Goal: Information Seeking & Learning: Learn about a topic

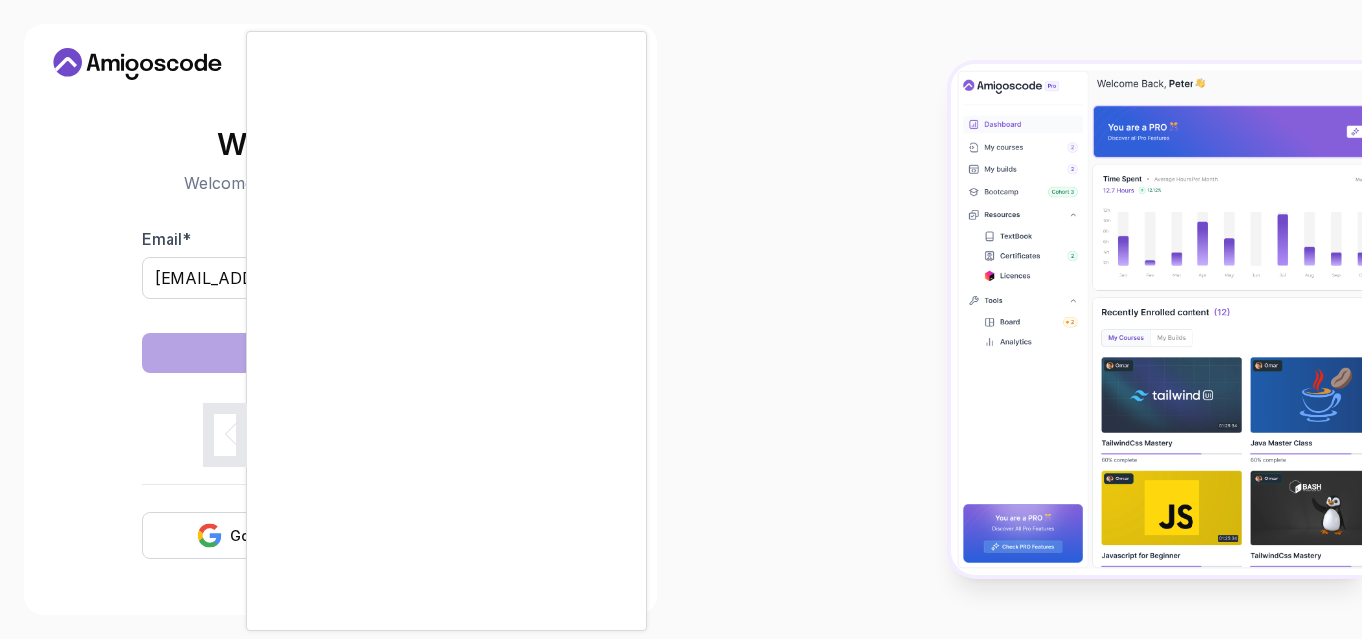
click at [943, 167] on body "Need Help? Welcome Back 👋 Welcome back! Please enter your details. Email * fmam…" at bounding box center [681, 319] width 1362 height 639
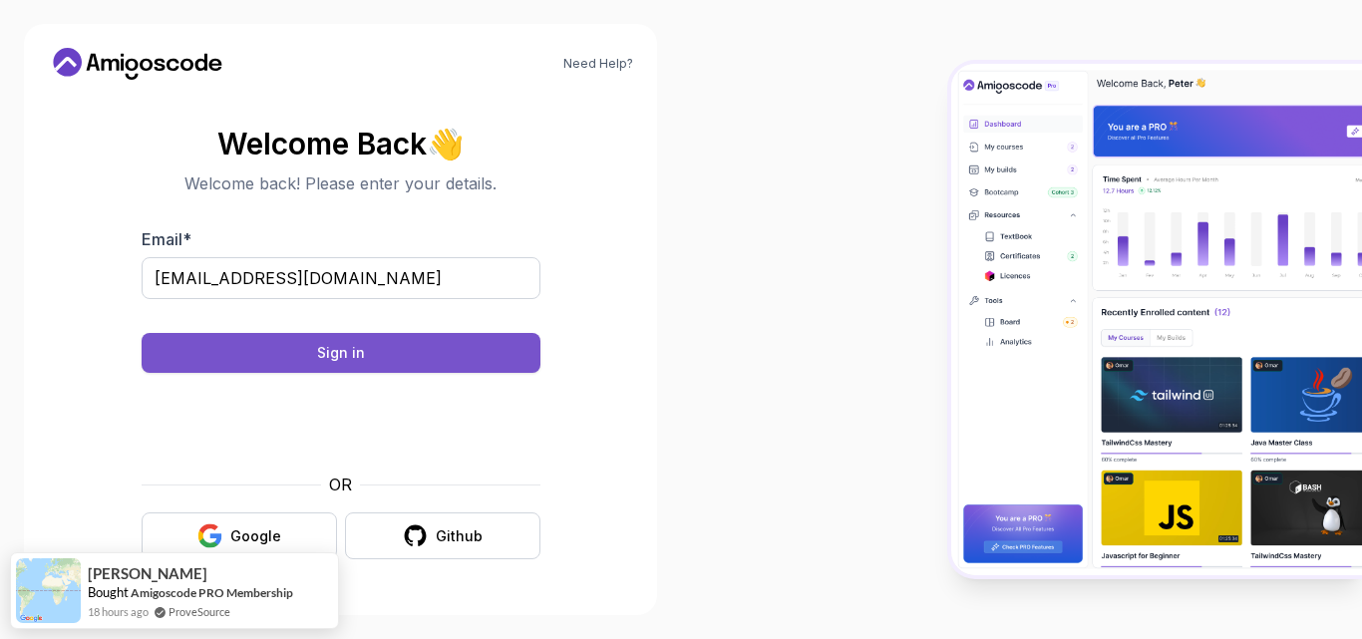
click at [426, 346] on button "Sign in" at bounding box center [341, 353] width 399 height 40
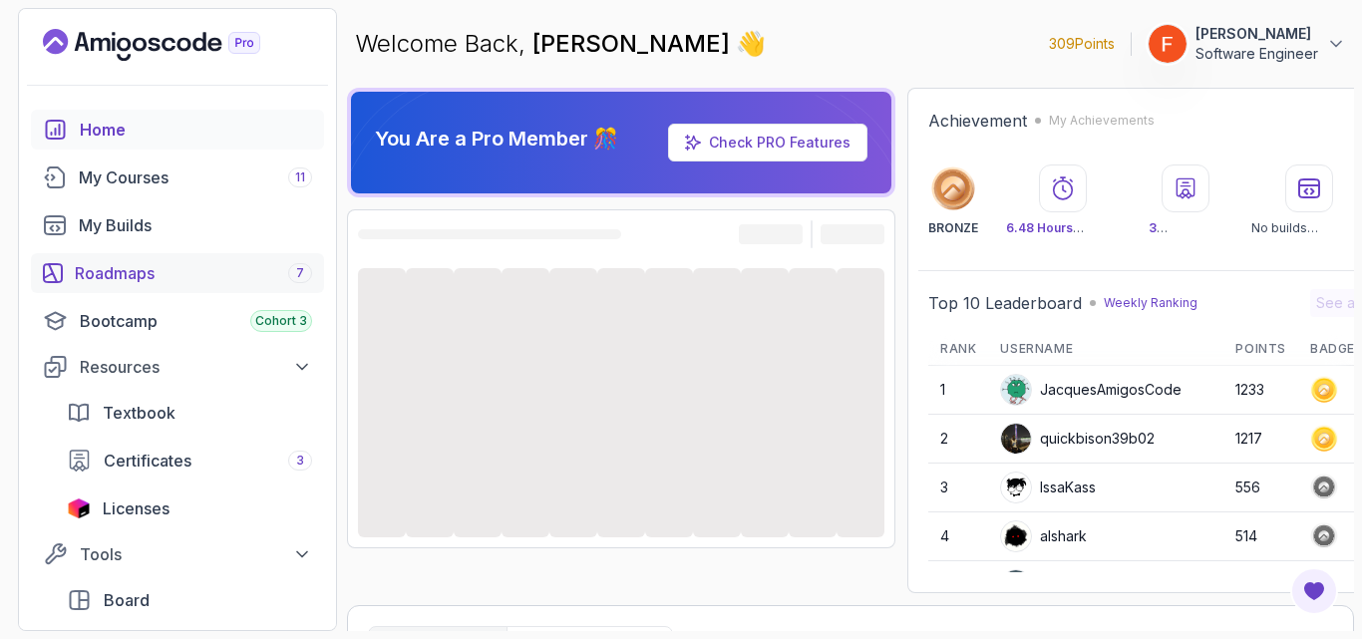
click at [236, 280] on div "Roadmaps 7" at bounding box center [193, 273] width 237 height 24
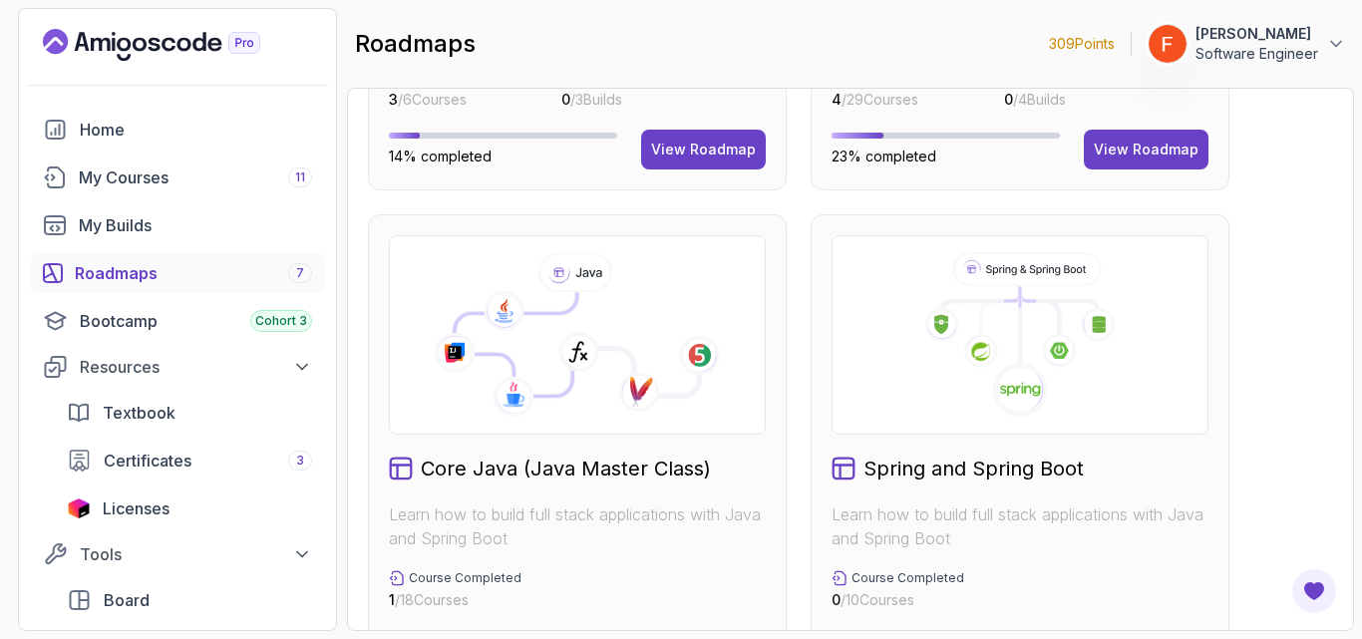
scroll to position [582, 0]
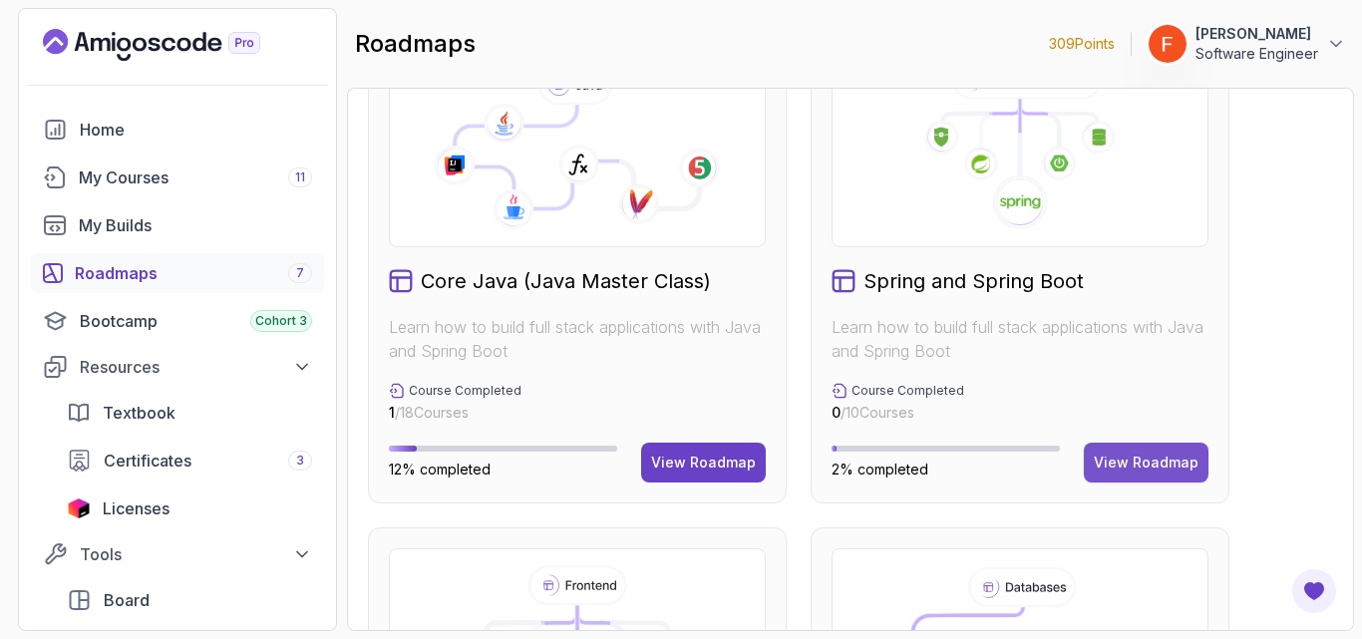
click at [1138, 471] on div "View Roadmap" at bounding box center [1145, 463] width 105 height 20
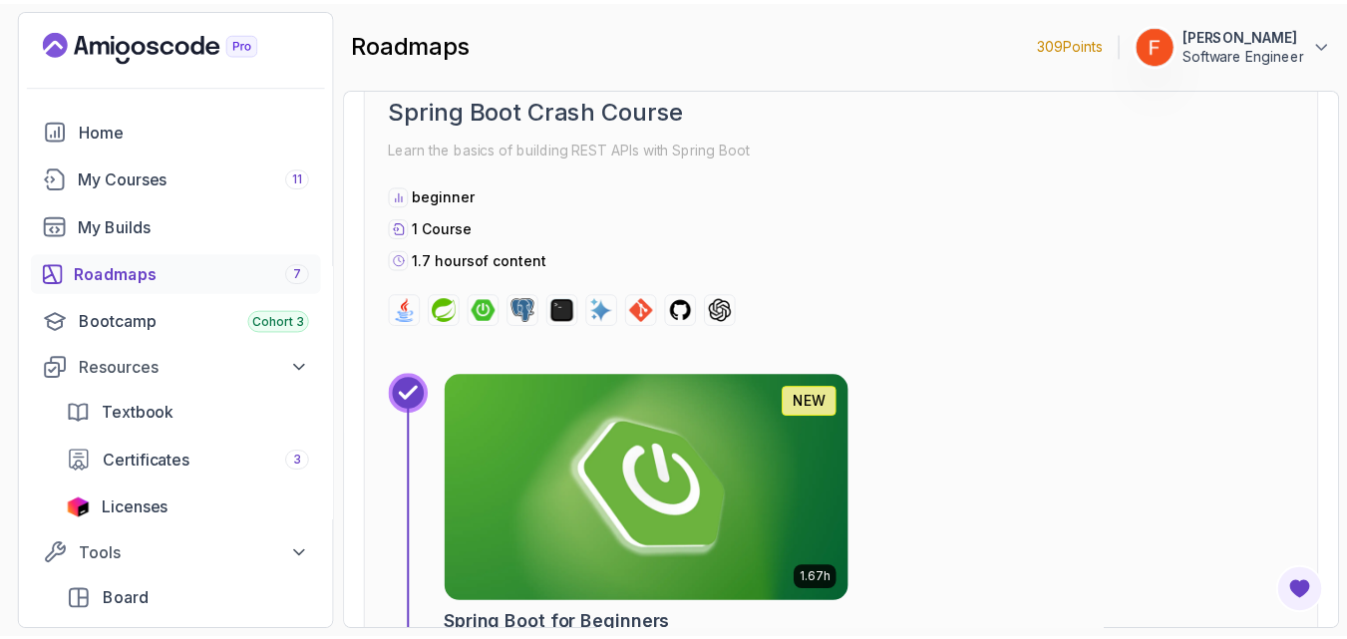
scroll to position [685, 0]
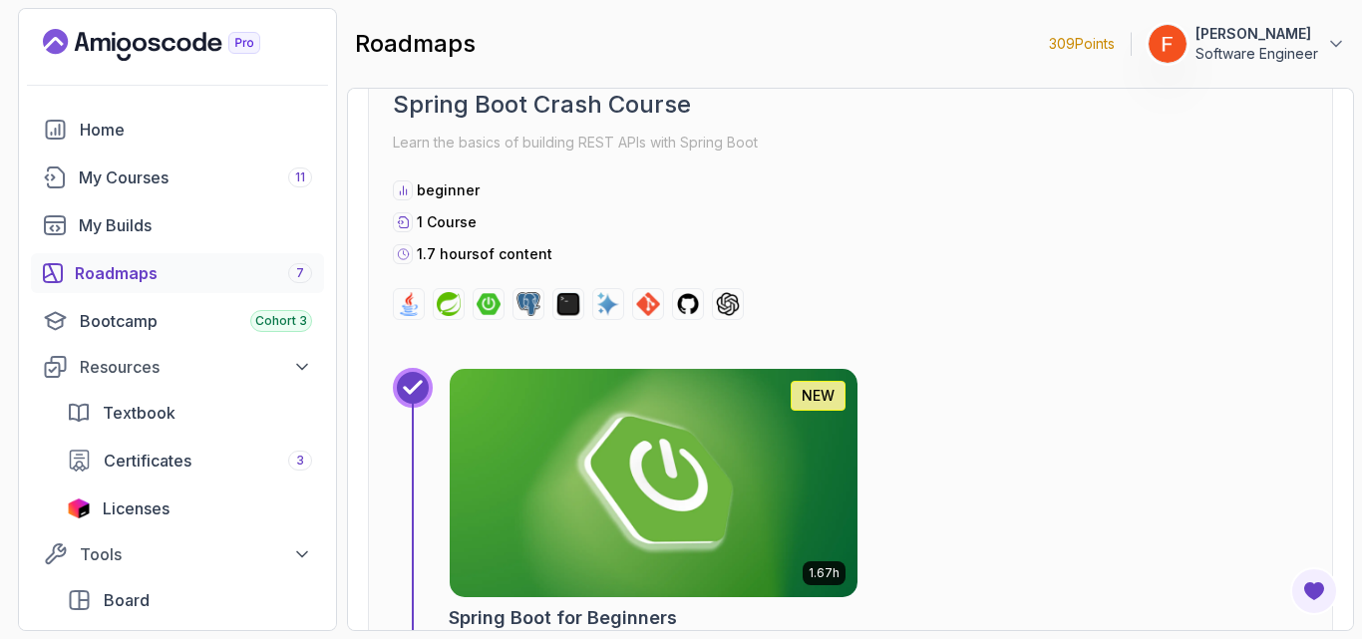
click at [679, 435] on img at bounding box center [654, 483] width 428 height 240
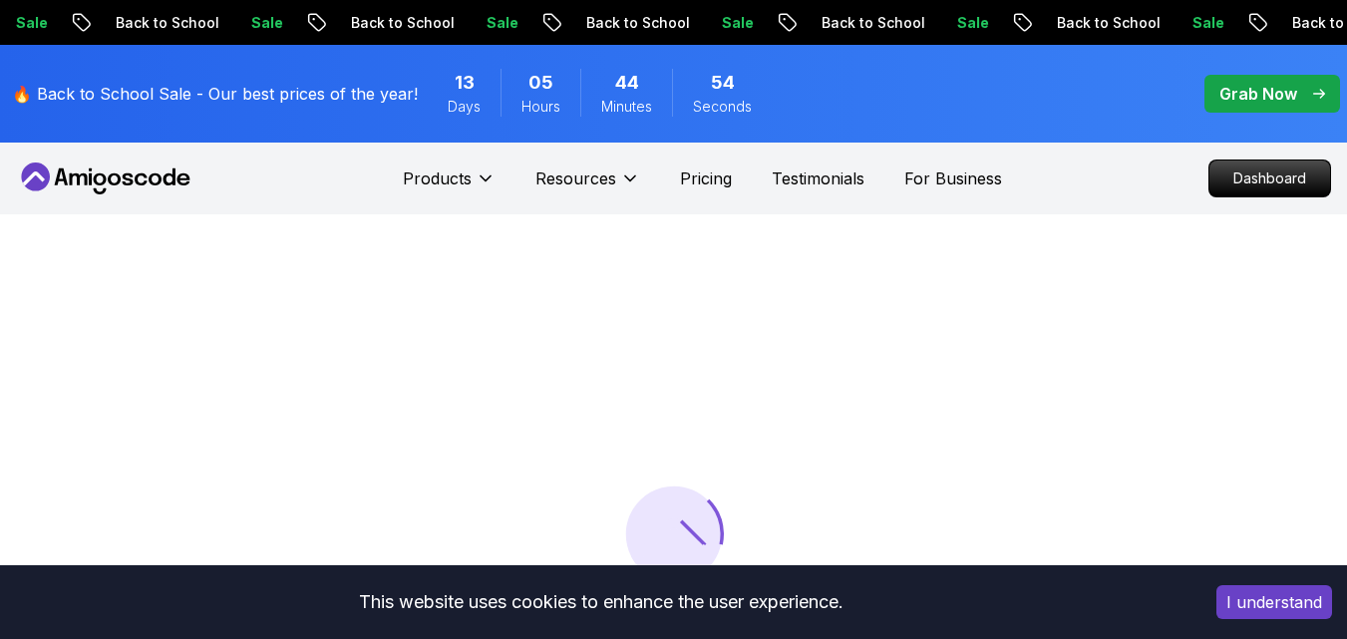
click at [1273, 597] on button "I understand" at bounding box center [1274, 602] width 116 height 34
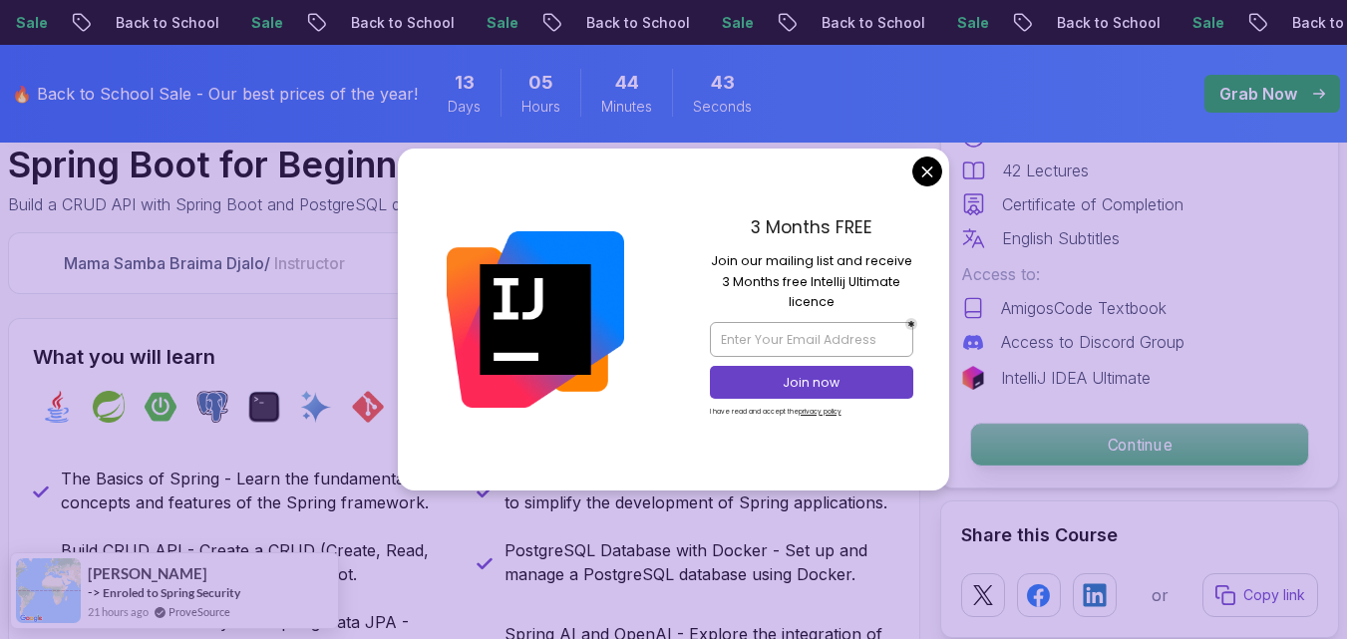
scroll to position [1019, 0]
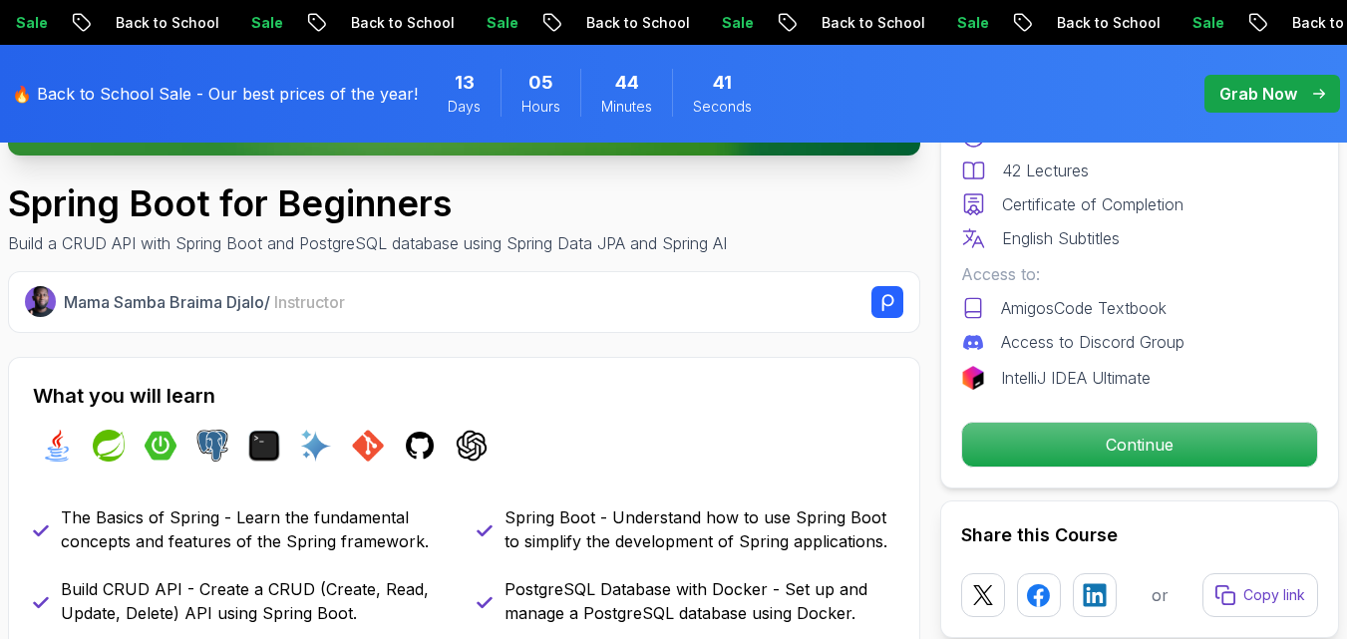
click at [859, 301] on div "Mama Samba Braima Djalo / Instructor" at bounding box center [483, 302] width 839 height 32
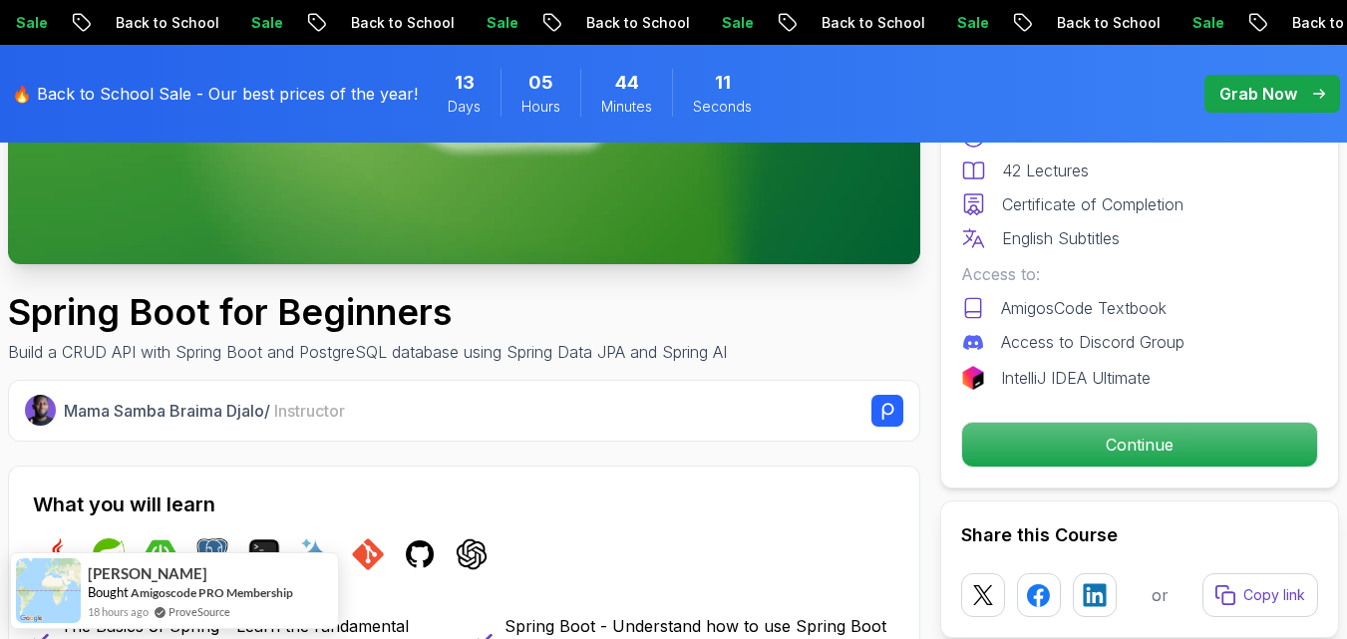
scroll to position [516, 0]
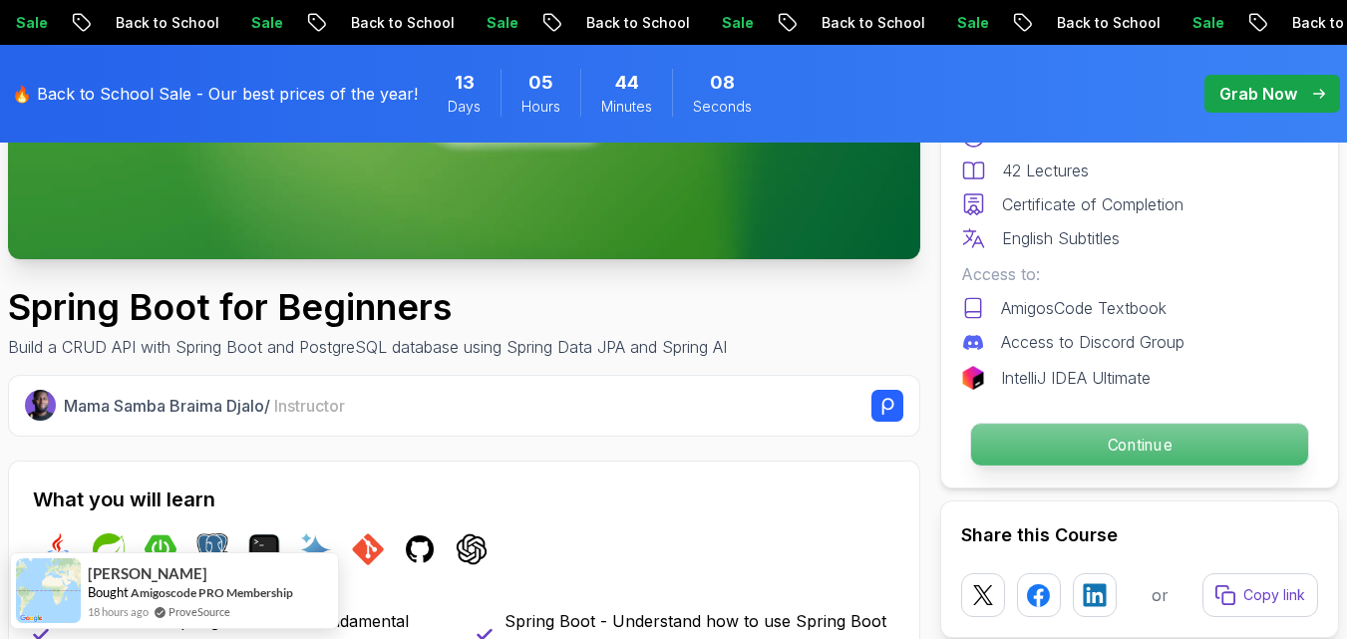
click at [1044, 432] on p "Continue" at bounding box center [1139, 445] width 337 height 42
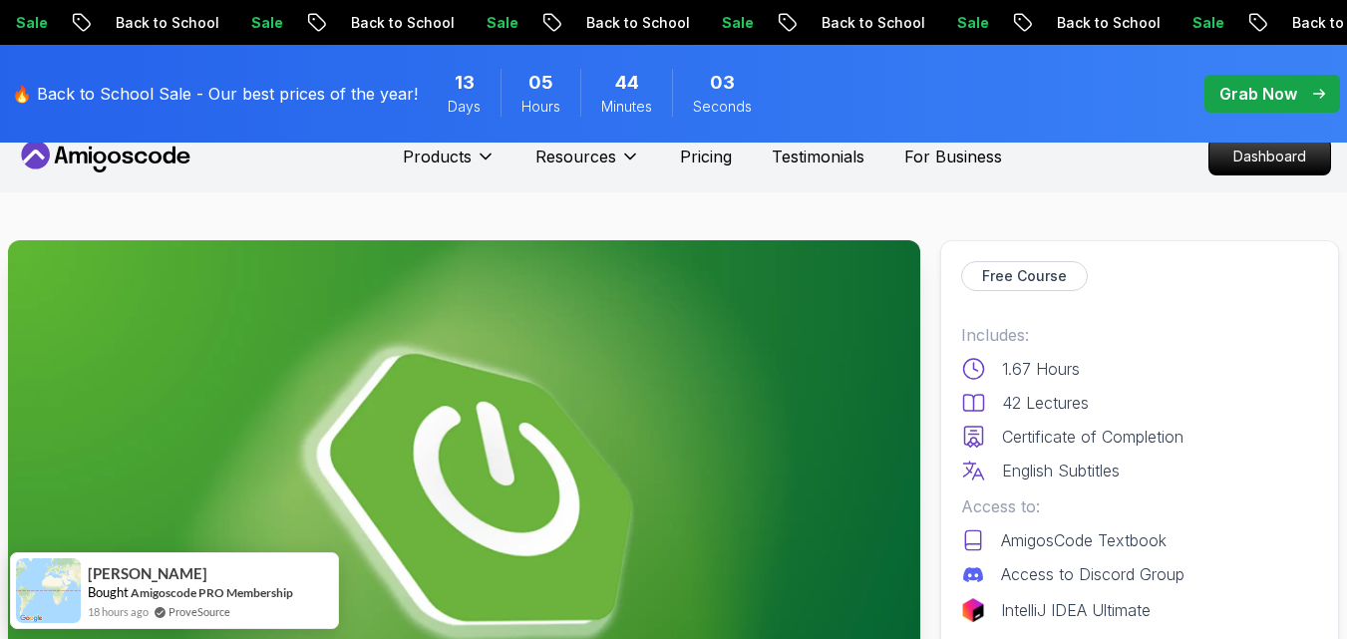
scroll to position [0, 0]
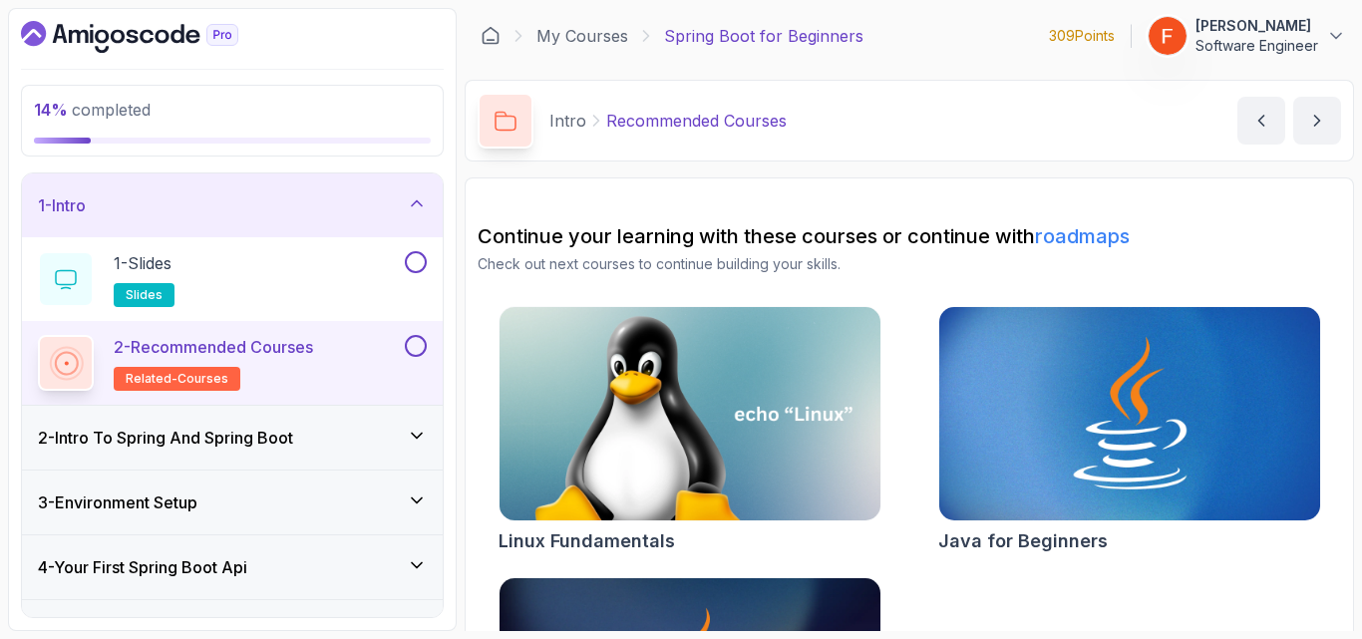
click at [381, 432] on div "2 - Intro To Spring And Spring Boot" at bounding box center [232, 438] width 389 height 24
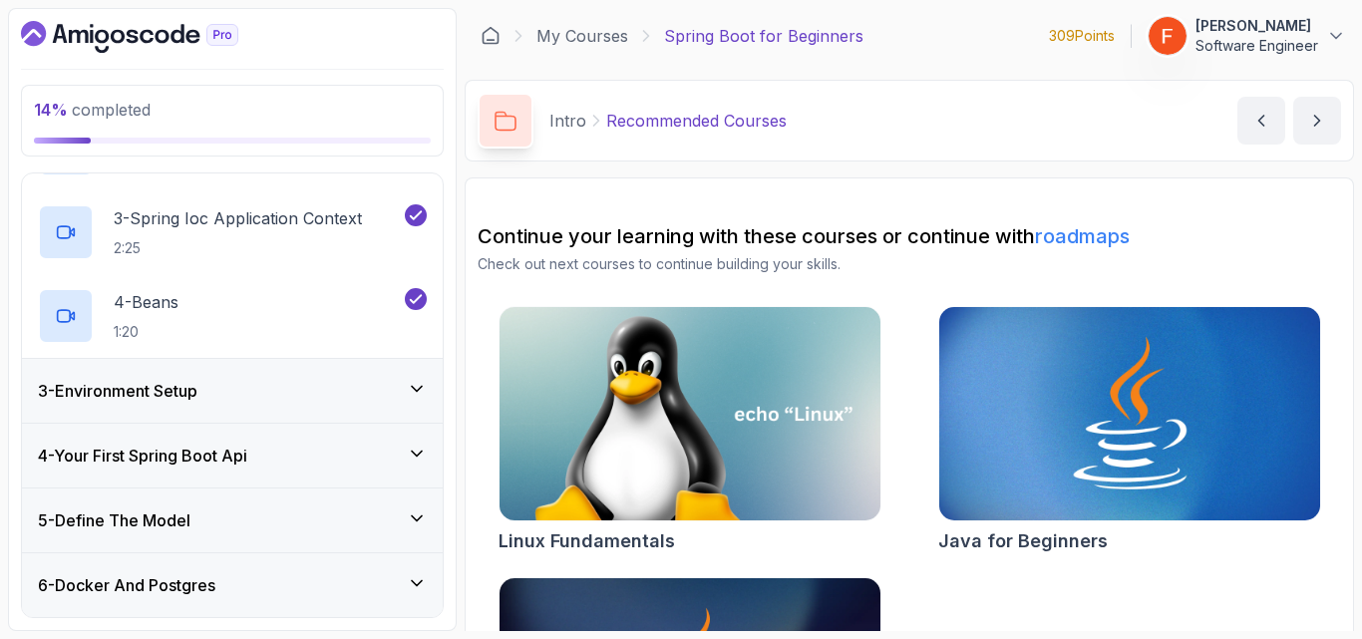
scroll to position [280, 0]
click at [391, 403] on div "3 - Environment Setup" at bounding box center [232, 390] width 421 height 64
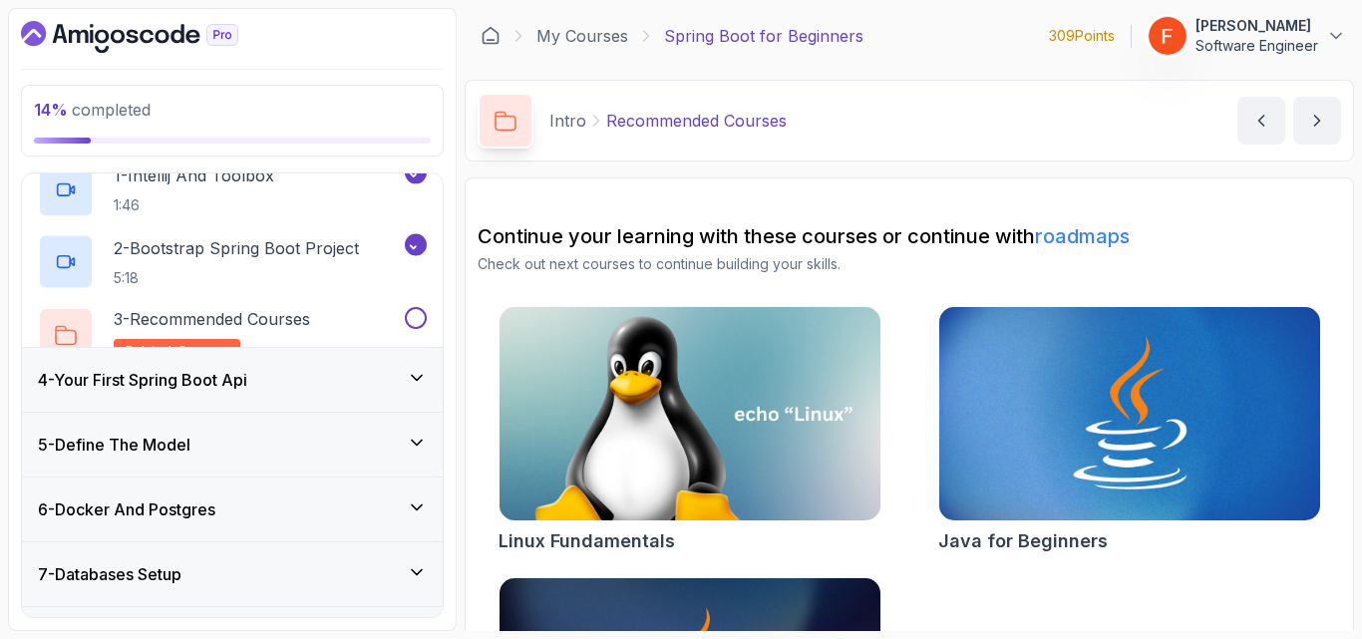
scroll to position [175, 0]
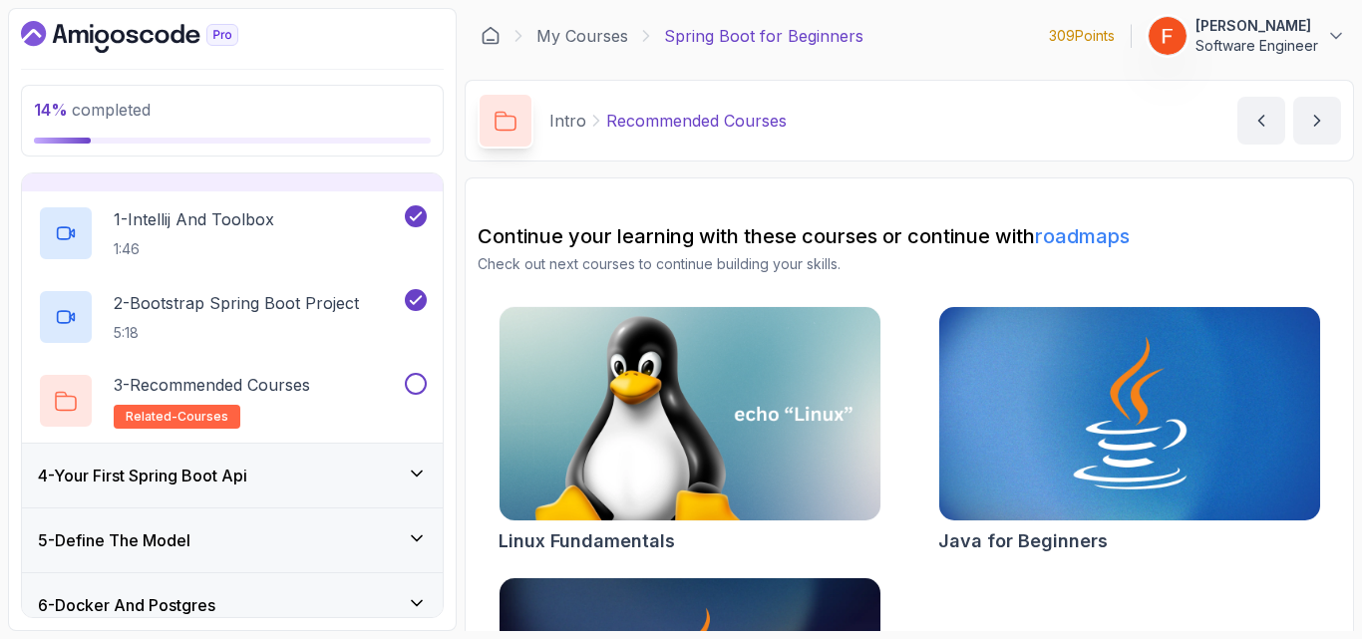
click at [221, 475] on h3 "4 - Your First Spring Boot Api" at bounding box center [142, 475] width 209 height 24
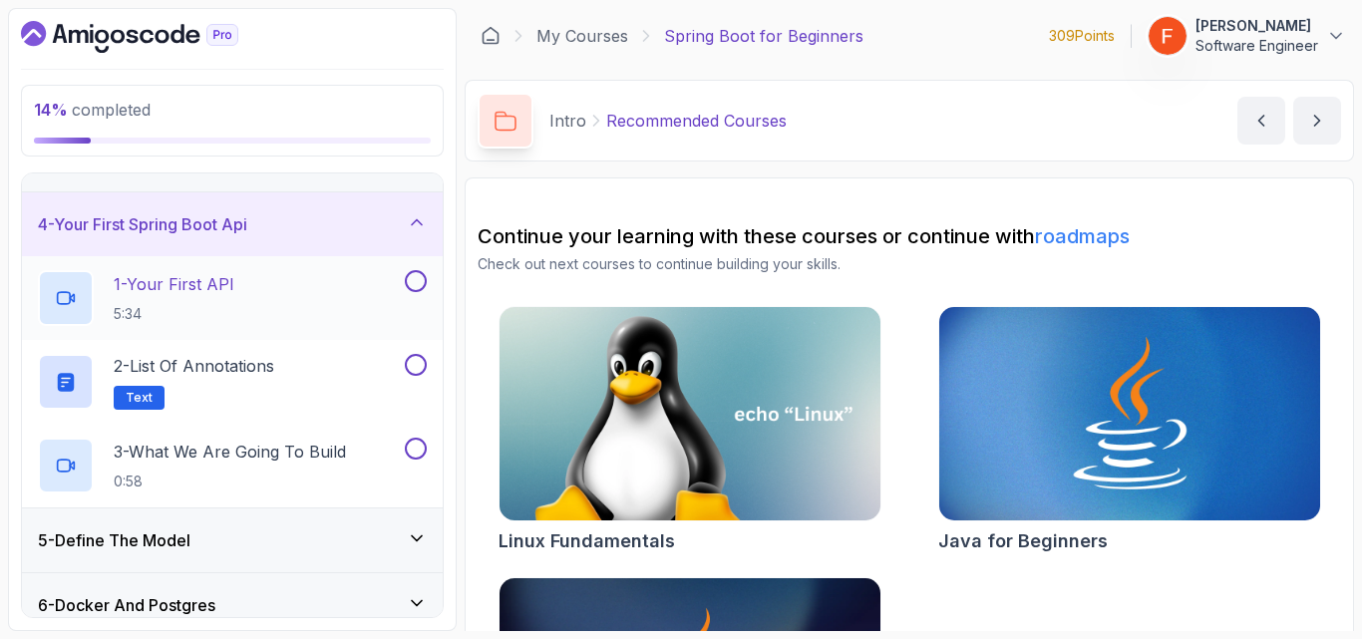
click at [258, 307] on div "1 - Your First API 5:34" at bounding box center [219, 298] width 363 height 56
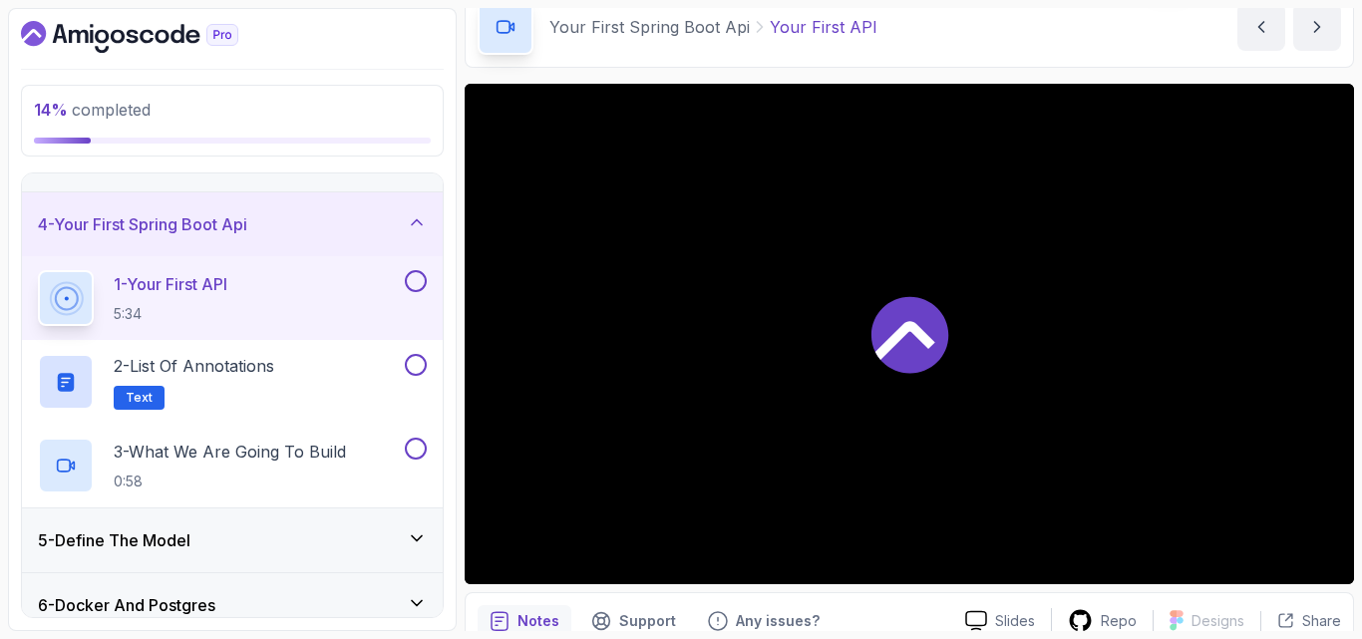
scroll to position [112, 0]
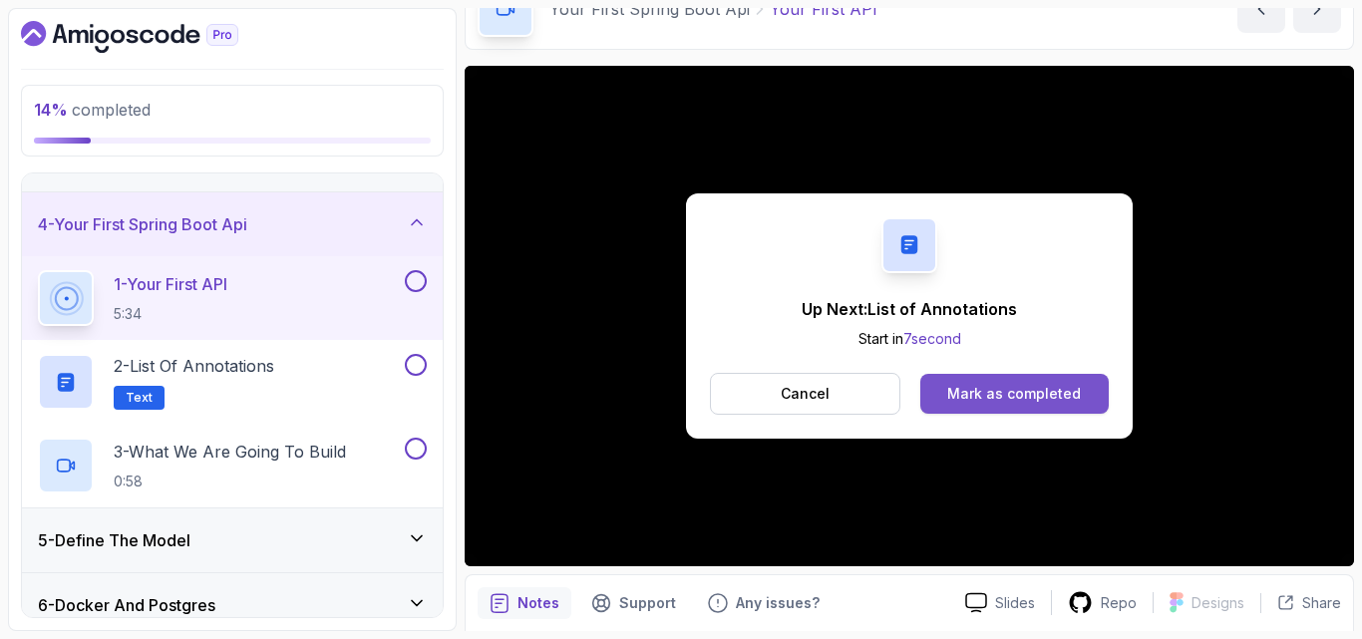
click at [979, 405] on button "Mark as completed" at bounding box center [1014, 394] width 188 height 40
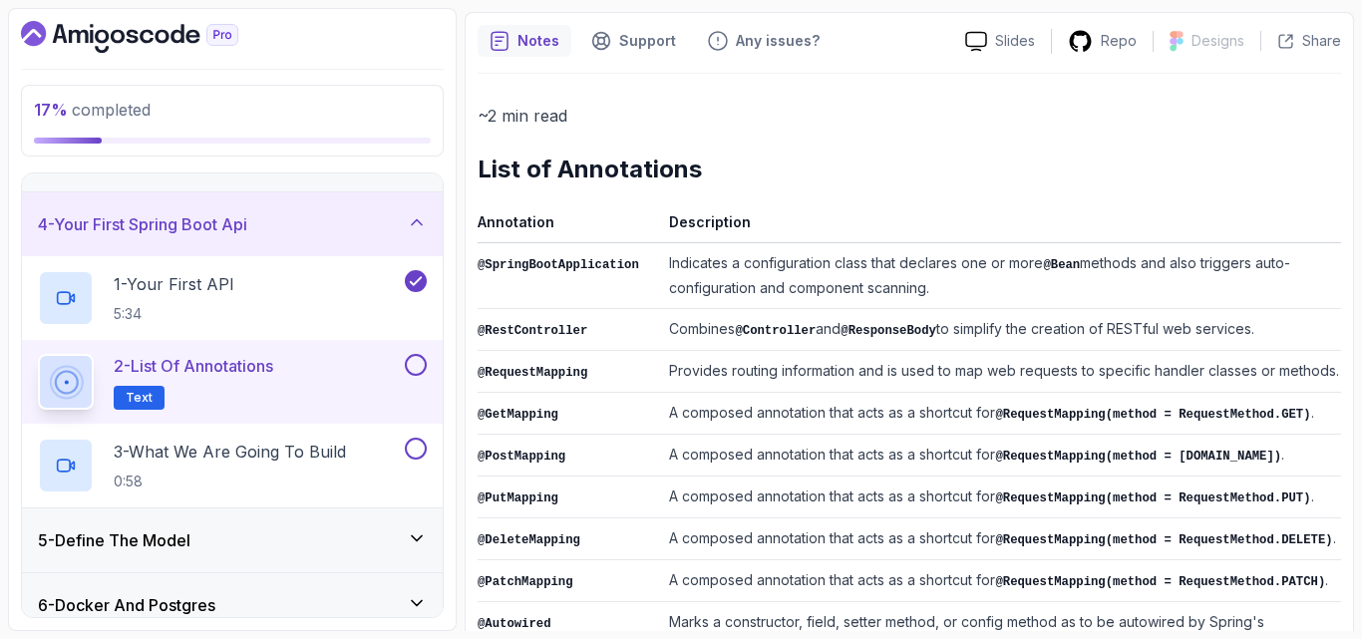
scroll to position [163, 0]
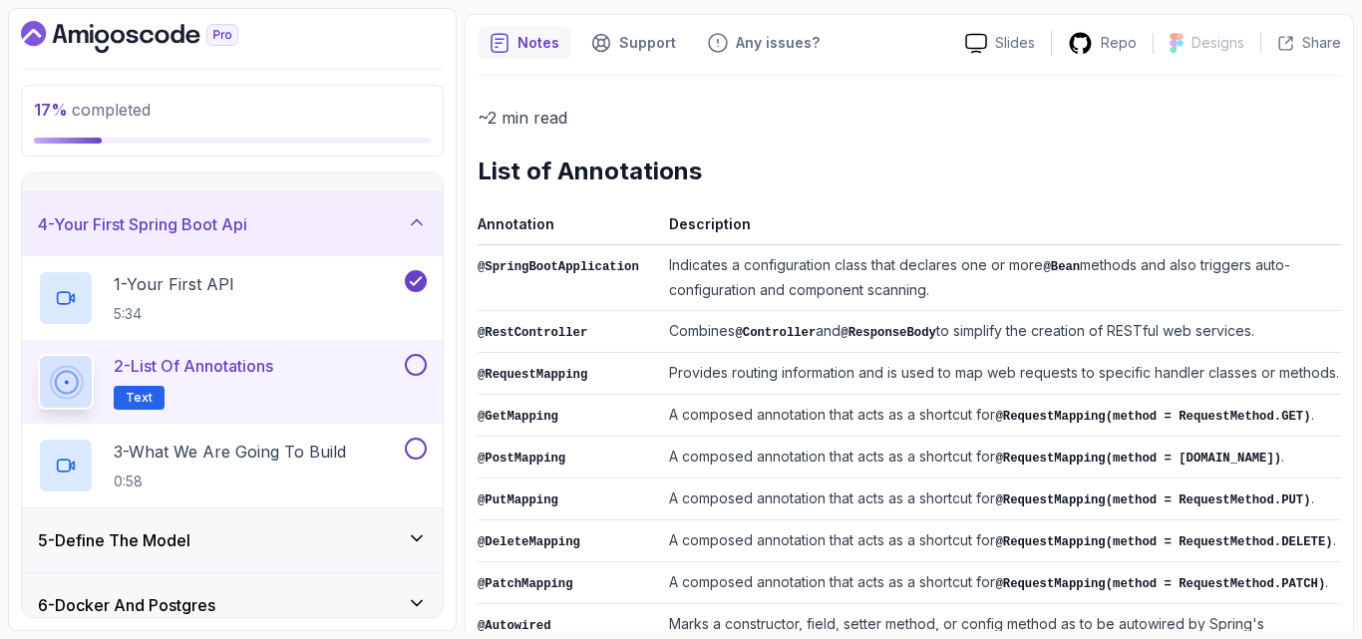
drag, startPoint x: 921, startPoint y: 290, endPoint x: 648, endPoint y: 269, distance: 273.9
click at [661, 269] on td "Indicates a configuration class that declares one or more @Bean methods and als…" at bounding box center [1001, 278] width 680 height 66
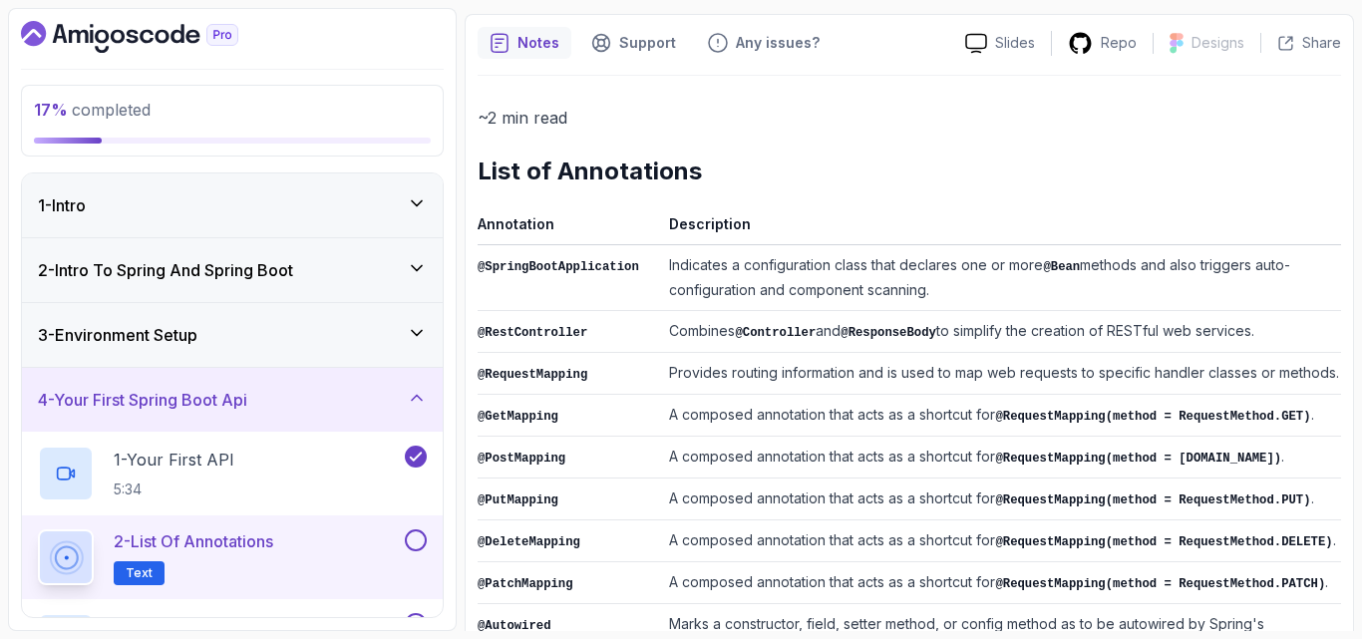
click at [704, 135] on div "~2 min read List of Annotations Annotation Description @SpringBootApplication I…" at bounding box center [908, 589] width 863 height 971
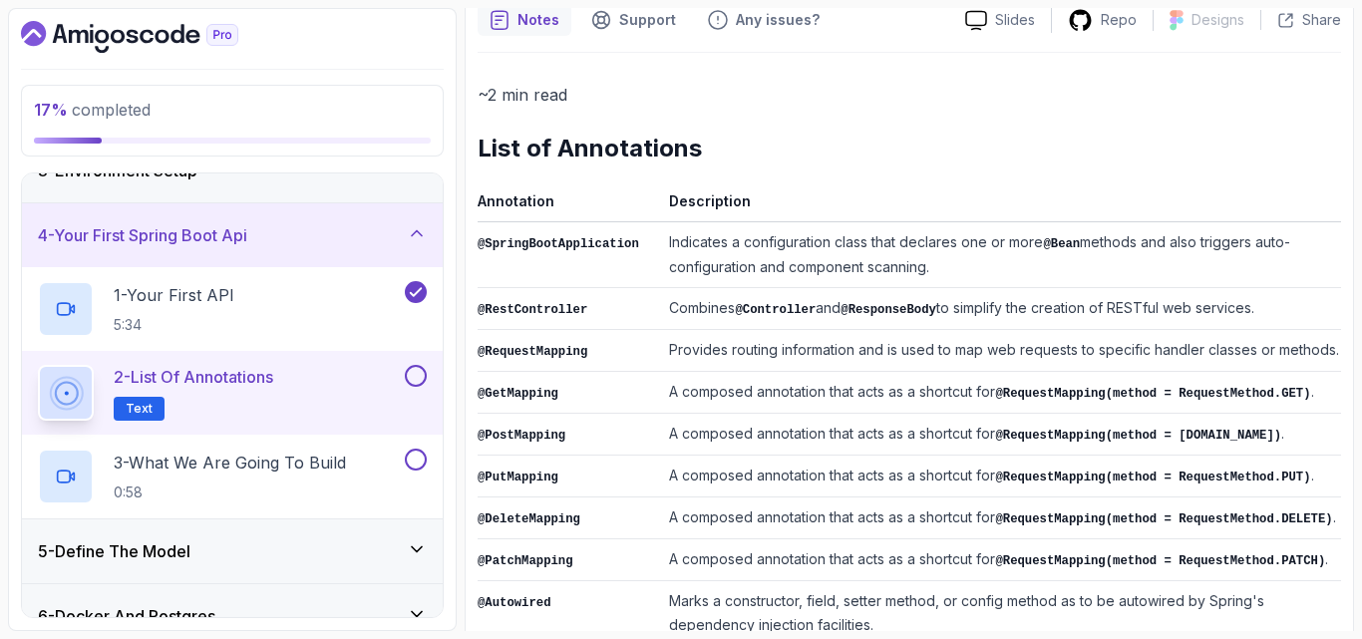
scroll to position [185, 0]
click at [283, 475] on h2 "3 - What We Are Going To Build 0:58" at bounding box center [230, 477] width 232 height 52
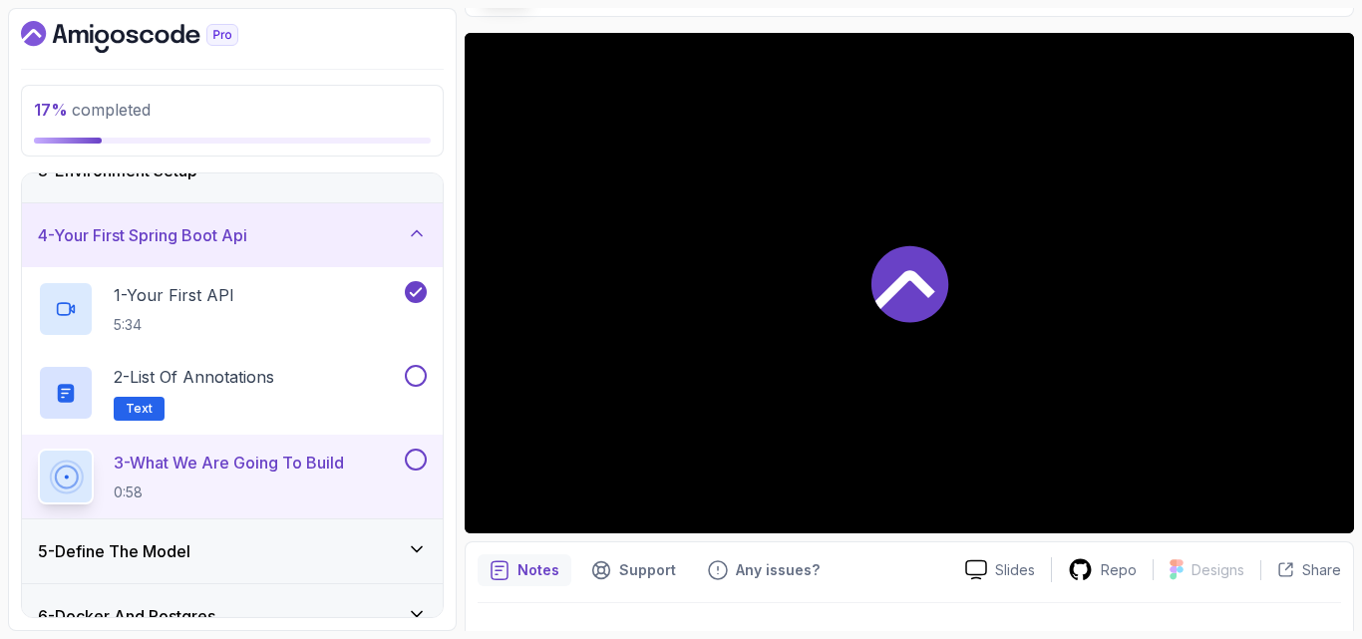
scroll to position [146, 0]
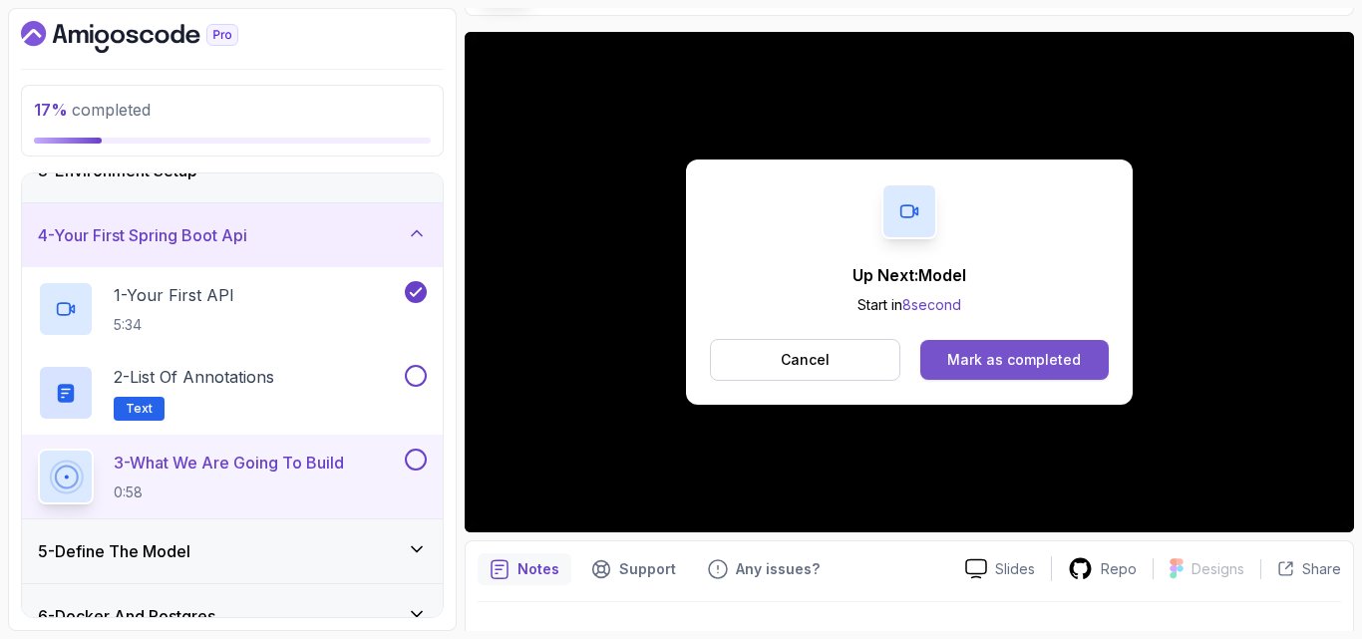
click at [1000, 361] on div "Mark as completed" at bounding box center [1014, 360] width 134 height 20
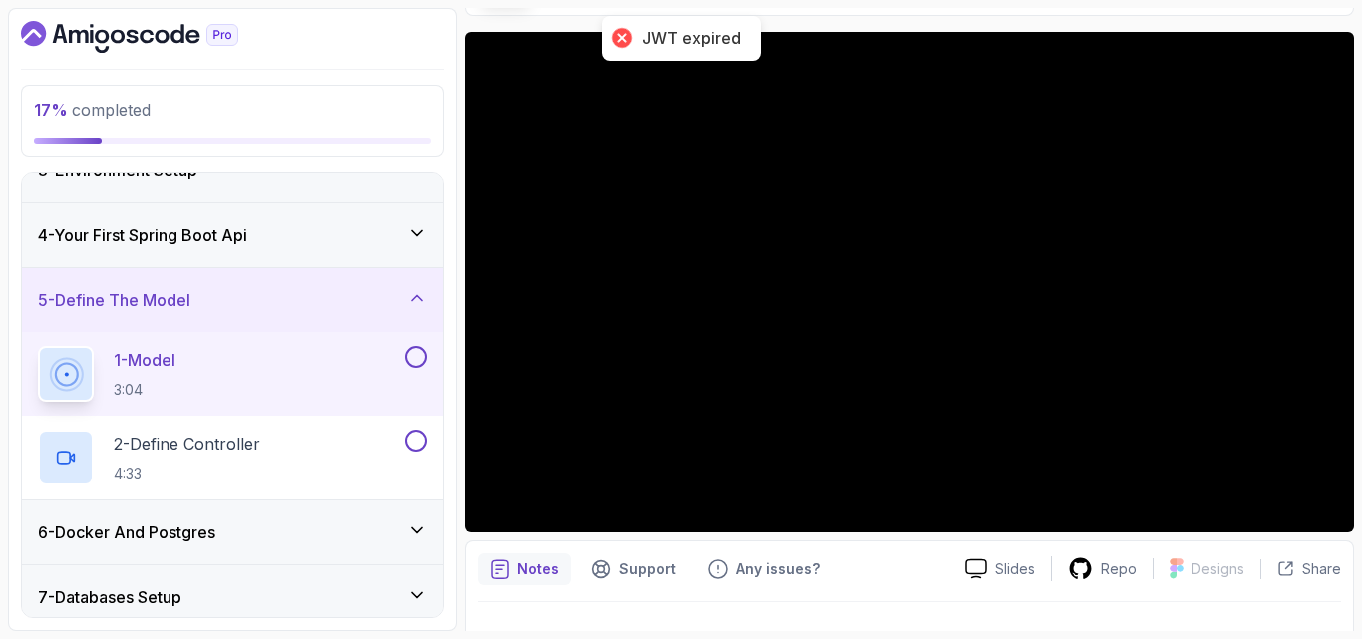
scroll to position [116, 0]
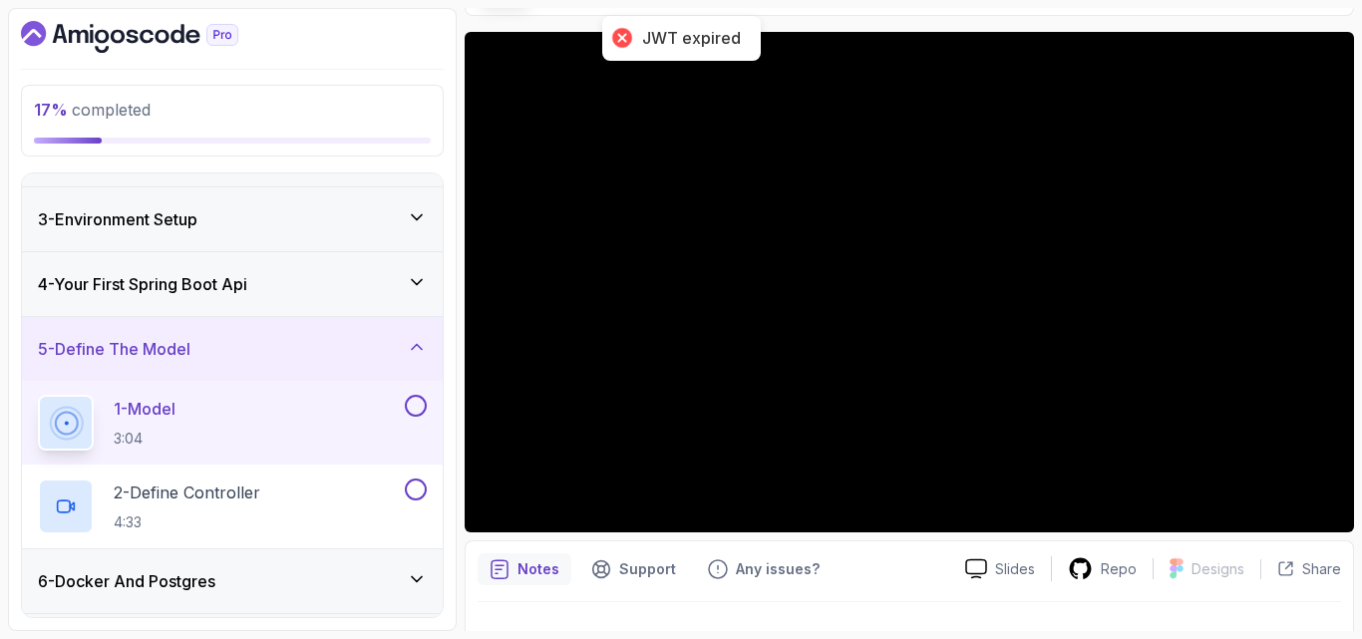
click at [409, 289] on icon at bounding box center [417, 282] width 20 height 20
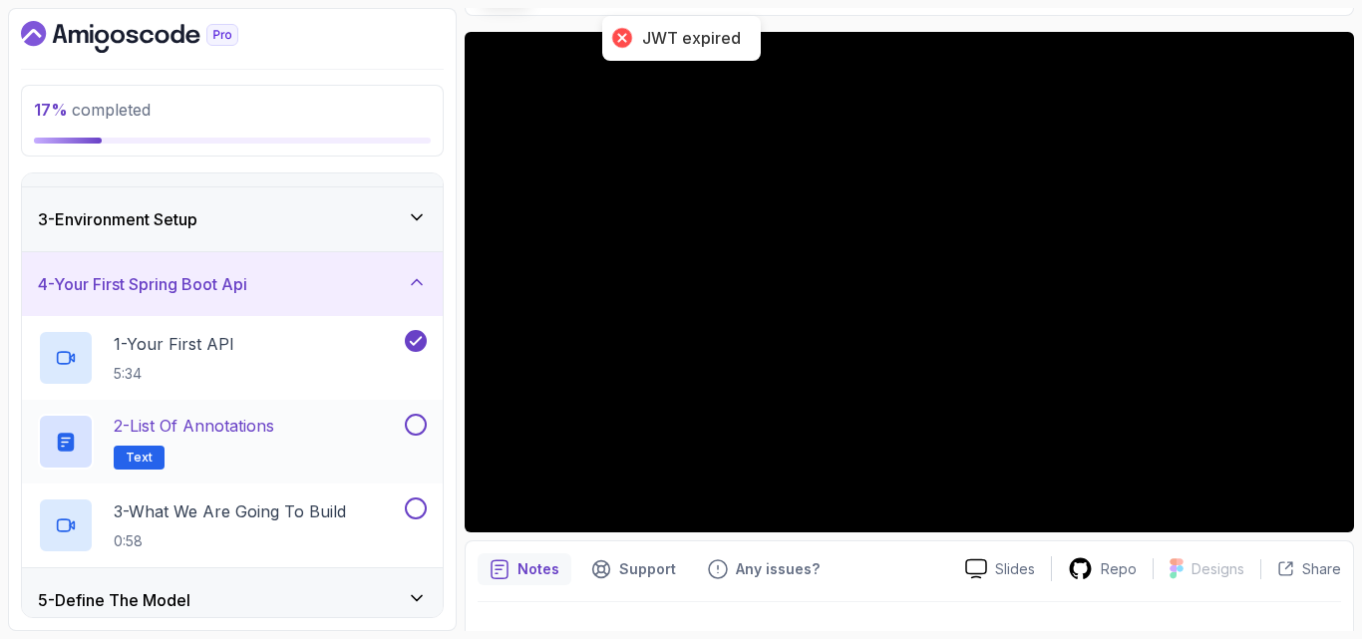
click at [413, 423] on button at bounding box center [416, 425] width 22 height 22
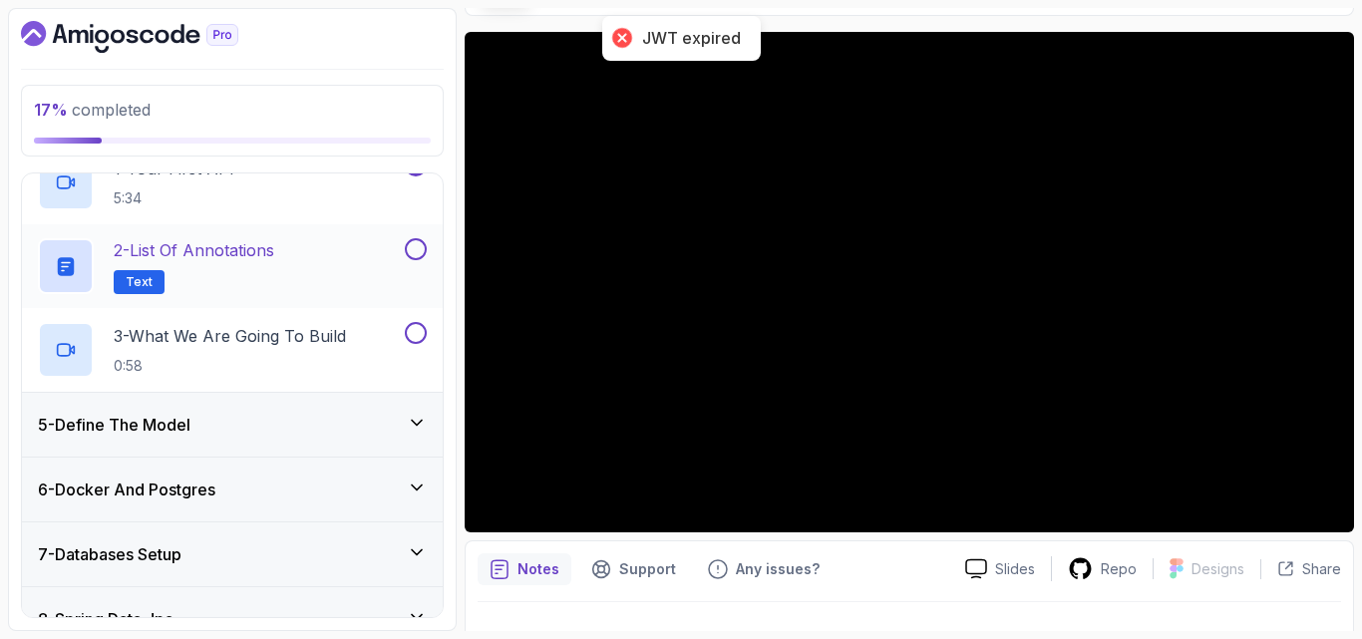
scroll to position [293, 0]
click at [359, 427] on div "5 - Define The Model" at bounding box center [232, 423] width 389 height 24
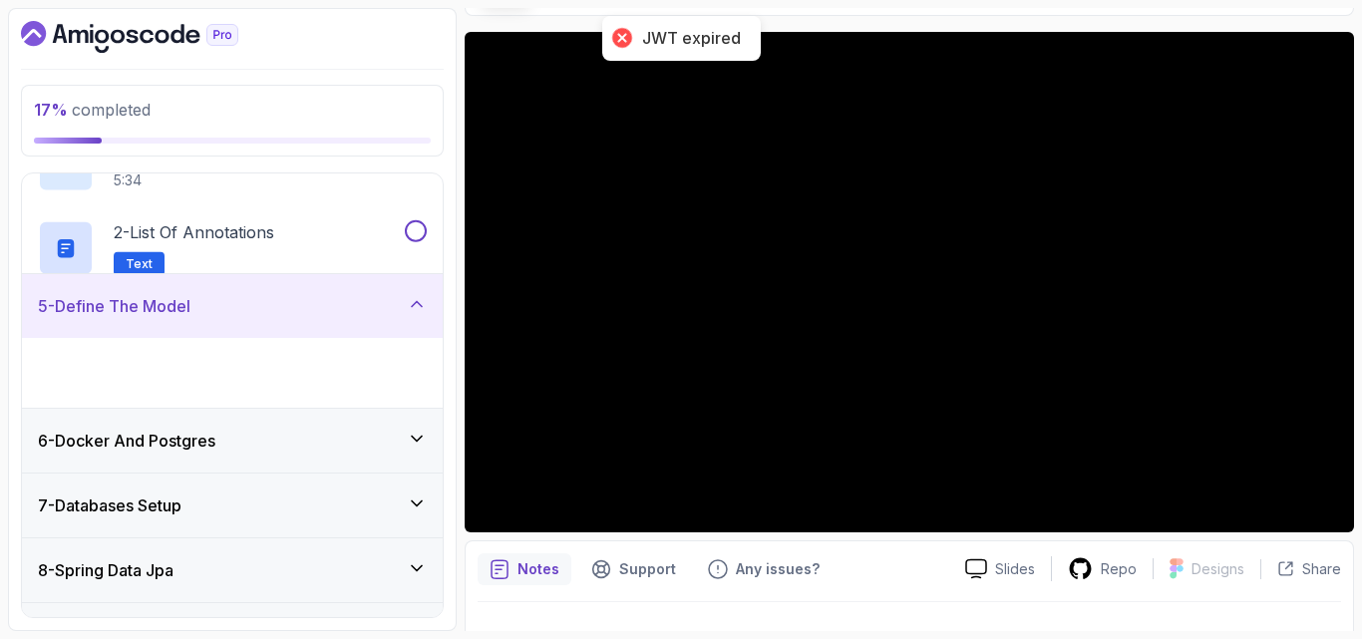
scroll to position [265, 0]
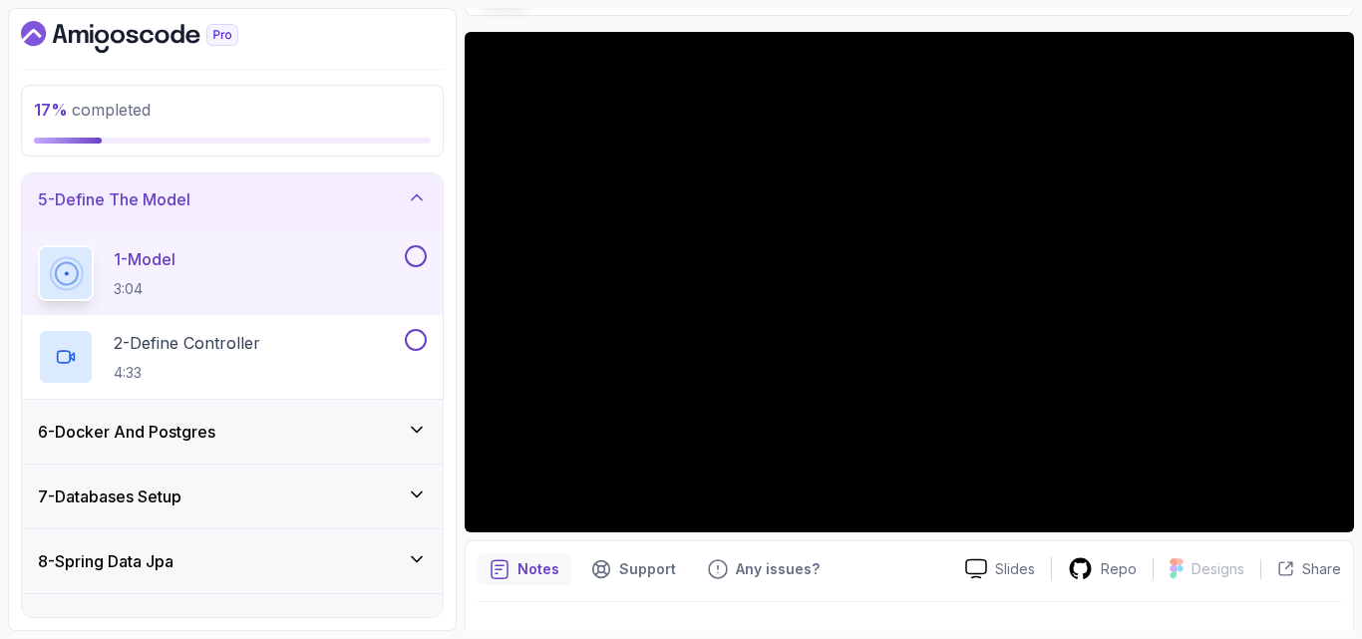
click at [376, 422] on div "6 - Docker And Postgres" at bounding box center [232, 432] width 389 height 24
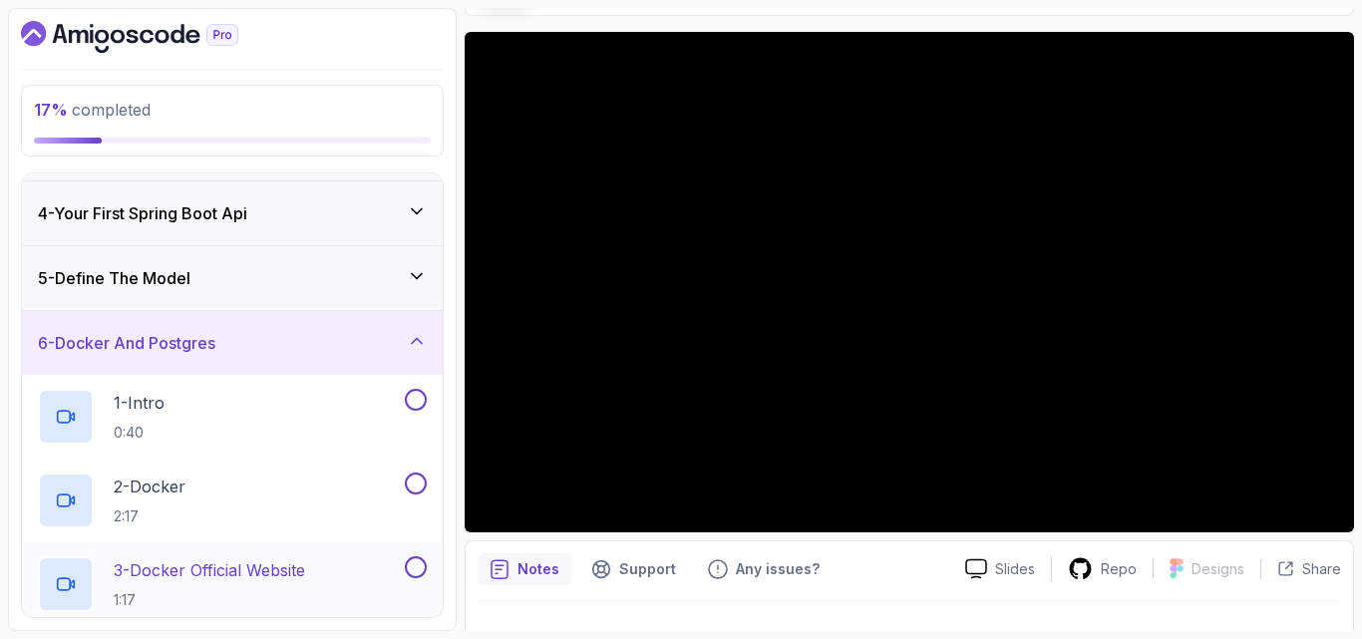
scroll to position [181, 0]
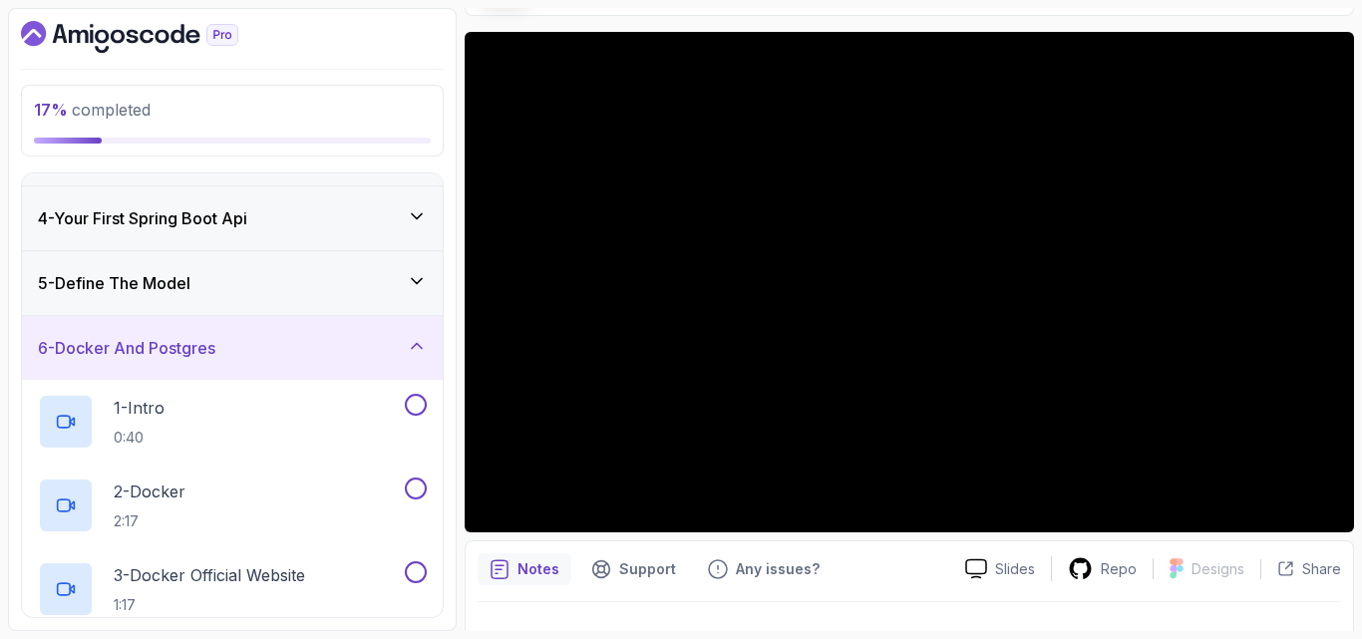
click at [393, 349] on div "6 - Docker And Postgres" at bounding box center [232, 348] width 389 height 24
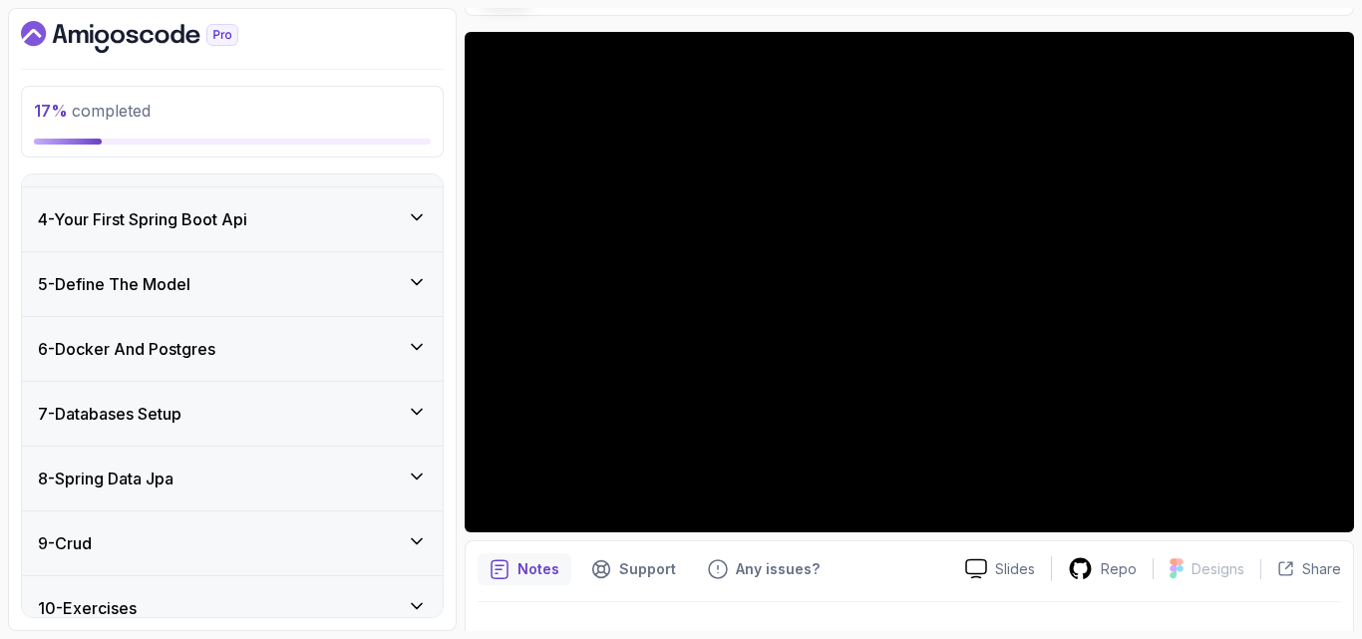
click at [403, 304] on div "5 - Define The Model" at bounding box center [232, 284] width 421 height 64
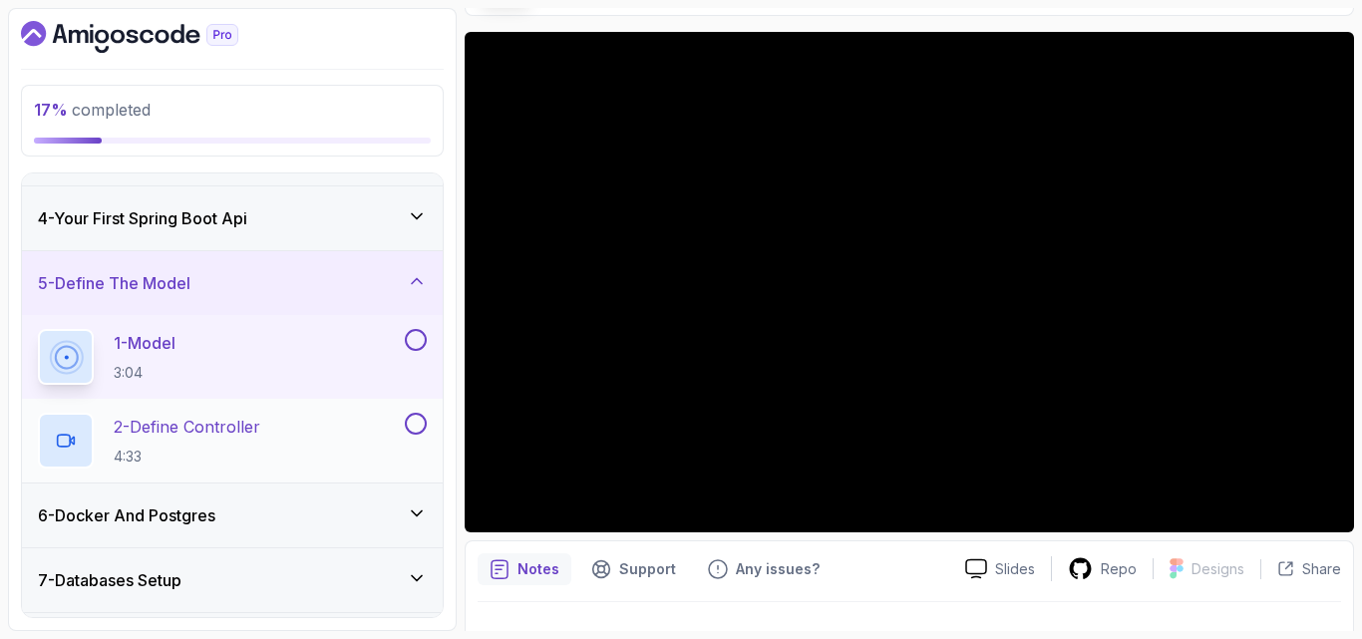
click at [289, 422] on div "2 - Define Controller 4:33" at bounding box center [219, 441] width 363 height 56
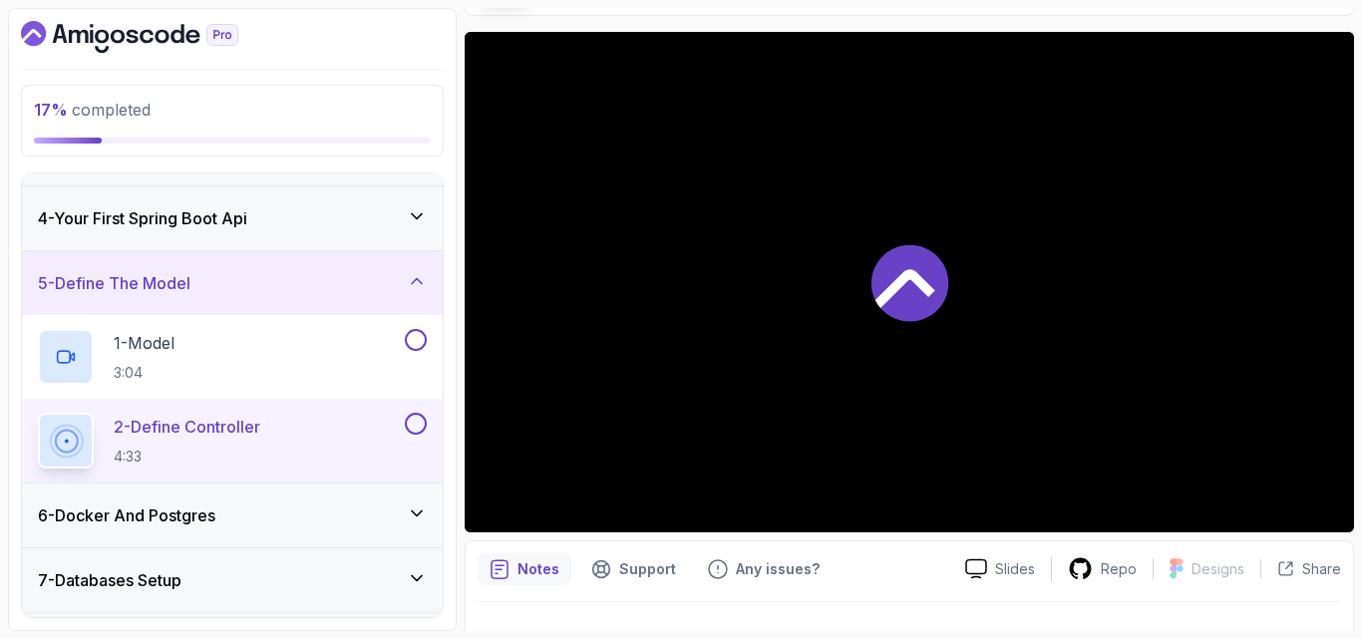
click at [1049, 355] on div at bounding box center [908, 282] width 889 height 500
click at [419, 351] on div at bounding box center [414, 340] width 26 height 22
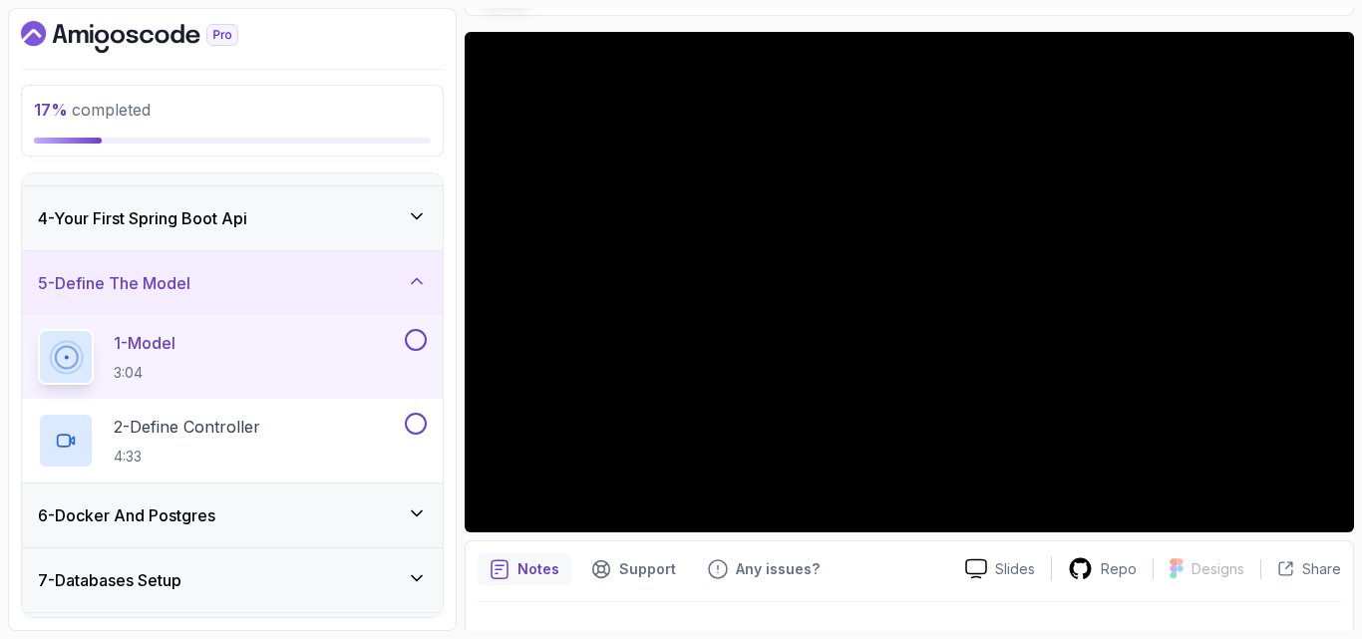
click at [415, 339] on button at bounding box center [416, 340] width 22 height 22
click at [262, 411] on div "2 - Define Controller 4:33" at bounding box center [232, 441] width 421 height 84
click at [394, 220] on div "4 - Your First Spring Boot Api" at bounding box center [232, 218] width 389 height 24
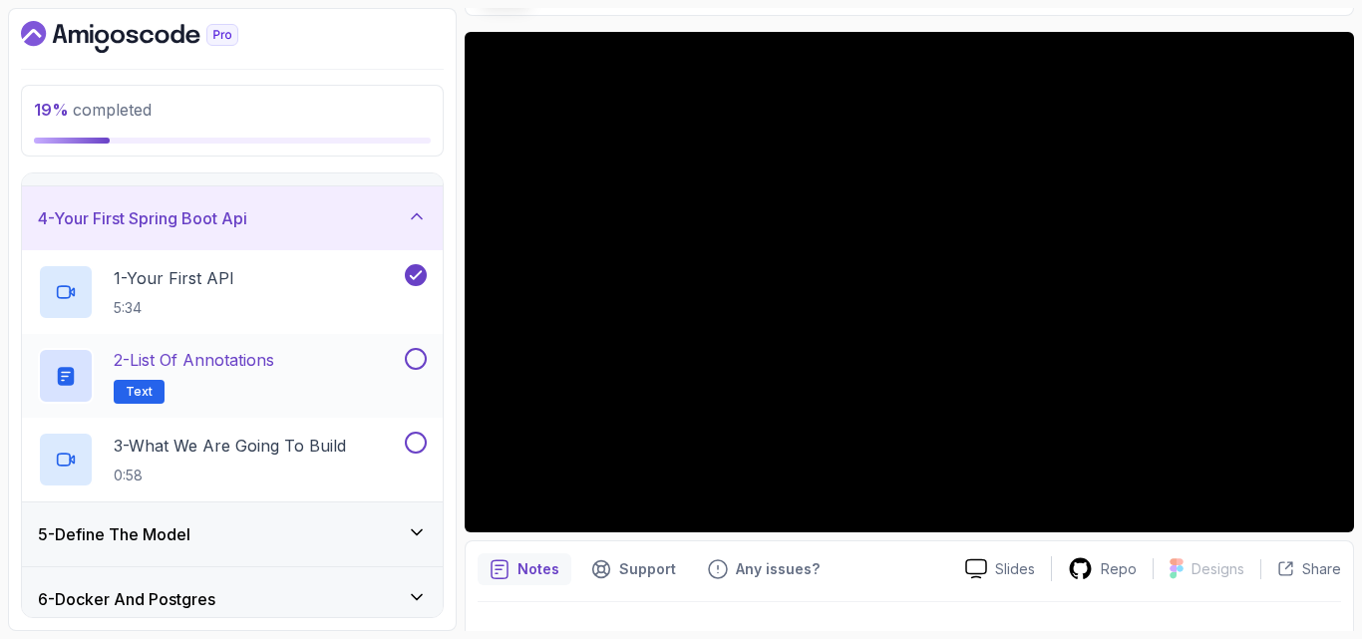
click at [414, 361] on button at bounding box center [416, 359] width 22 height 22
click at [414, 444] on button at bounding box center [416, 443] width 22 height 22
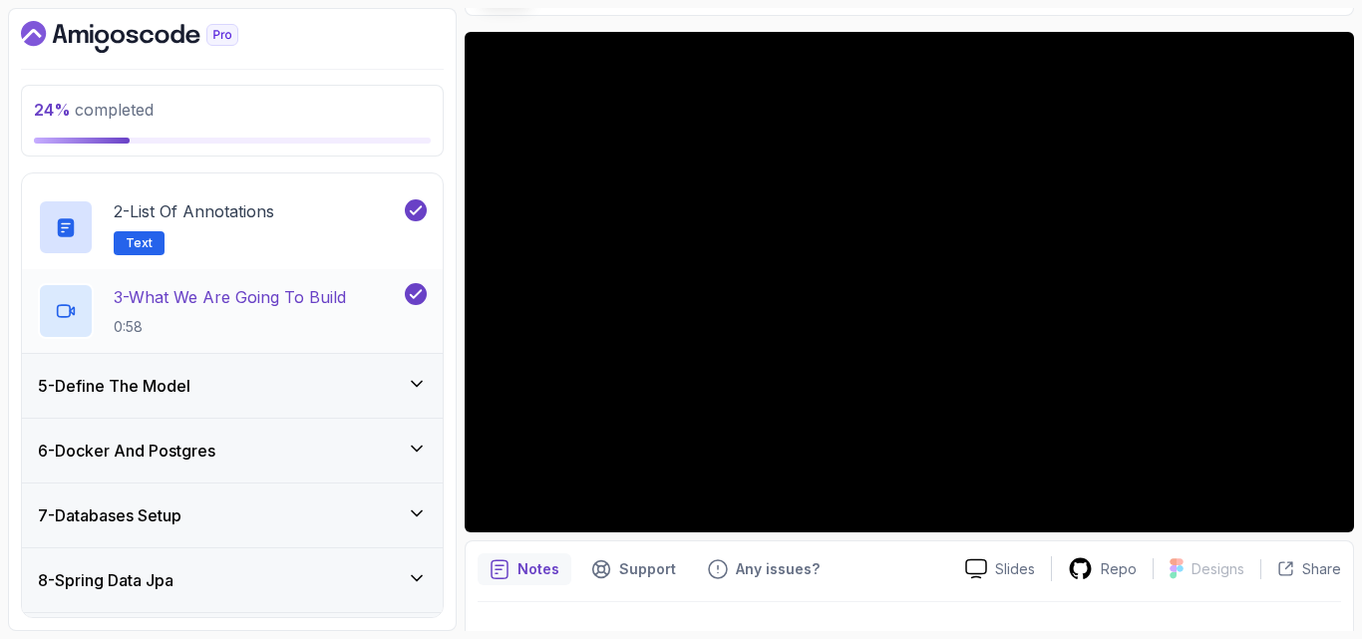
scroll to position [333, 0]
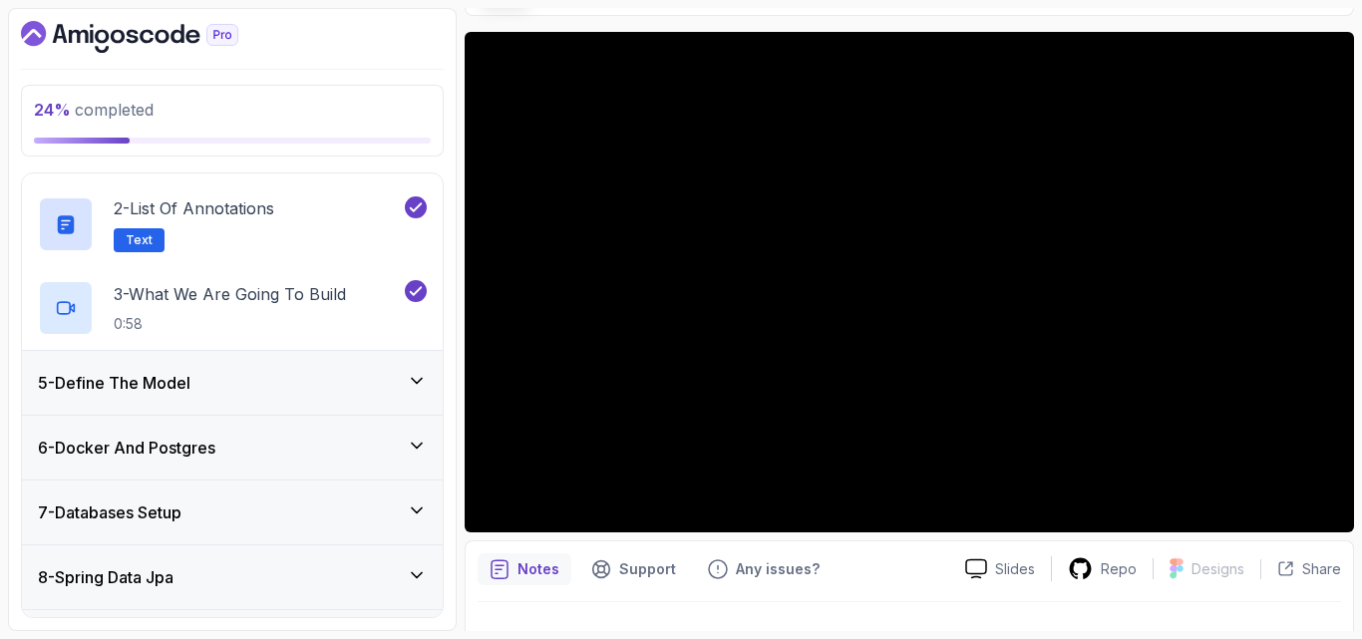
click at [398, 441] on div "6 - Docker And Postgres" at bounding box center [232, 448] width 389 height 24
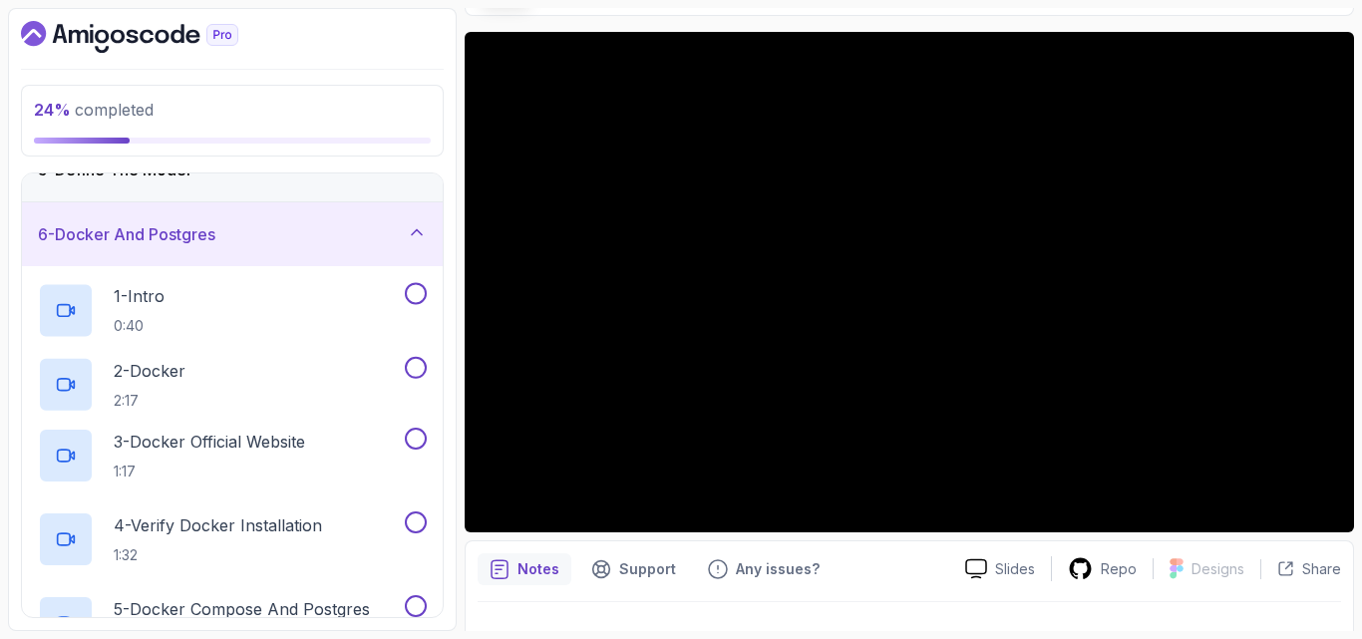
scroll to position [295, 0]
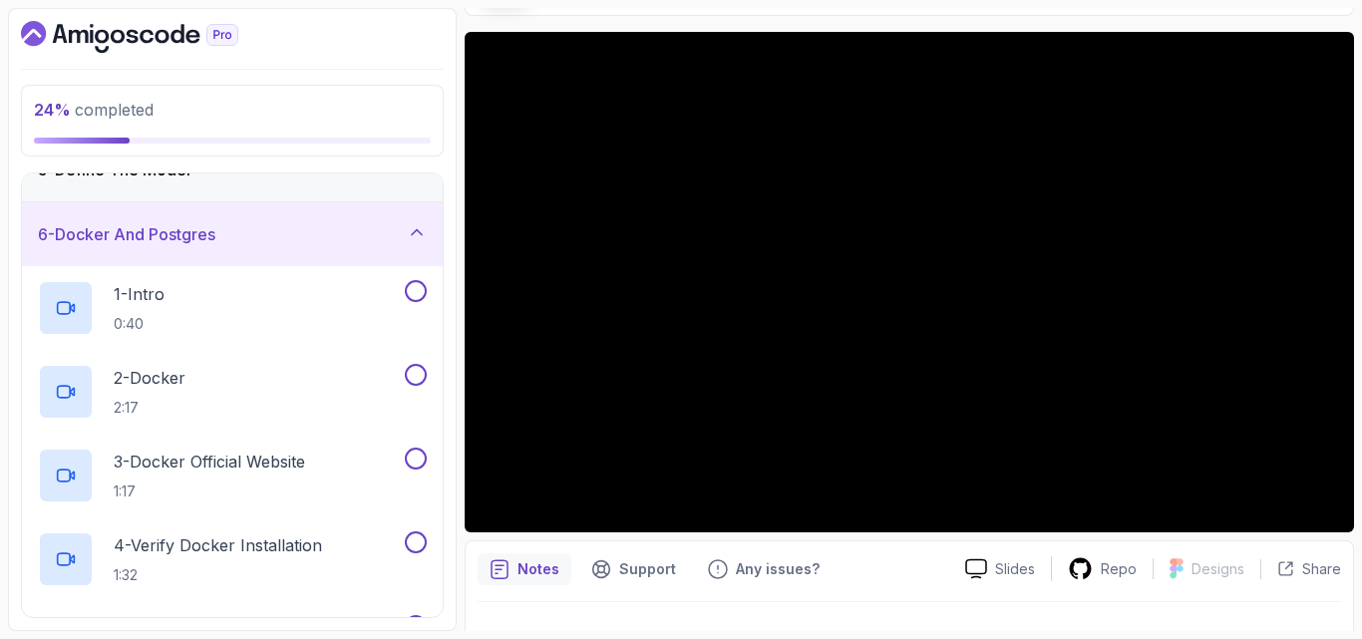
click at [365, 232] on div "6 - Docker And Postgres" at bounding box center [232, 234] width 389 height 24
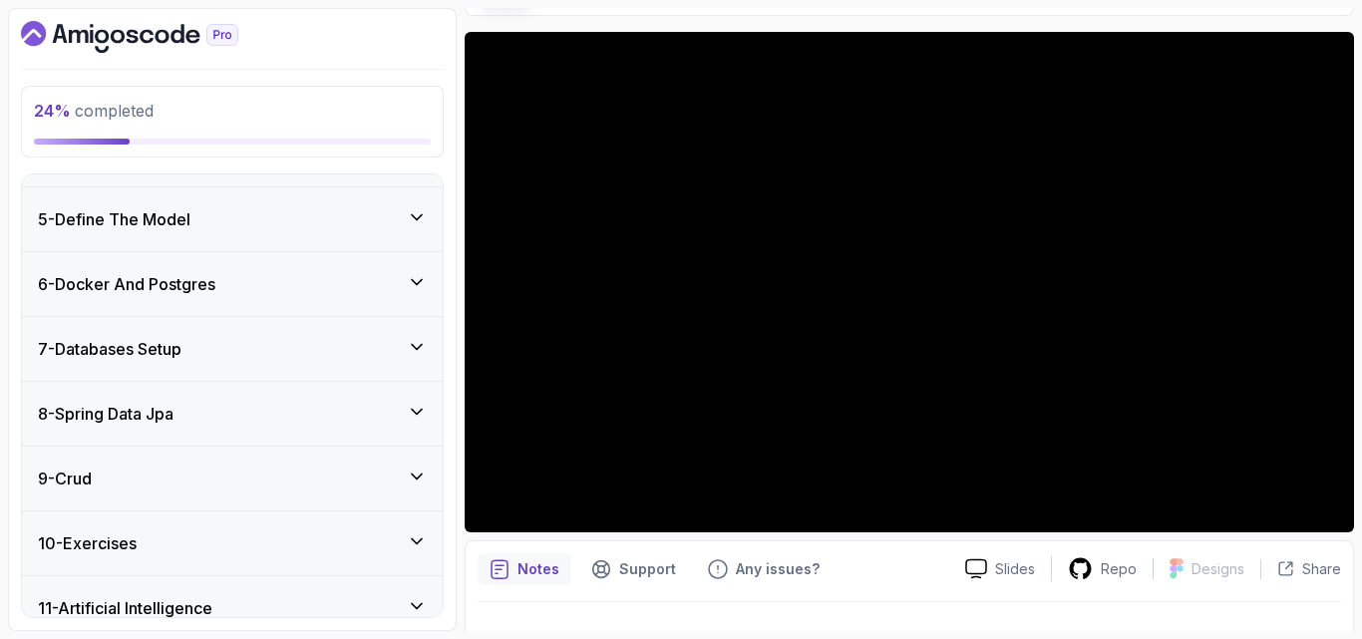
scroll to position [242, 0]
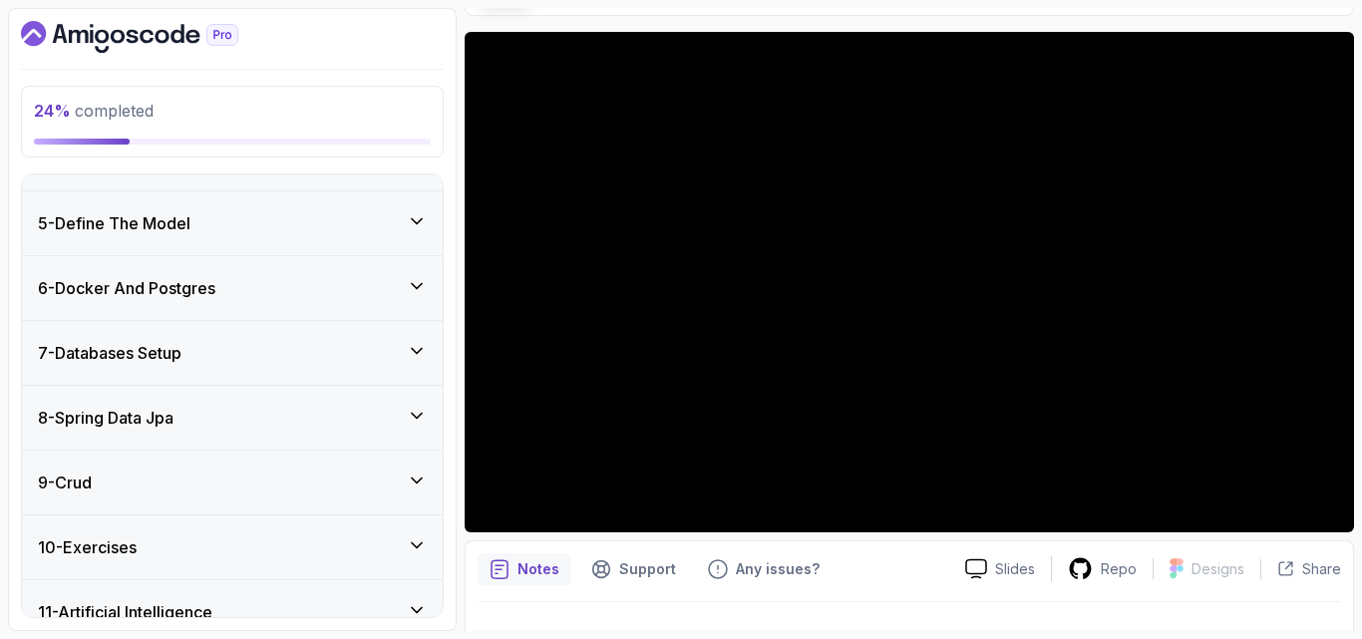
click at [367, 212] on div "5 - Define The Model" at bounding box center [232, 223] width 389 height 24
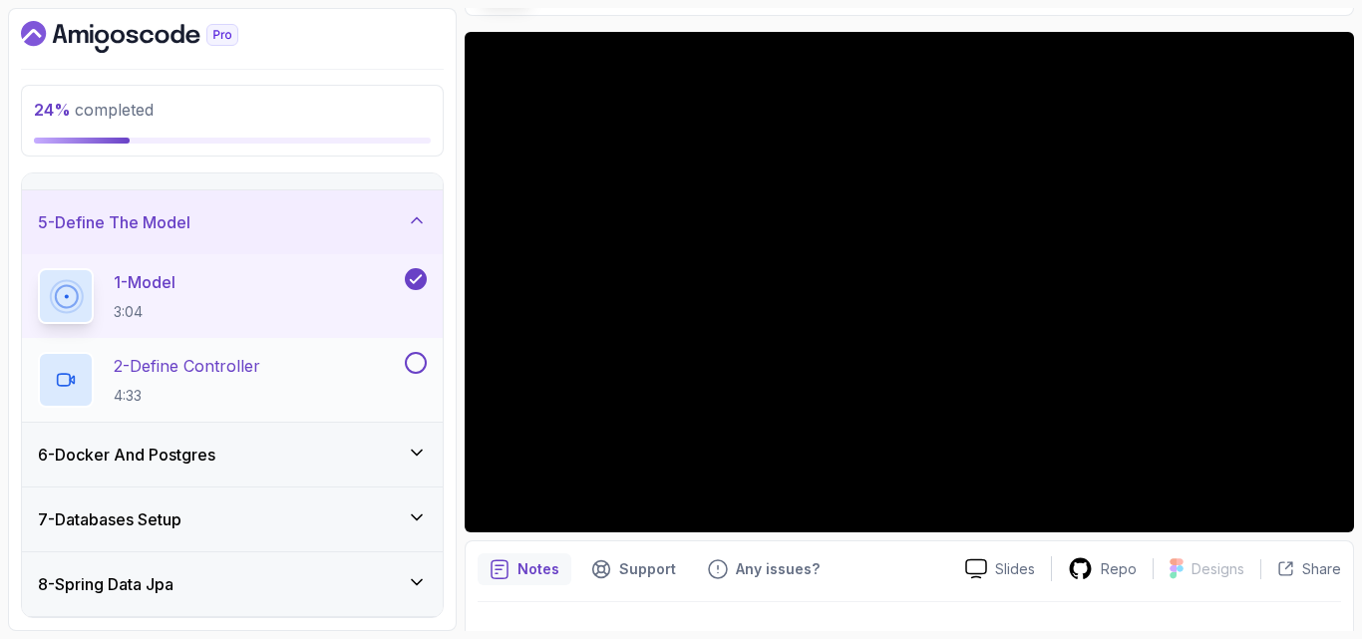
click at [254, 359] on p "2 - Define Controller" at bounding box center [187, 366] width 147 height 24
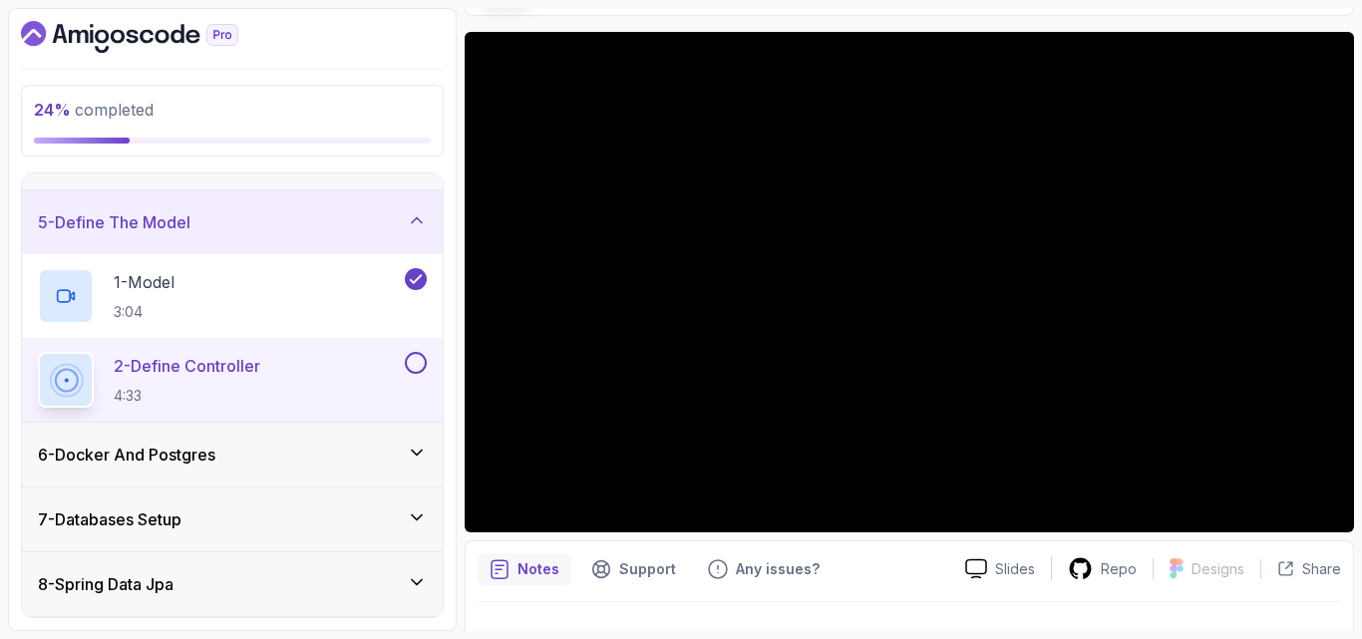
click at [419, 361] on button at bounding box center [416, 363] width 22 height 22
click at [329, 431] on div "6 - Docker And Postgres" at bounding box center [232, 455] width 421 height 64
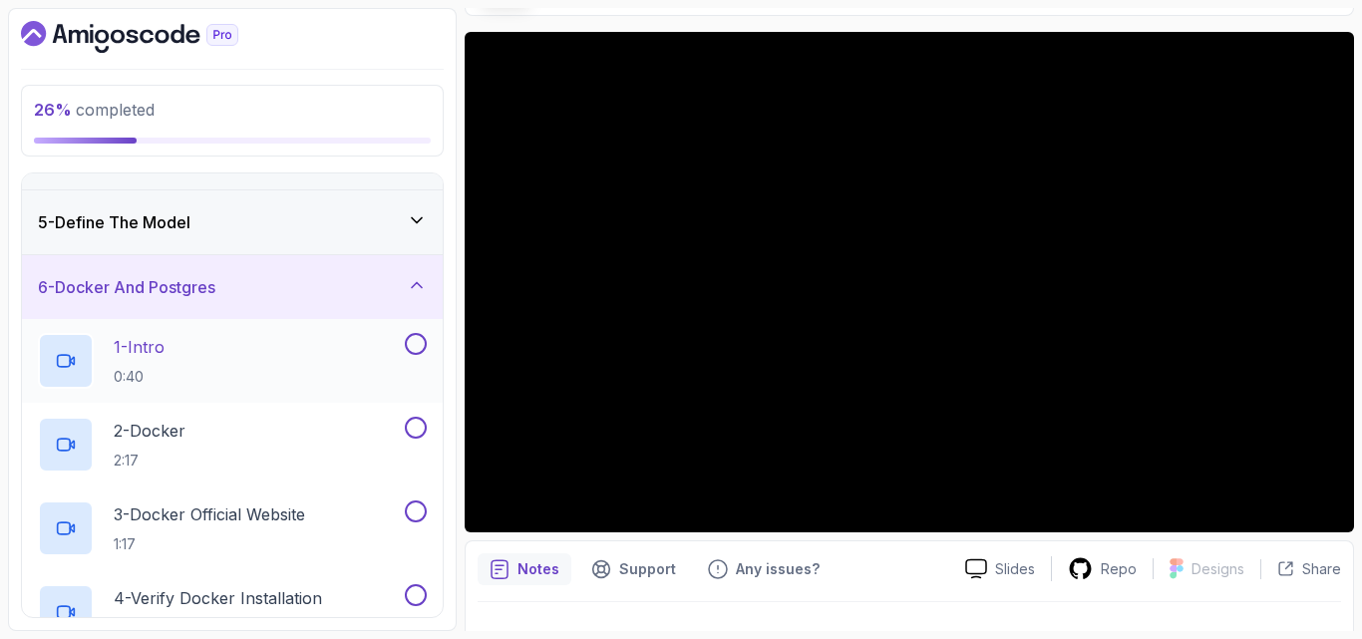
click at [358, 376] on div "1 - Intro 0:40" at bounding box center [219, 361] width 363 height 56
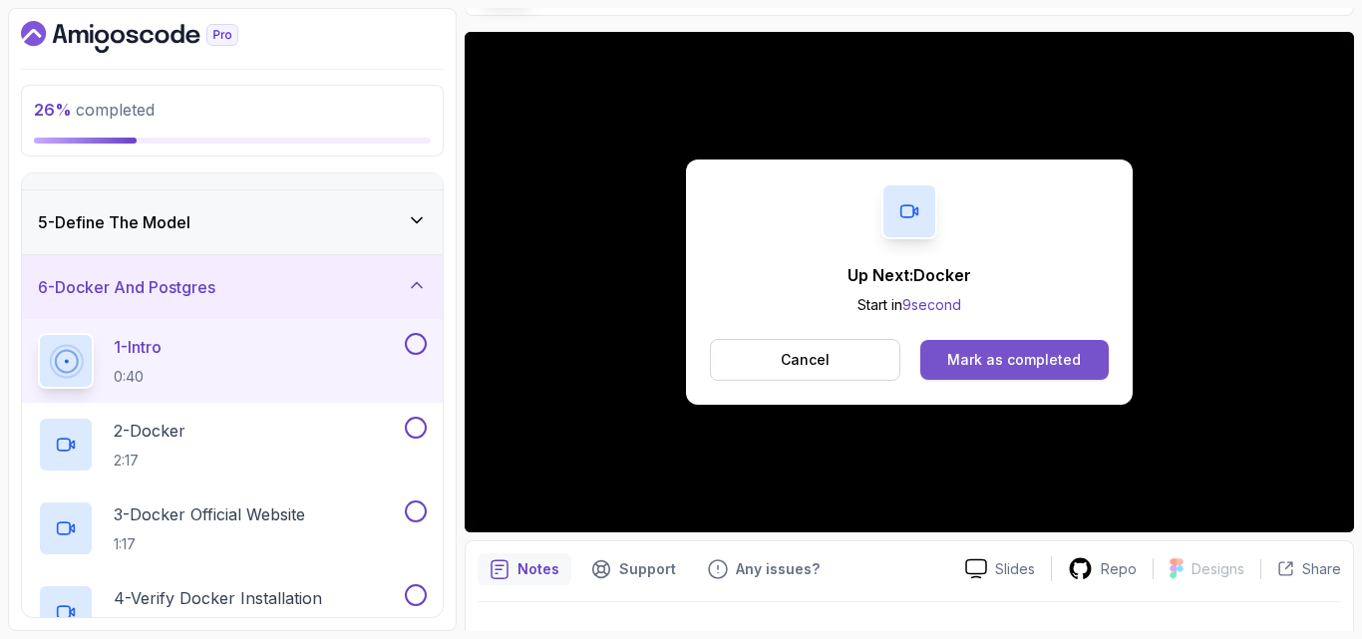
click at [1013, 371] on button "Mark as completed" at bounding box center [1014, 360] width 188 height 40
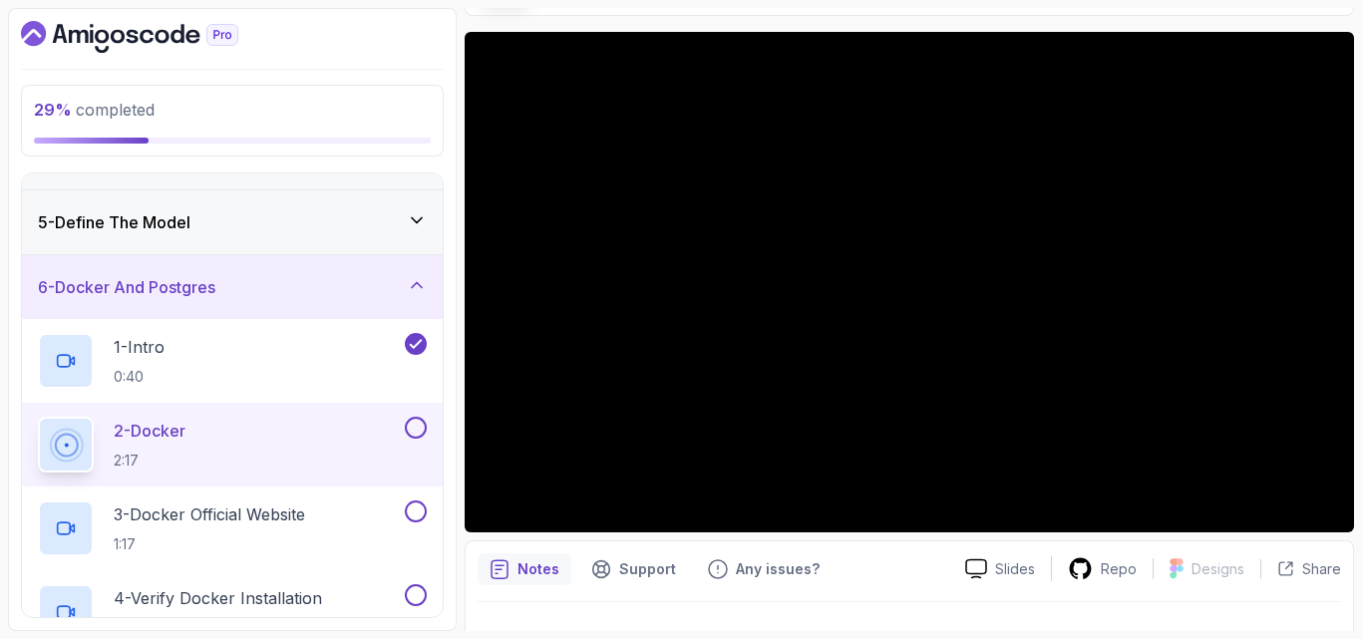
scroll to position [185, 0]
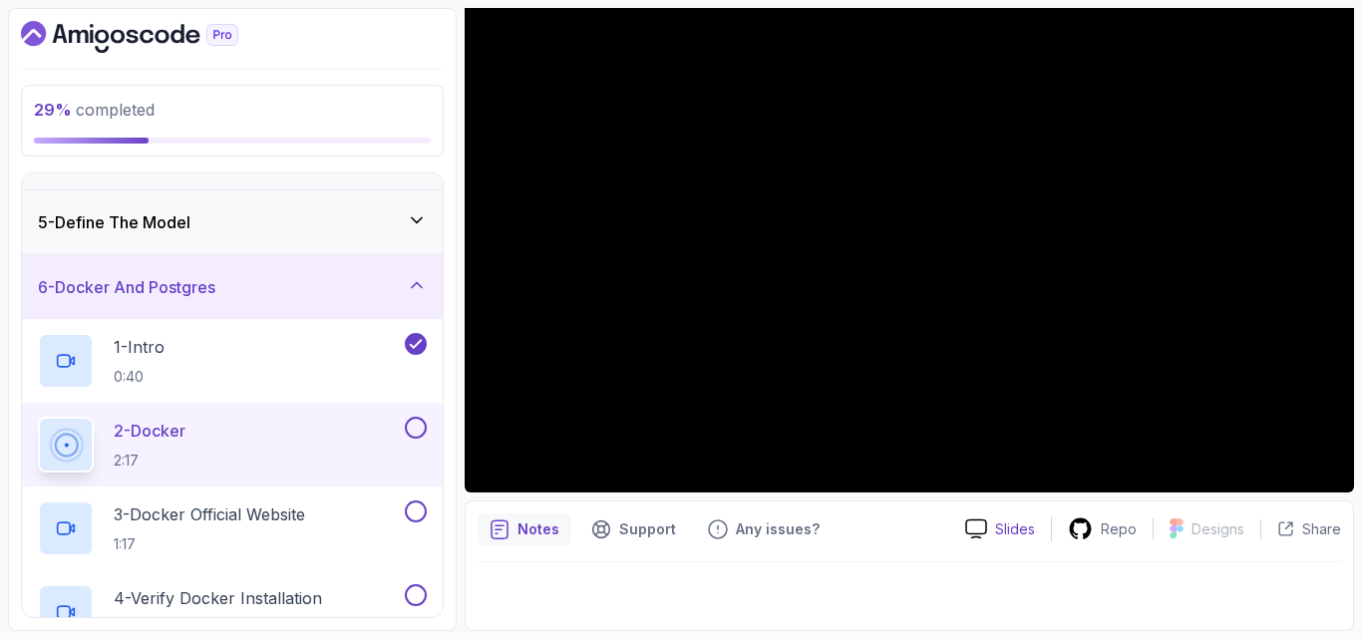
click at [1008, 519] on p "Slides" at bounding box center [1015, 529] width 40 height 20
click at [1001, 527] on p "Slides" at bounding box center [1015, 529] width 40 height 20
click at [906, 515] on div "Notes Support Any issues?" at bounding box center [712, 529] width 471 height 32
click at [248, 501] on div "3 - Docker Official Website 1:17" at bounding box center [219, 528] width 363 height 56
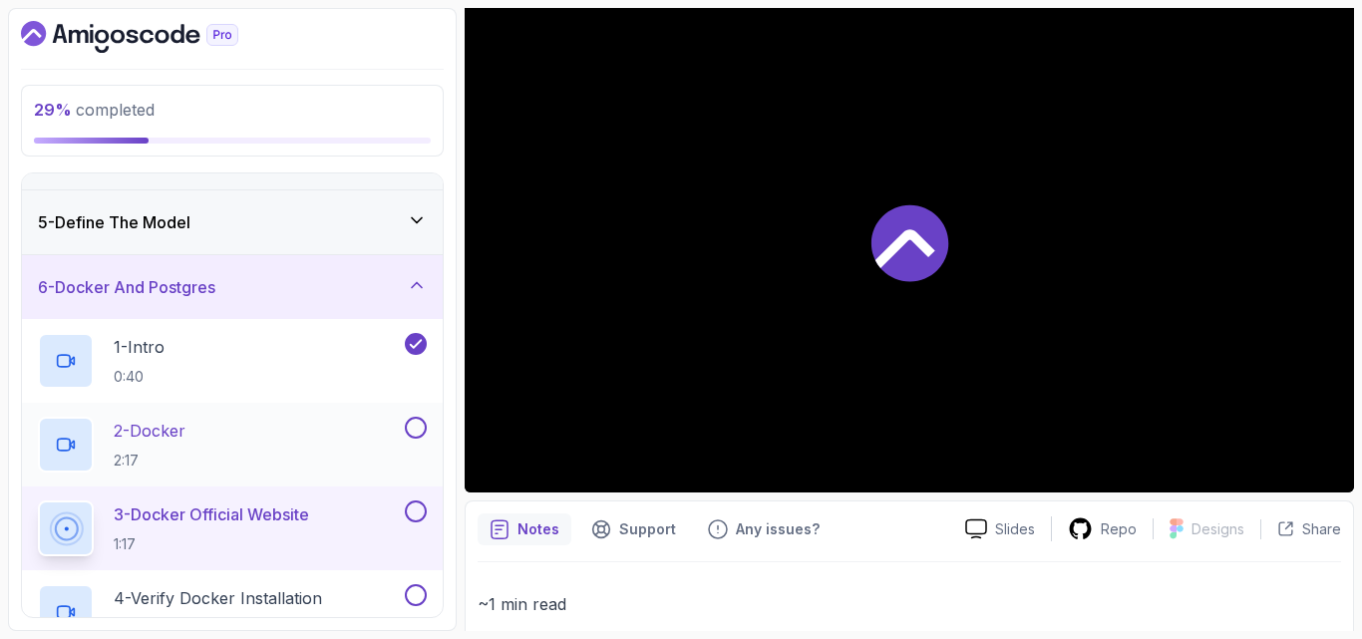
click at [416, 426] on button at bounding box center [416, 428] width 22 height 22
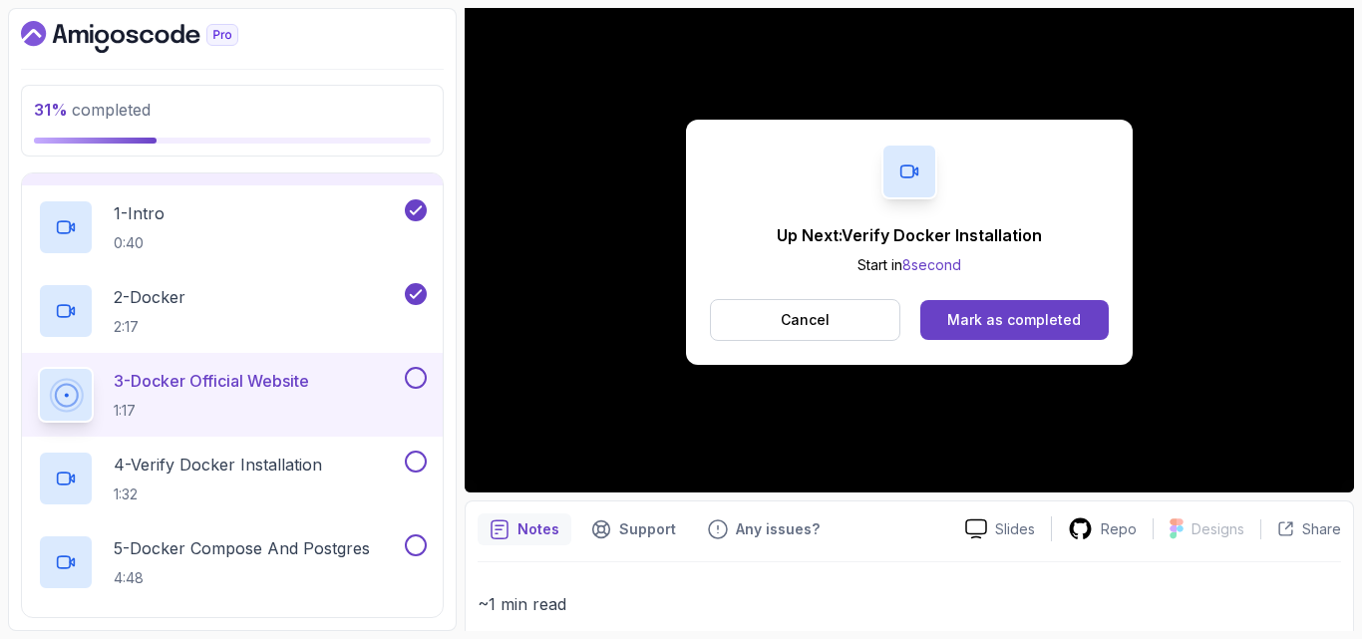
scroll to position [377, 0]
click at [337, 463] on div "4 - Verify Docker Installation 1:32" at bounding box center [219, 478] width 363 height 56
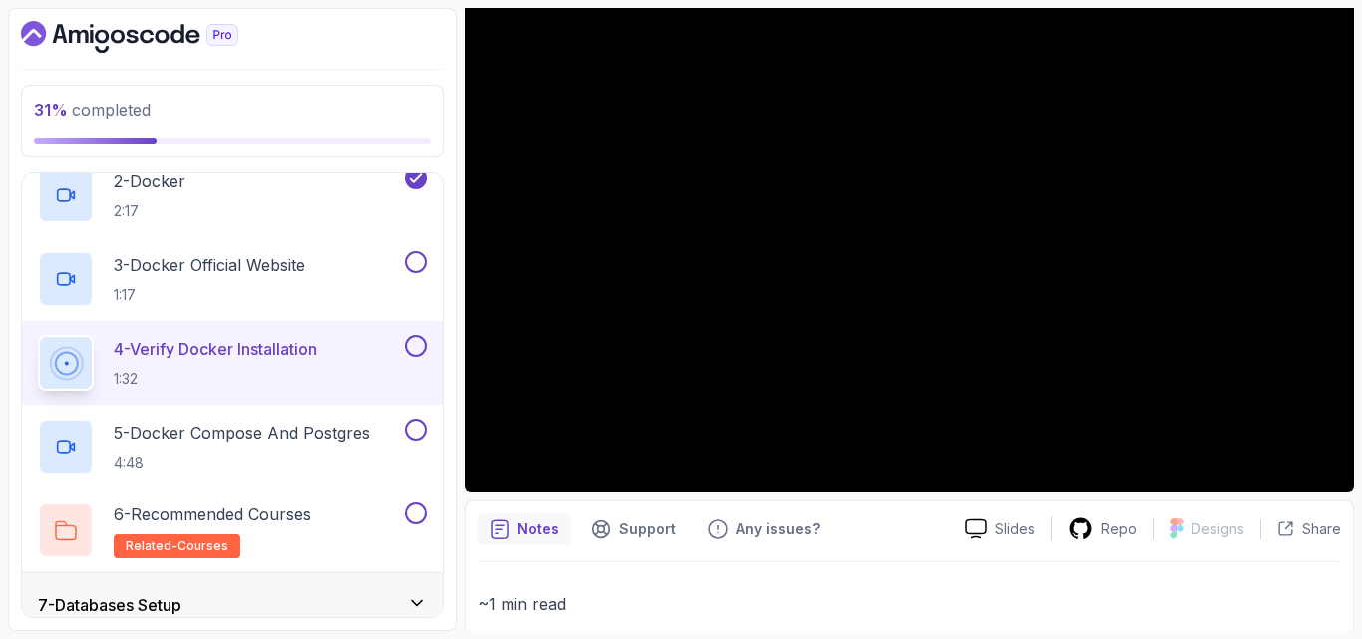
scroll to position [492, 0]
click at [415, 256] on button at bounding box center [416, 261] width 22 height 22
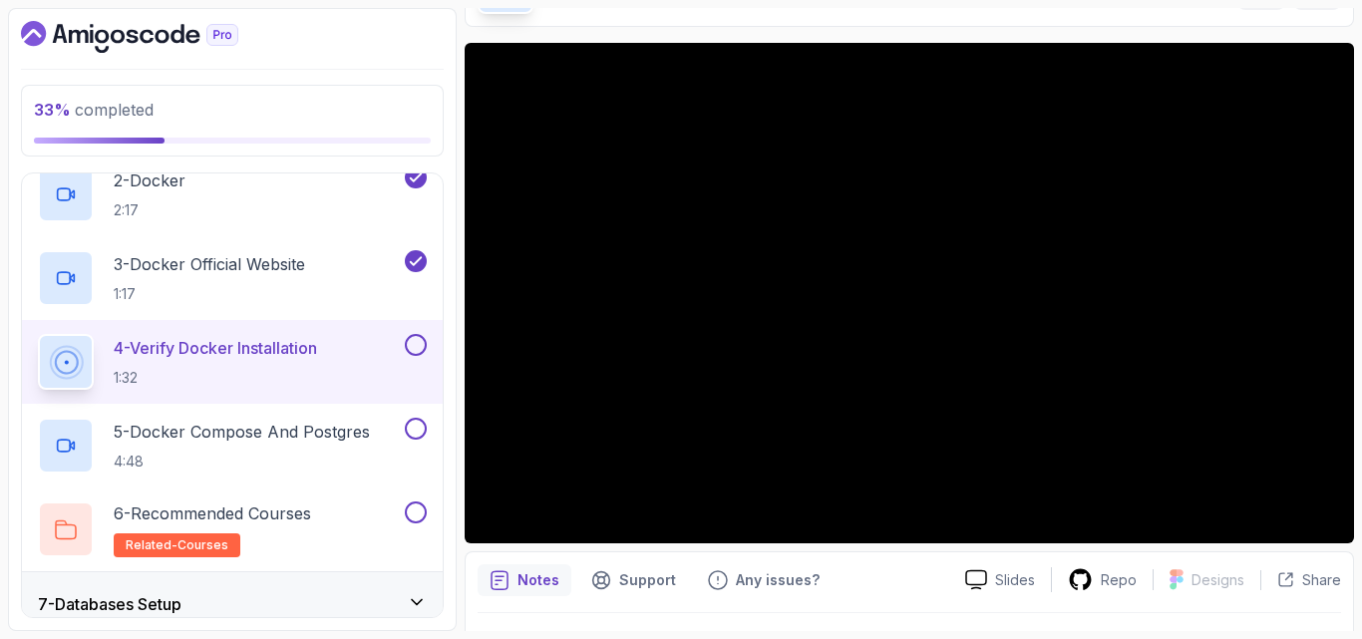
scroll to position [129, 0]
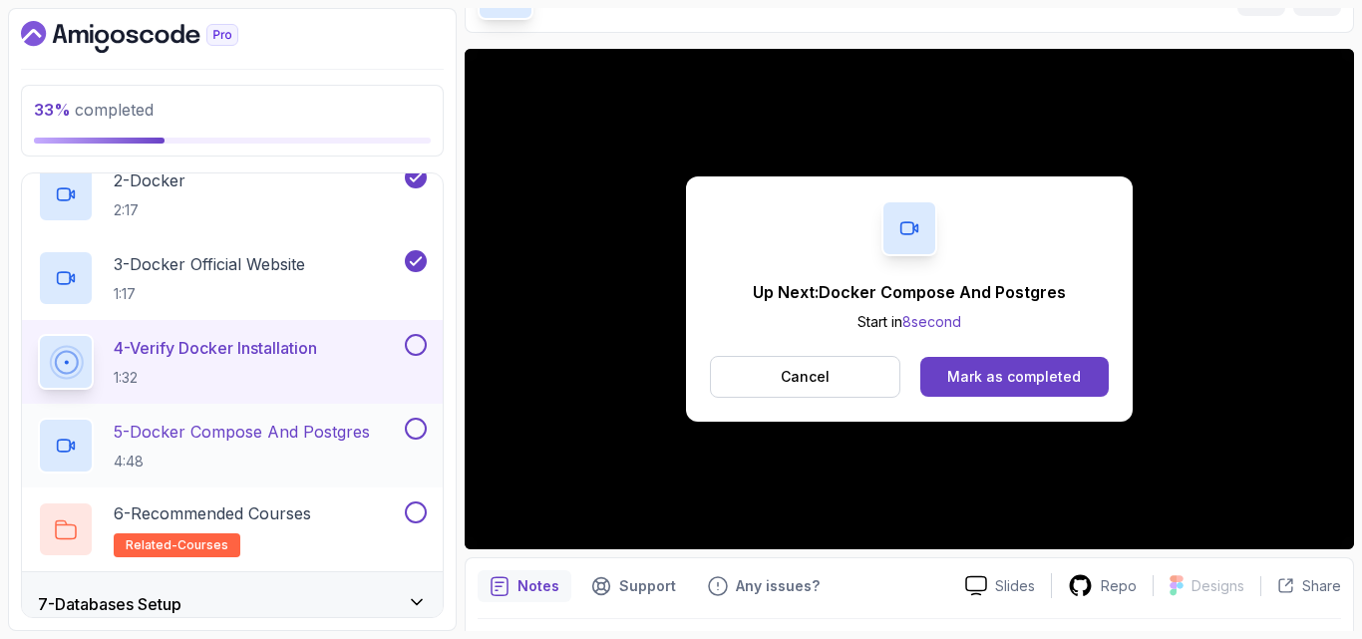
click at [163, 439] on p "5 - Docker Compose And Postgres" at bounding box center [242, 432] width 256 height 24
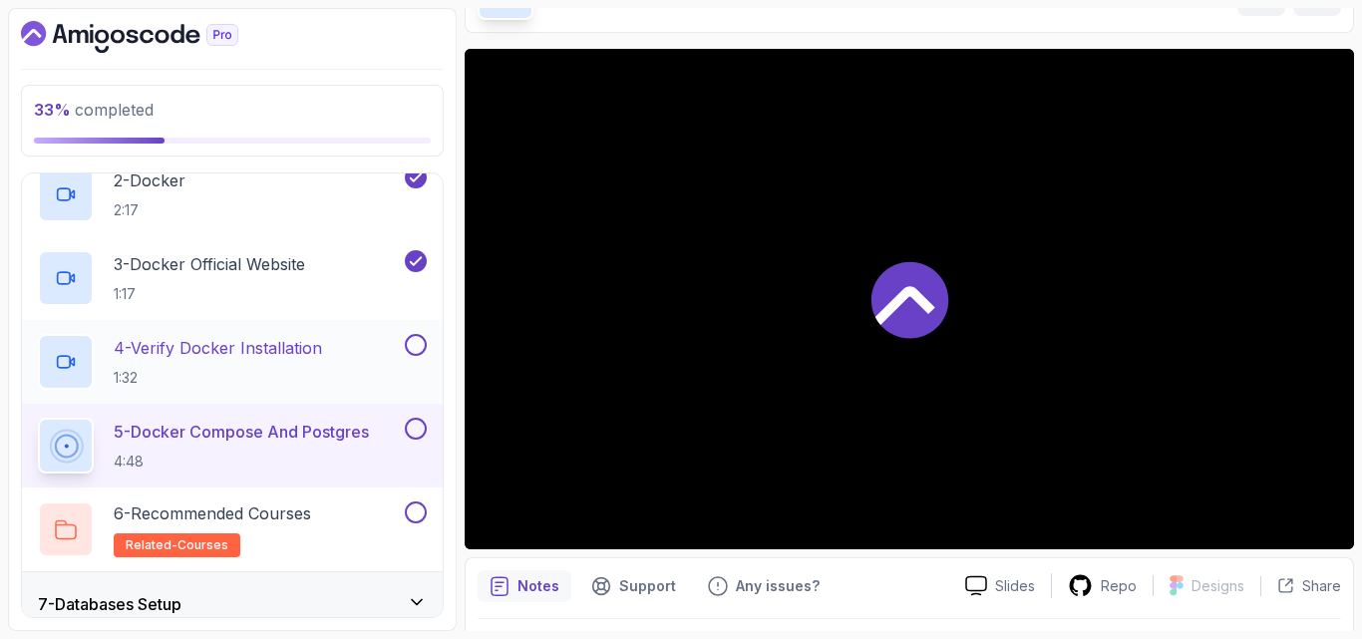
click at [412, 352] on button at bounding box center [416, 345] width 22 height 22
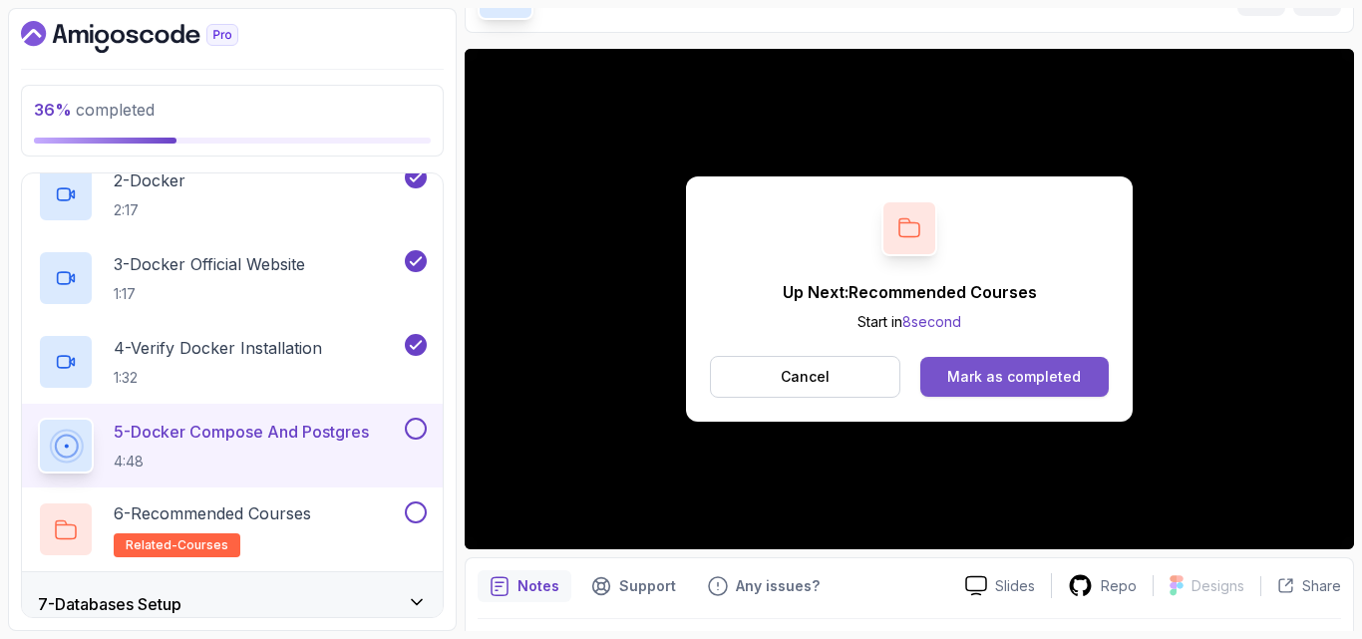
click at [983, 389] on button "Mark as completed" at bounding box center [1014, 377] width 188 height 40
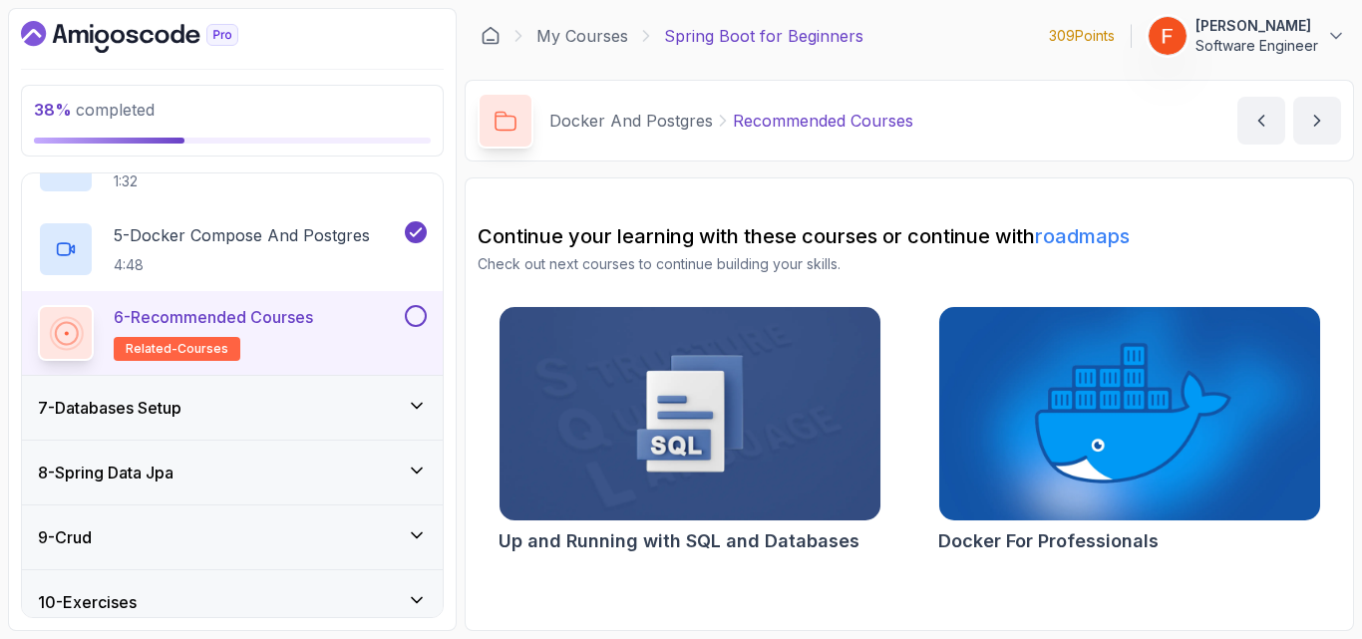
scroll to position [696, 0]
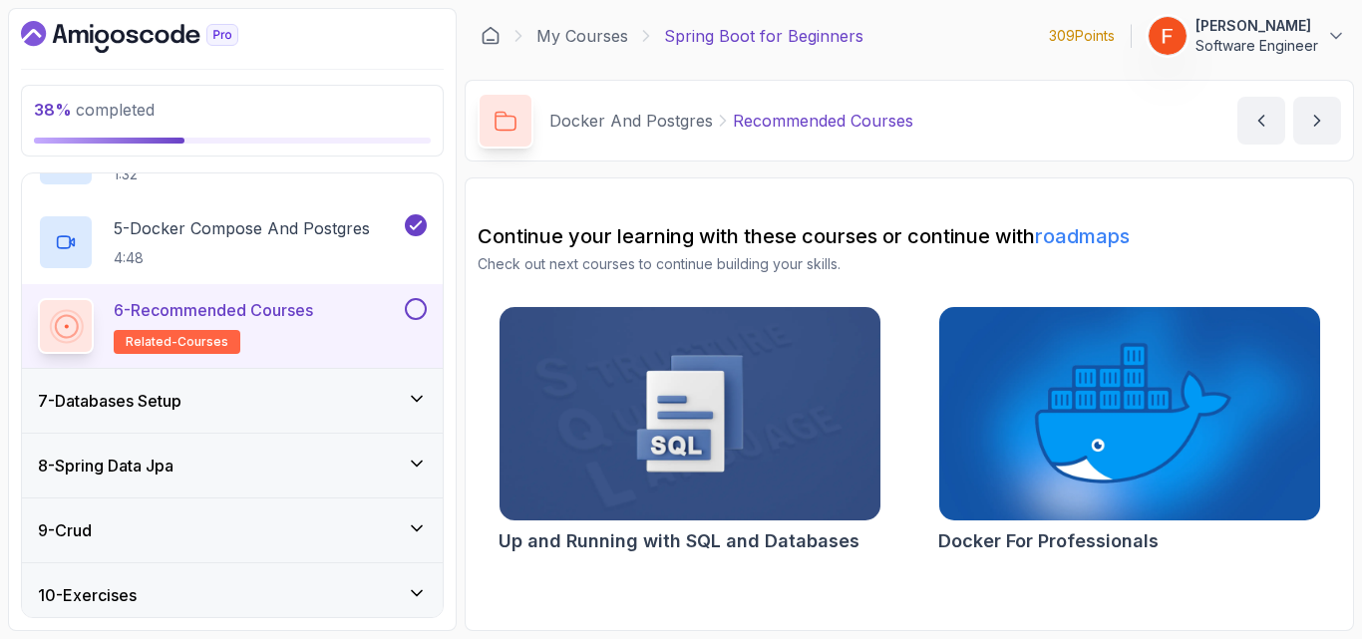
click at [391, 393] on div "7 - Databases Setup" at bounding box center [232, 401] width 389 height 24
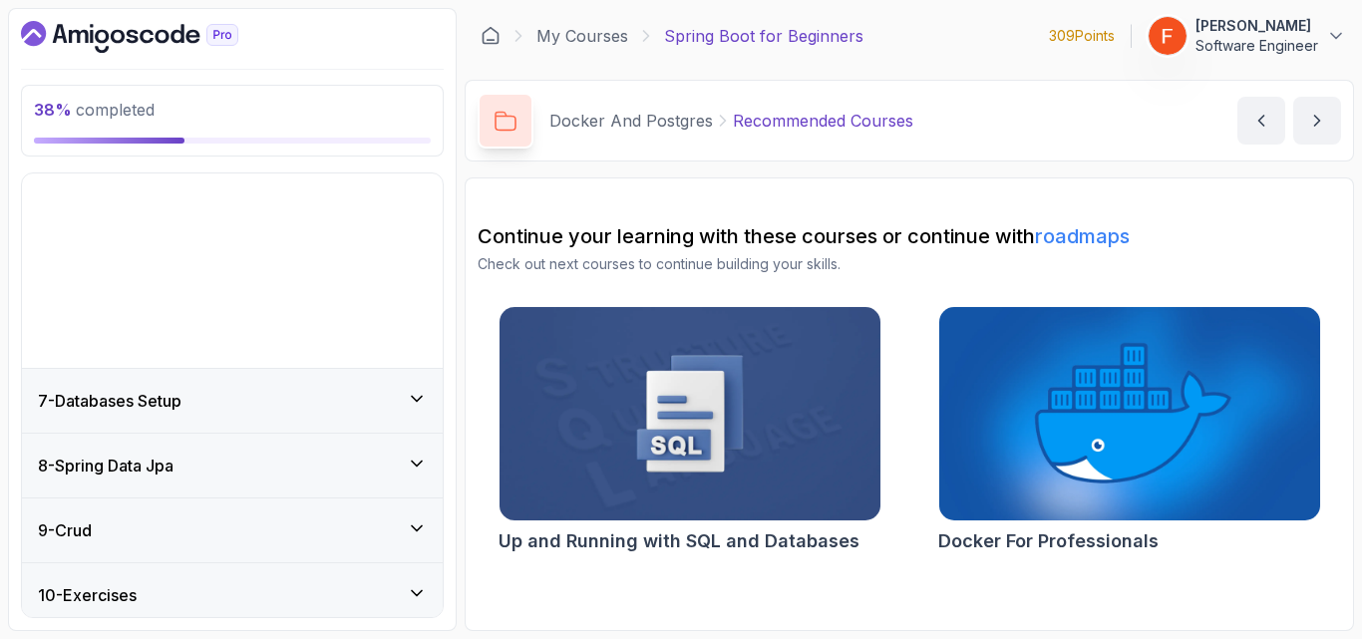
scroll to position [334, 0]
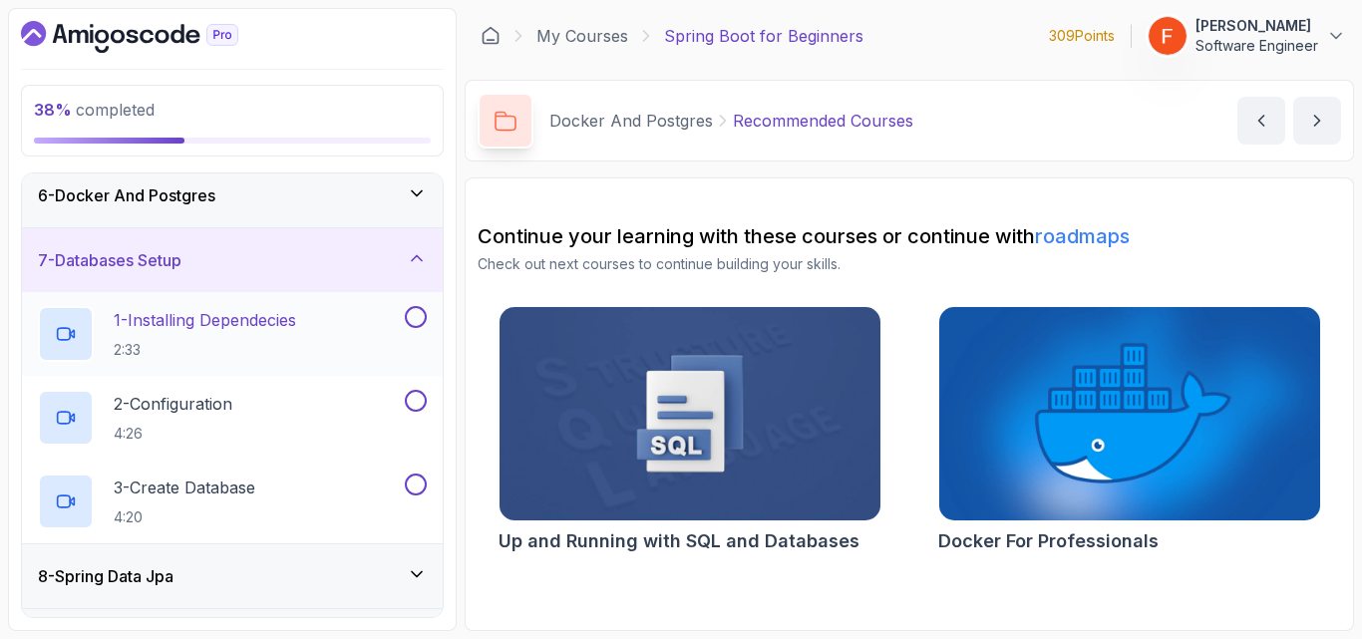
click at [275, 326] on p "1 - Installing Dependecies" at bounding box center [205, 320] width 182 height 24
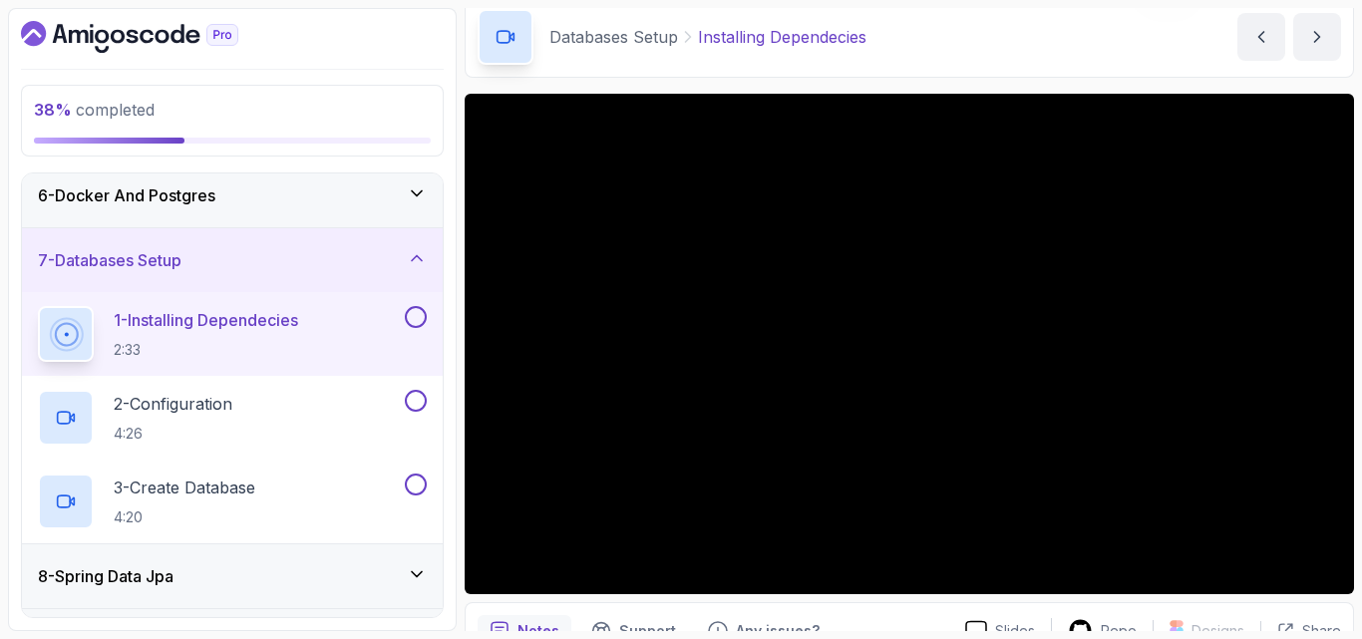
scroll to position [88, 0]
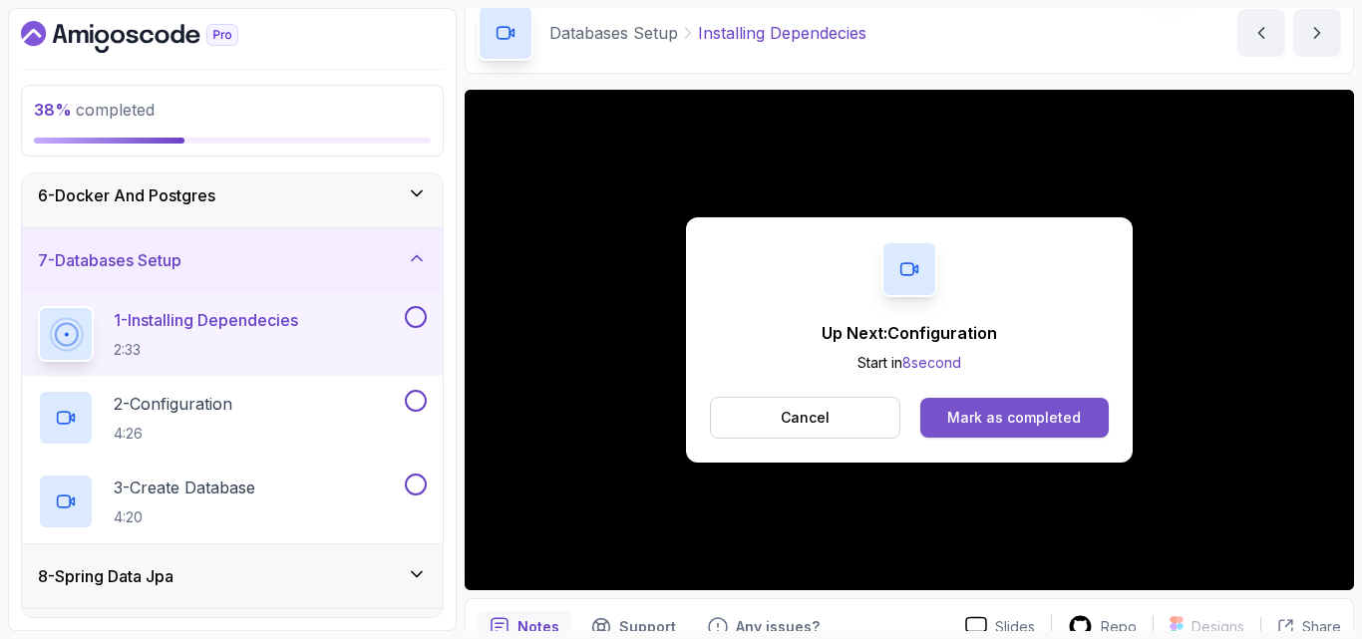
click at [1022, 408] on div "Mark as completed" at bounding box center [1014, 418] width 134 height 20
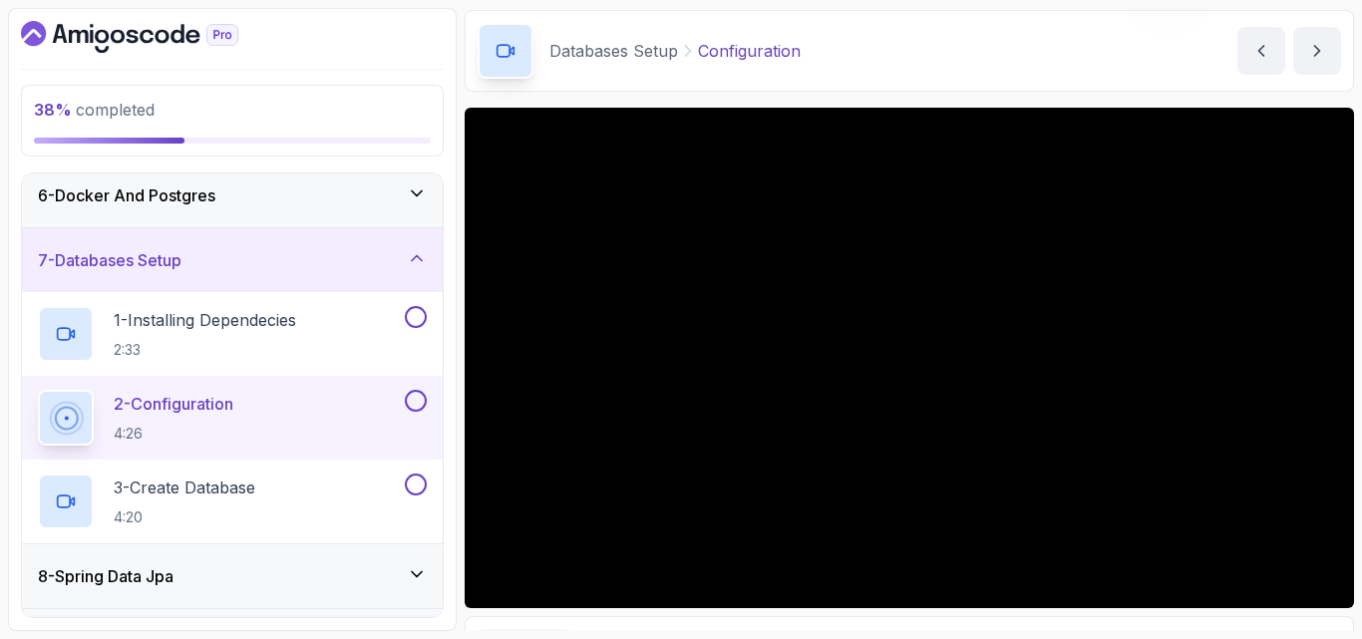
scroll to position [69, 0]
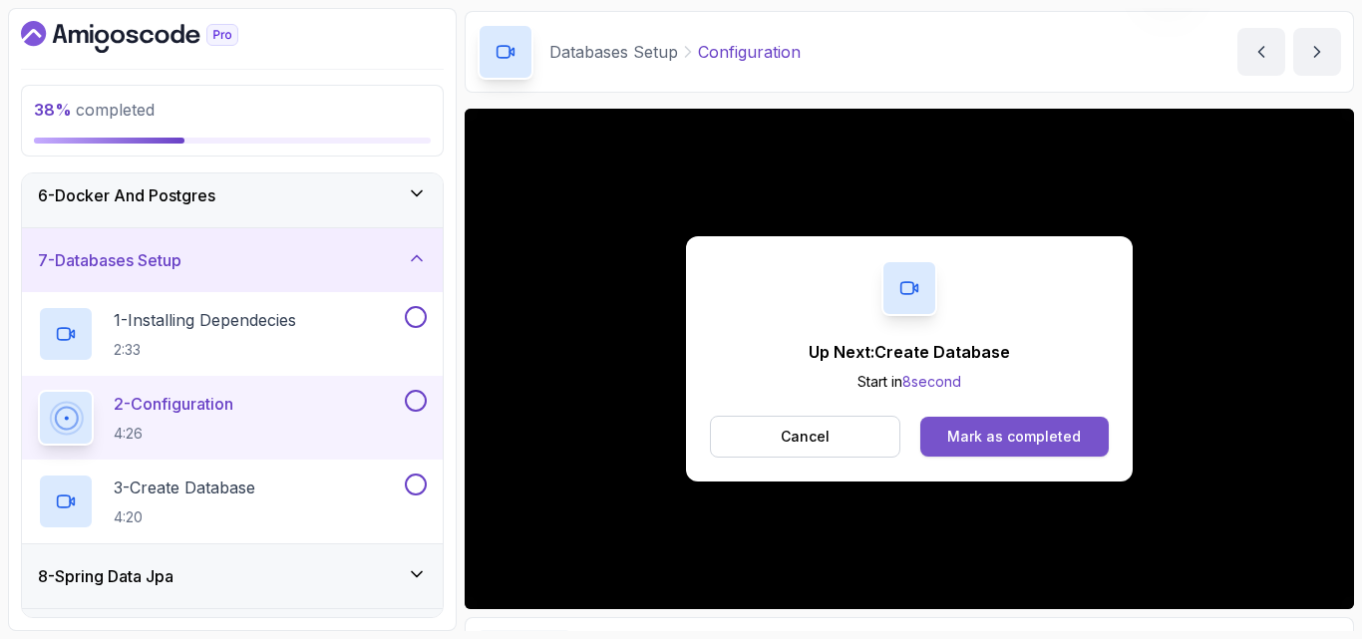
click at [1028, 436] on div "Mark as completed" at bounding box center [1014, 437] width 134 height 20
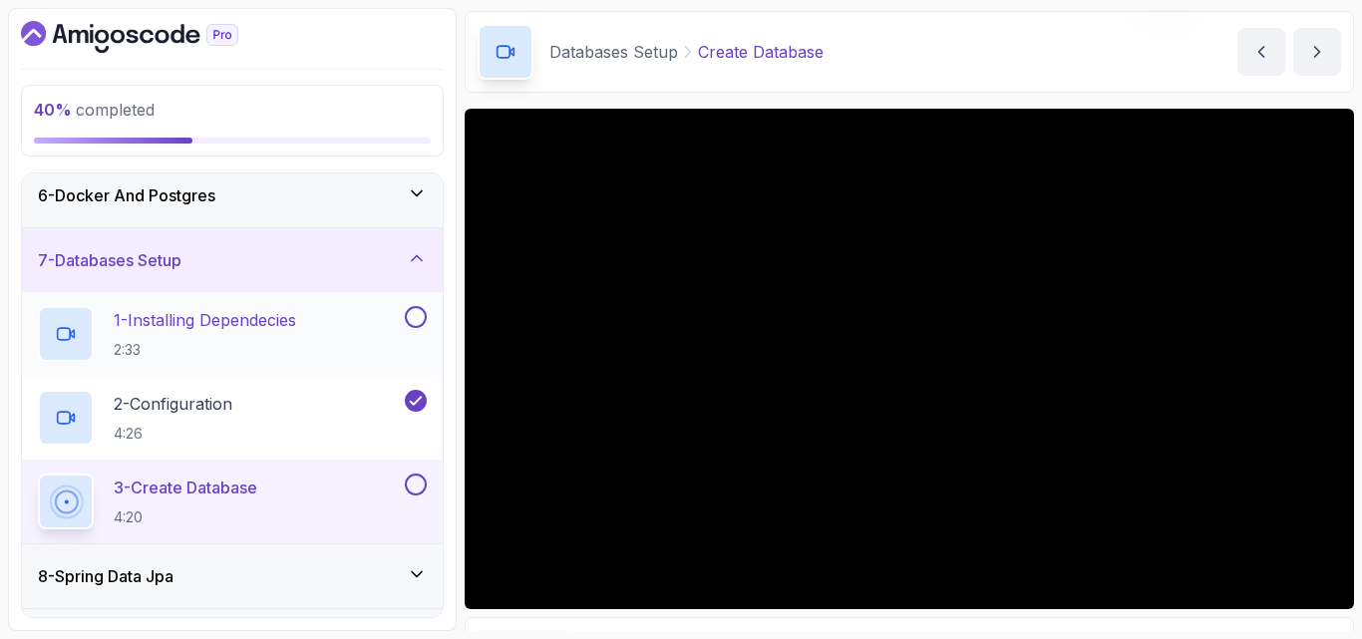
click at [418, 316] on button at bounding box center [416, 317] width 22 height 22
click at [403, 185] on div "6 - Docker And Postgres" at bounding box center [232, 195] width 389 height 24
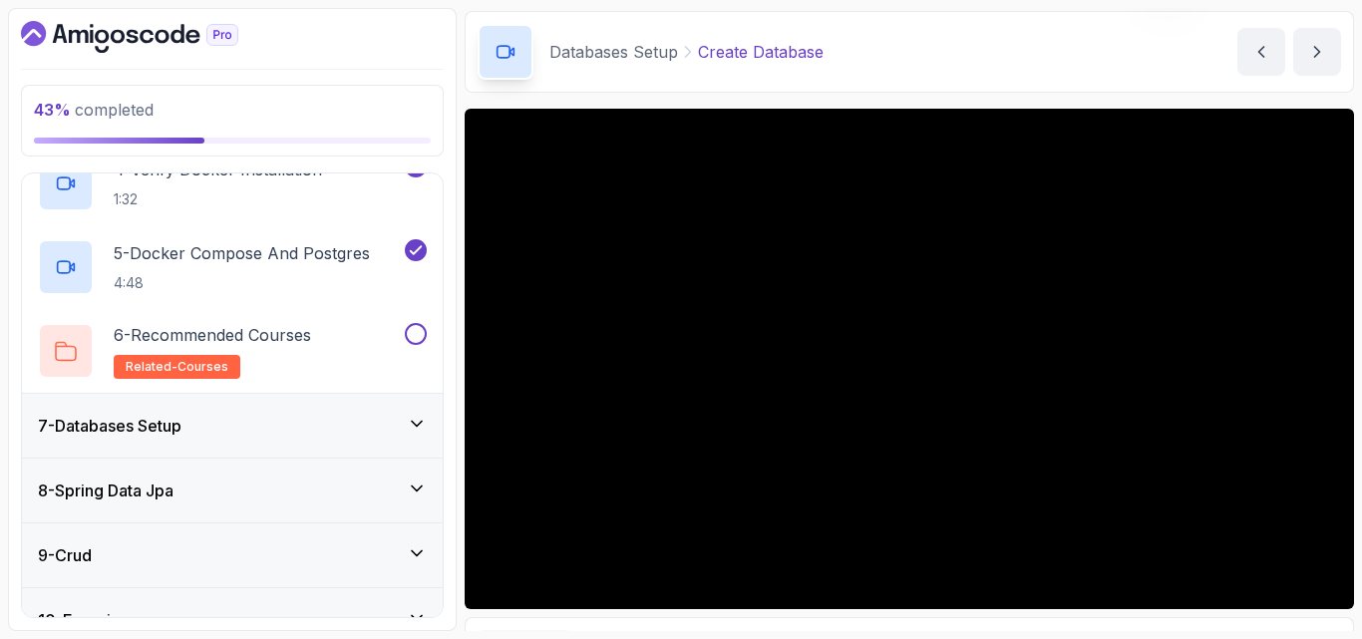
scroll to position [677, 0]
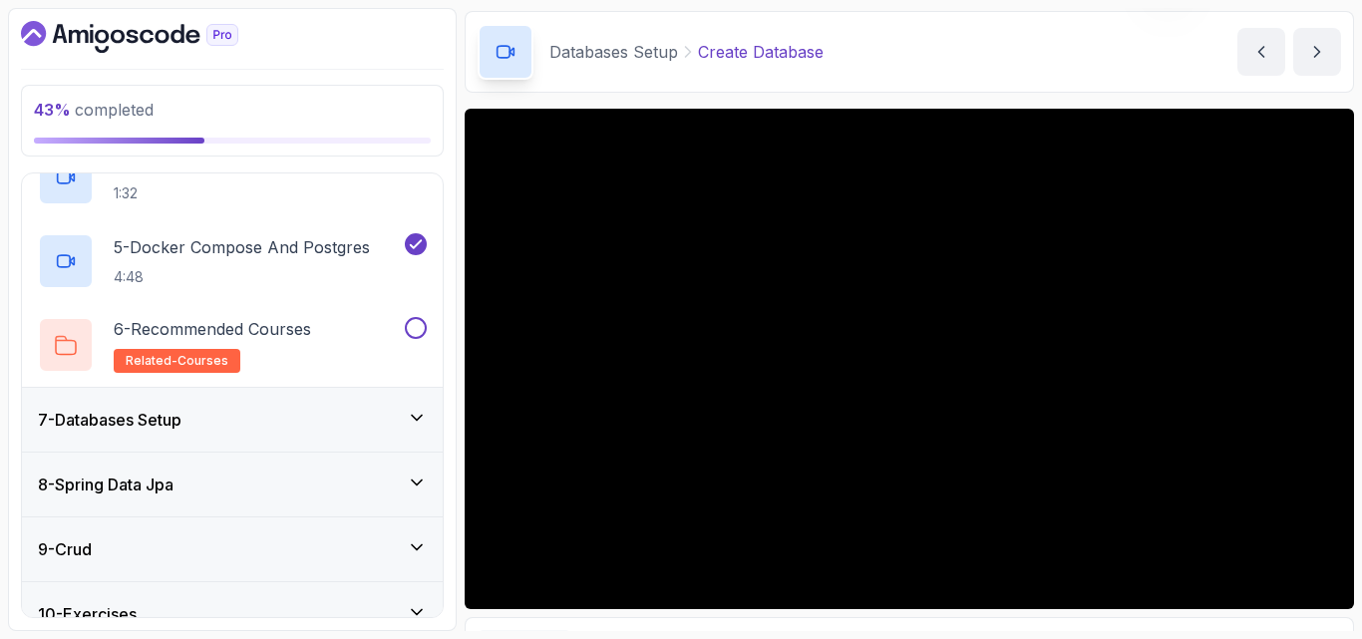
click at [394, 411] on div "7 - Databases Setup" at bounding box center [232, 420] width 389 height 24
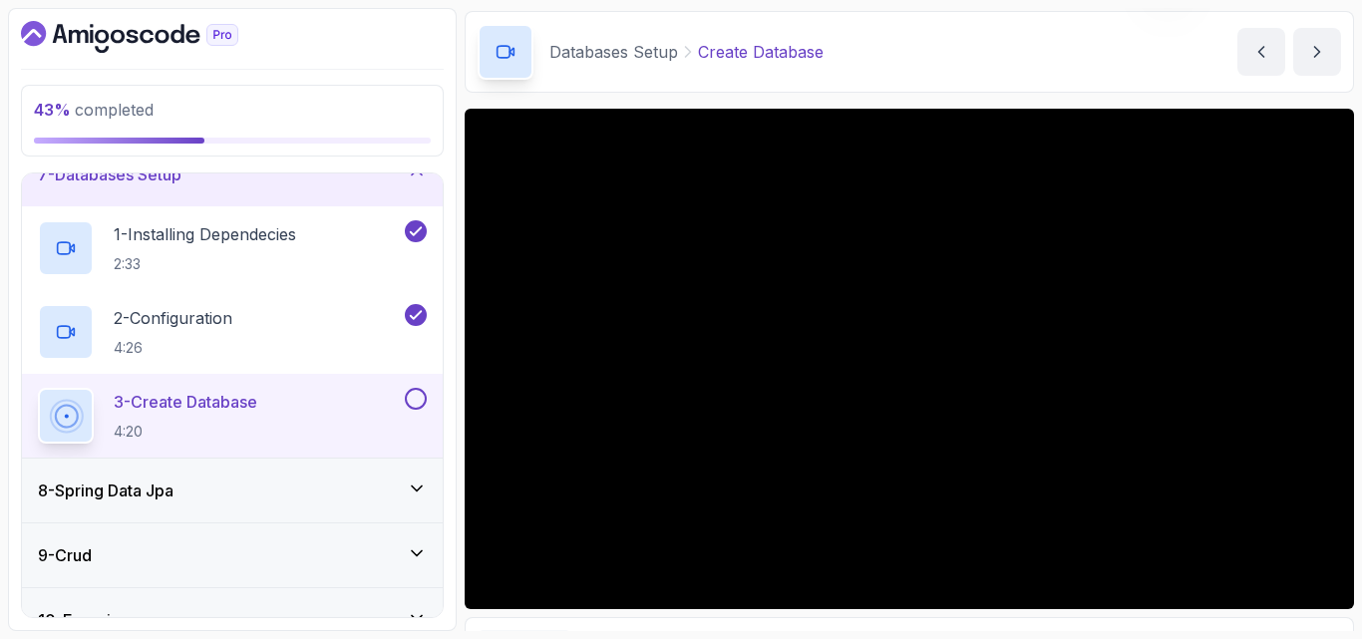
scroll to position [421, 0]
click at [623, 631] on section "43 % completed 1 - Intro 2 - Intro To Spring And Spring Boot 3 - Environment Se…" at bounding box center [681, 319] width 1362 height 639
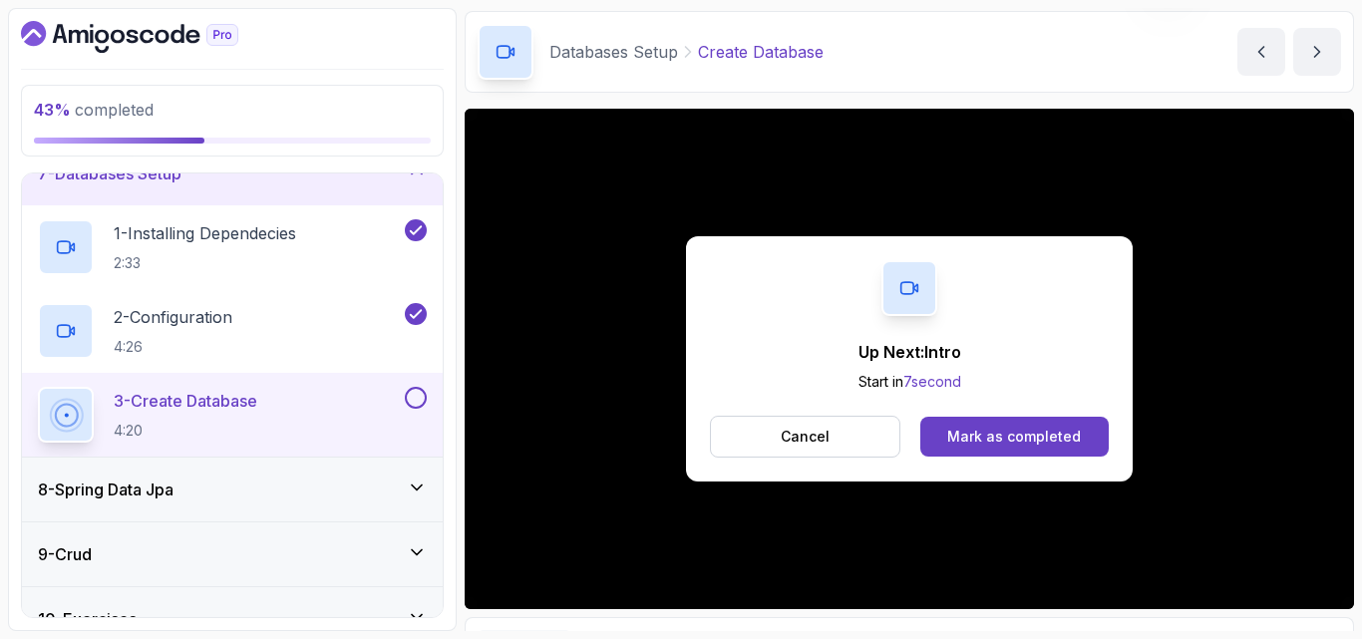
click at [410, 402] on button at bounding box center [416, 398] width 22 height 22
click at [390, 478] on div "8 - Spring Data Jpa" at bounding box center [232, 489] width 389 height 24
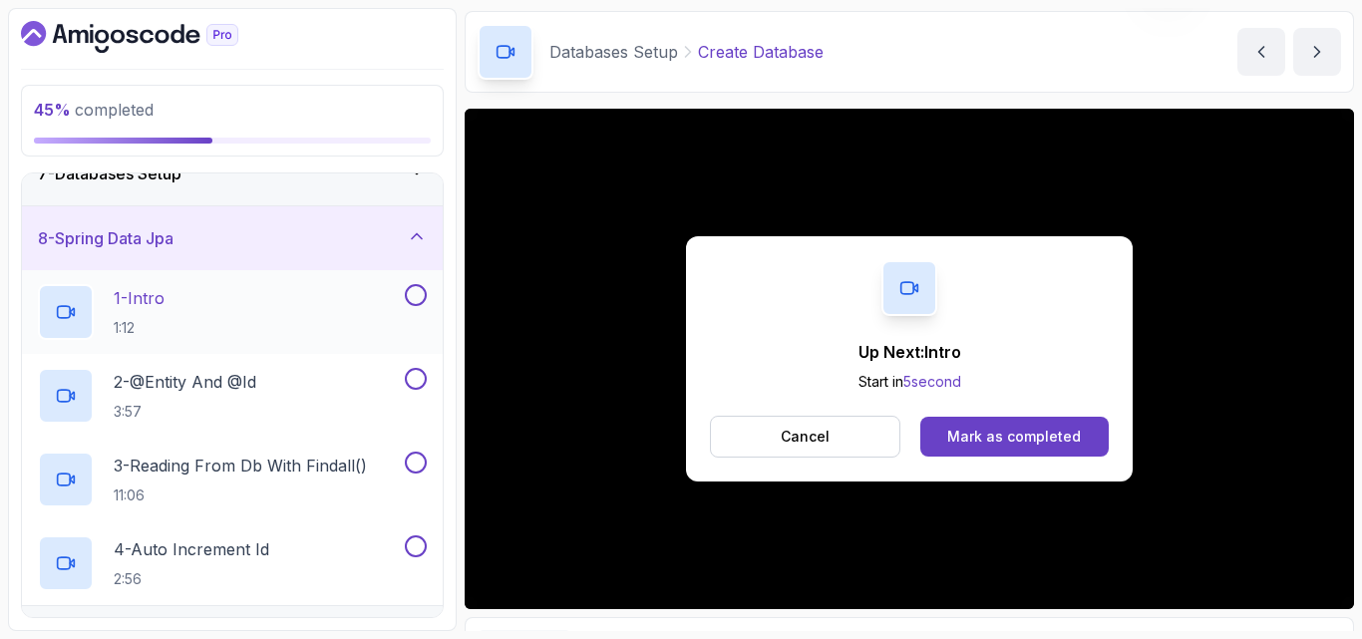
click at [318, 316] on div "1 - Intro 1:12" at bounding box center [219, 312] width 363 height 56
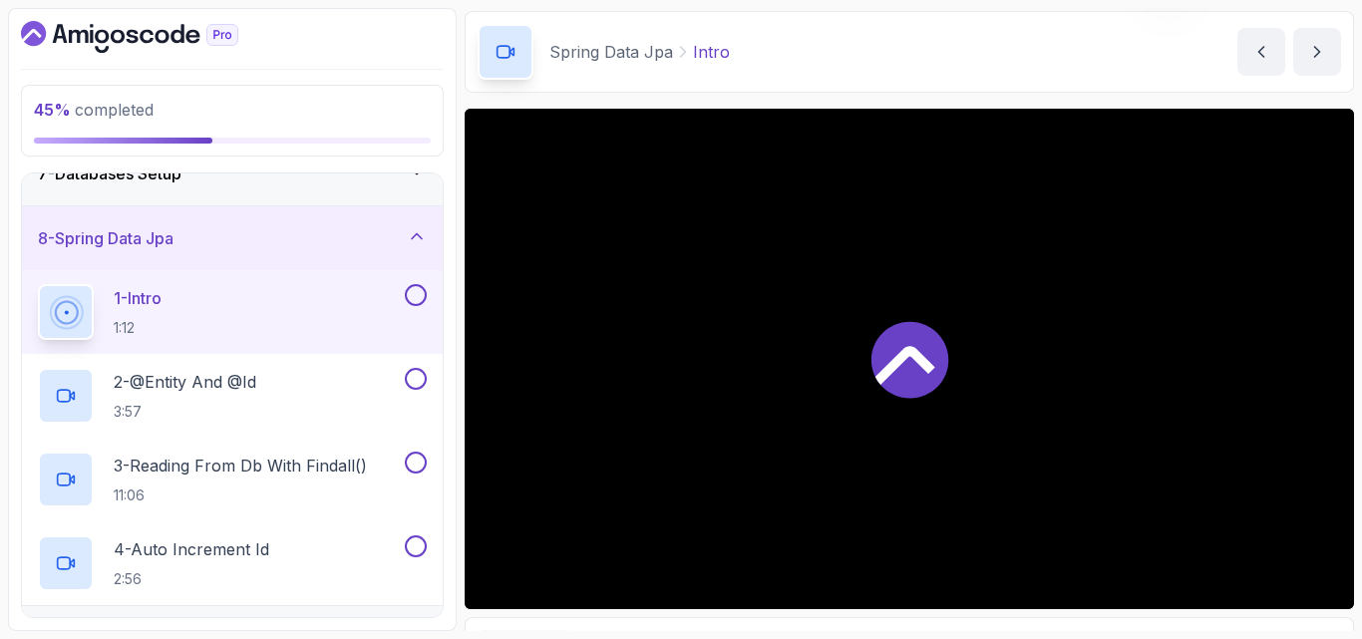
click at [457, 455] on div "45 % completed 1 - Intro 2 - Intro To Spring And Spring Boot 3 - Environment Se…" at bounding box center [681, 319] width 1346 height 623
click at [421, 379] on button at bounding box center [416, 379] width 22 height 22
click at [366, 378] on div "2 - @Entity And @Id 3:57" at bounding box center [219, 396] width 363 height 56
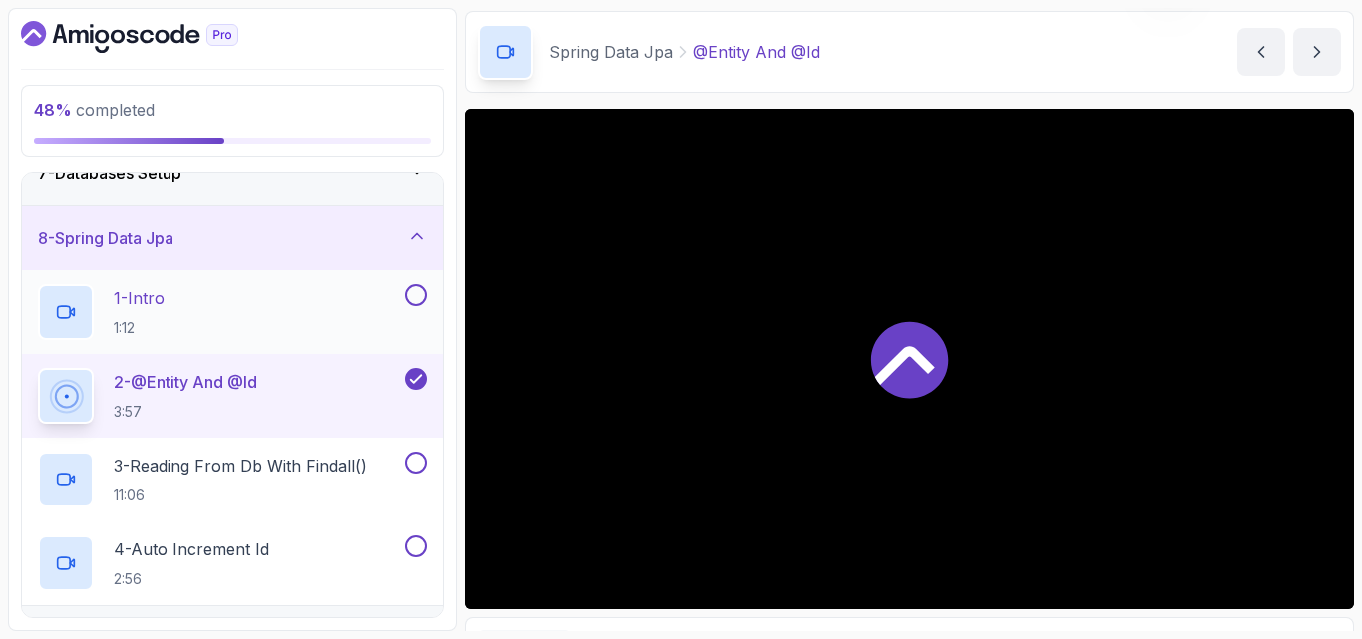
click at [417, 301] on button at bounding box center [416, 295] width 22 height 22
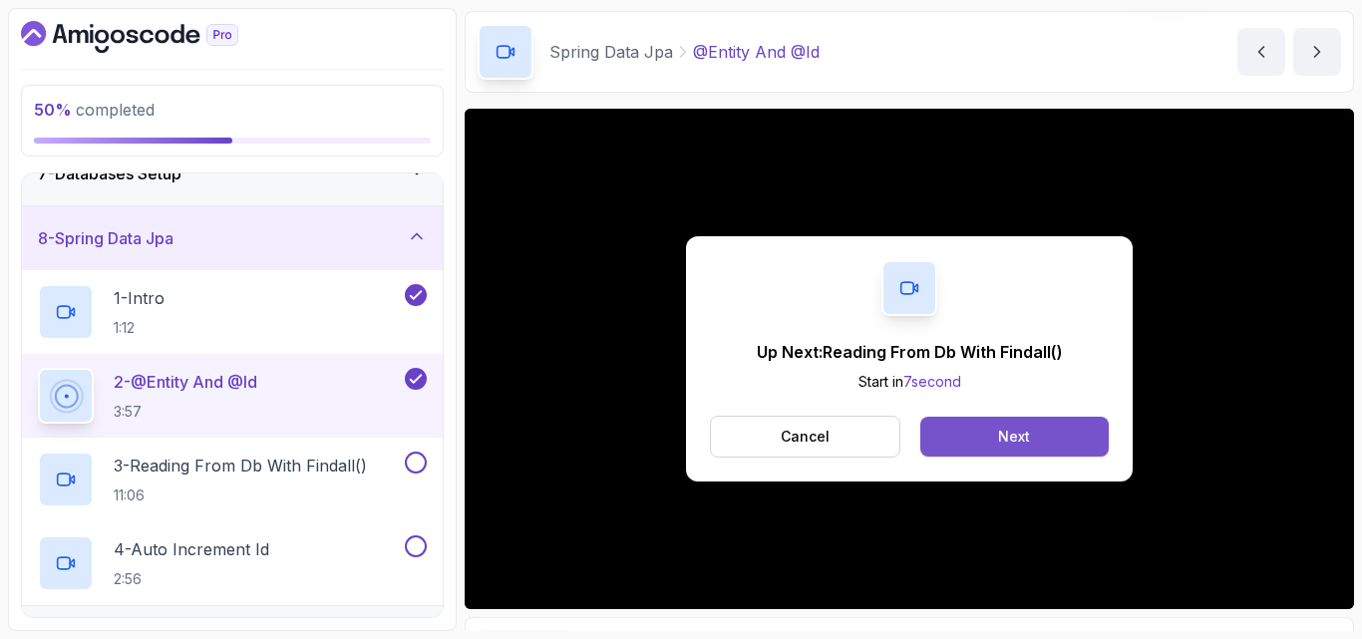
click at [1022, 420] on button "Next" at bounding box center [1014, 437] width 188 height 40
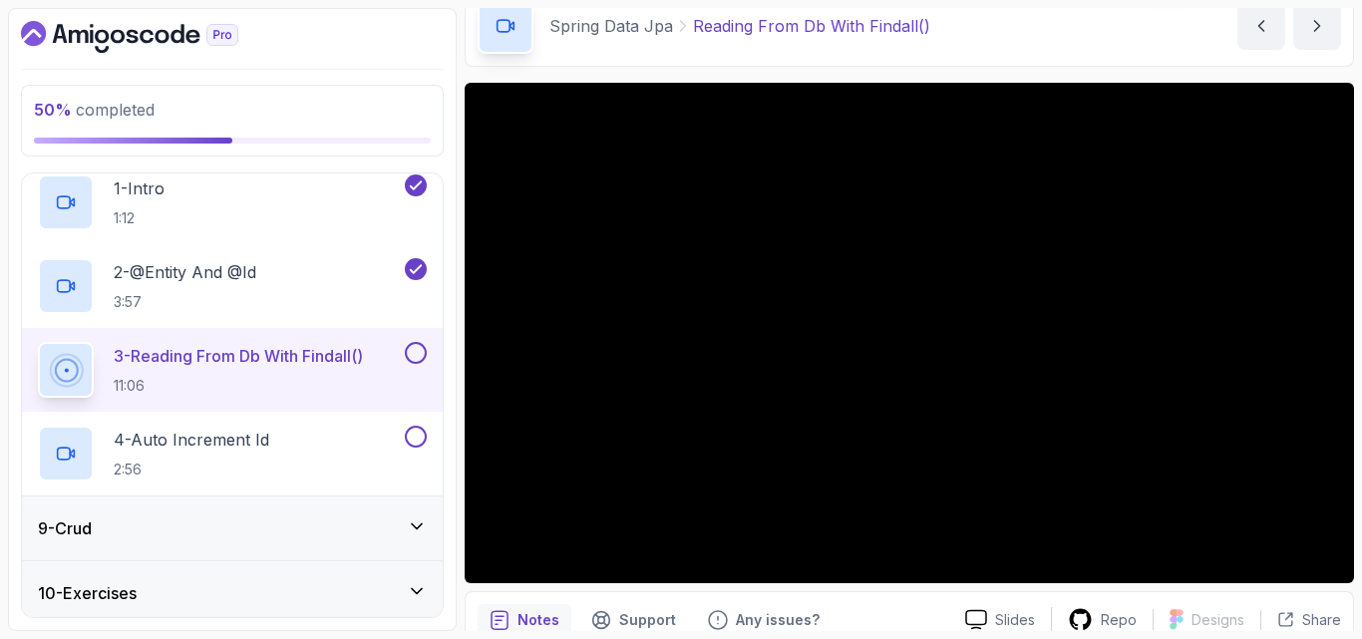
scroll to position [536, 0]
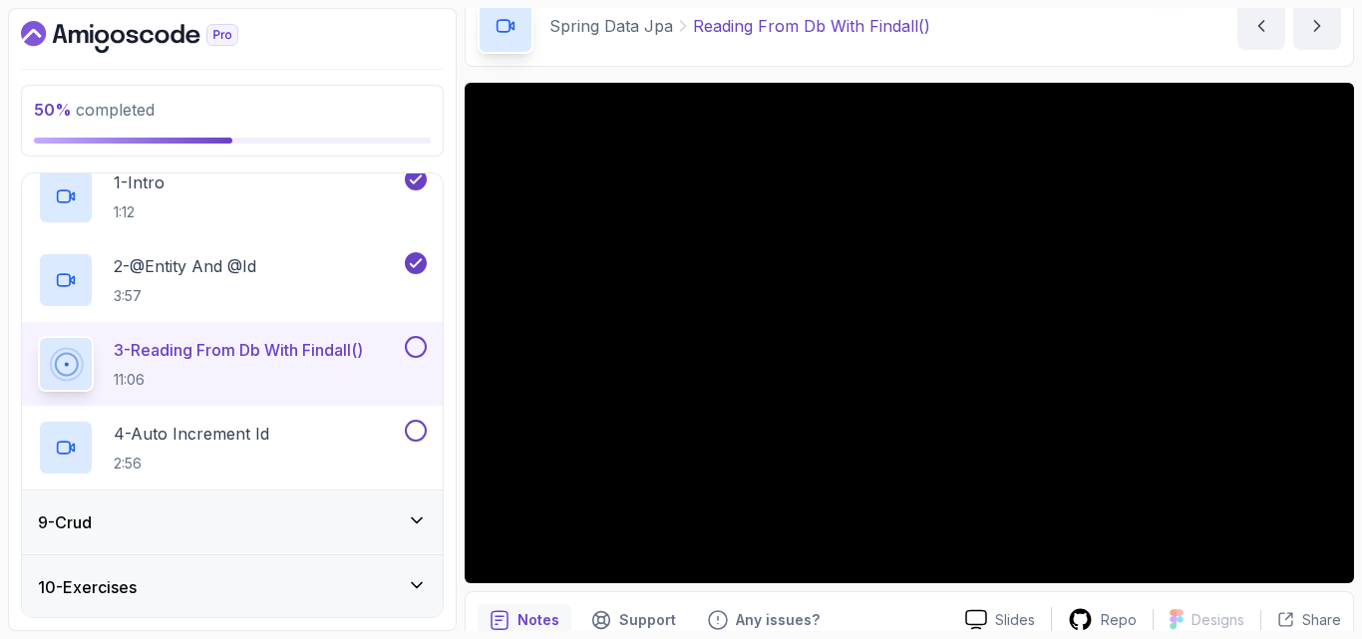
click at [402, 533] on div "9 - Crud" at bounding box center [232, 522] width 389 height 24
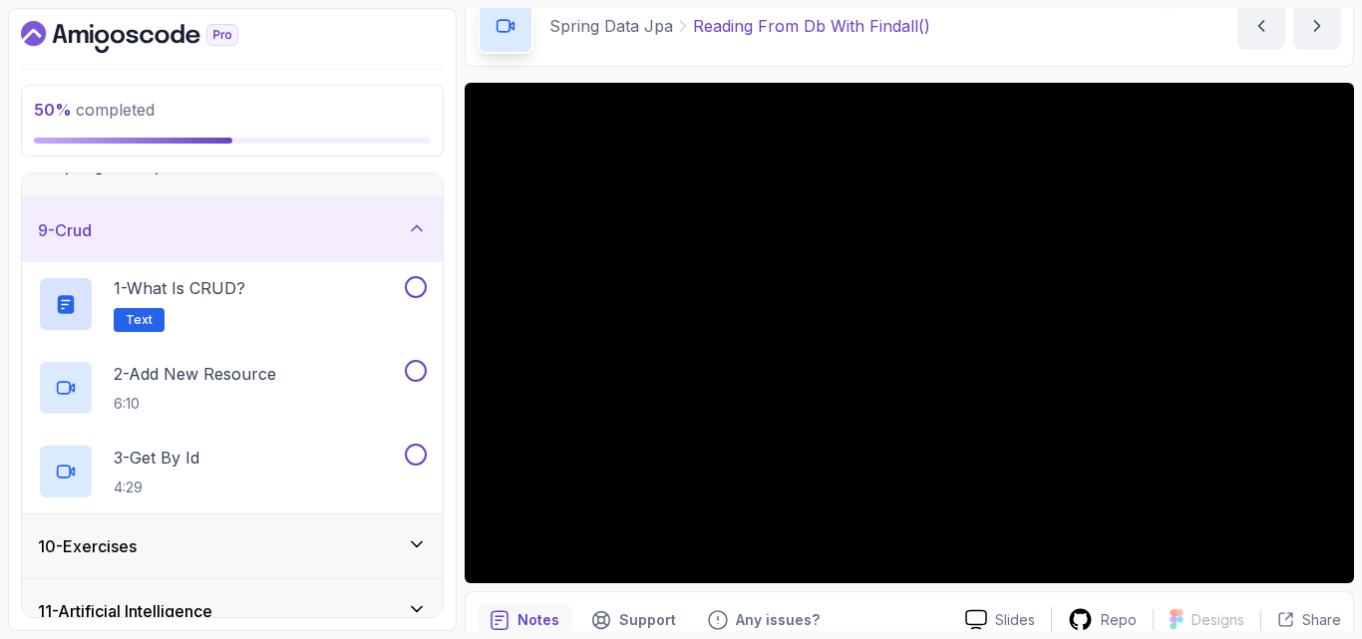
scroll to position [492, 0]
click at [412, 224] on icon at bounding box center [417, 229] width 20 height 20
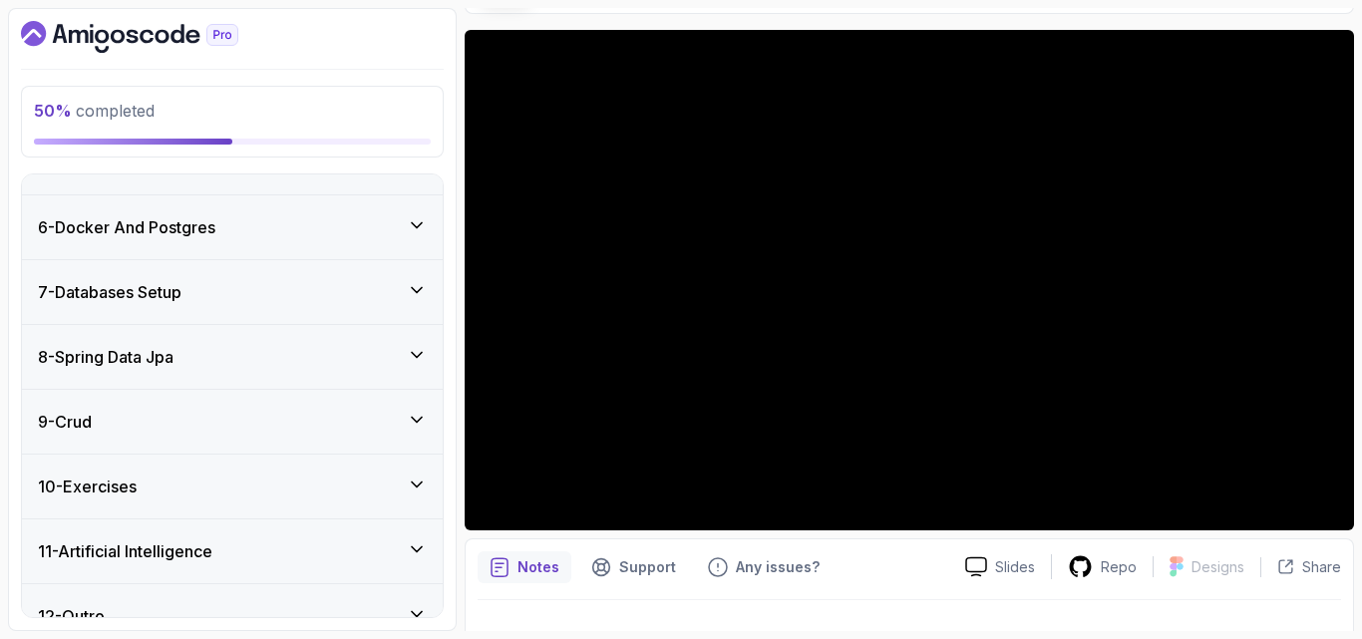
scroll to position [144, 0]
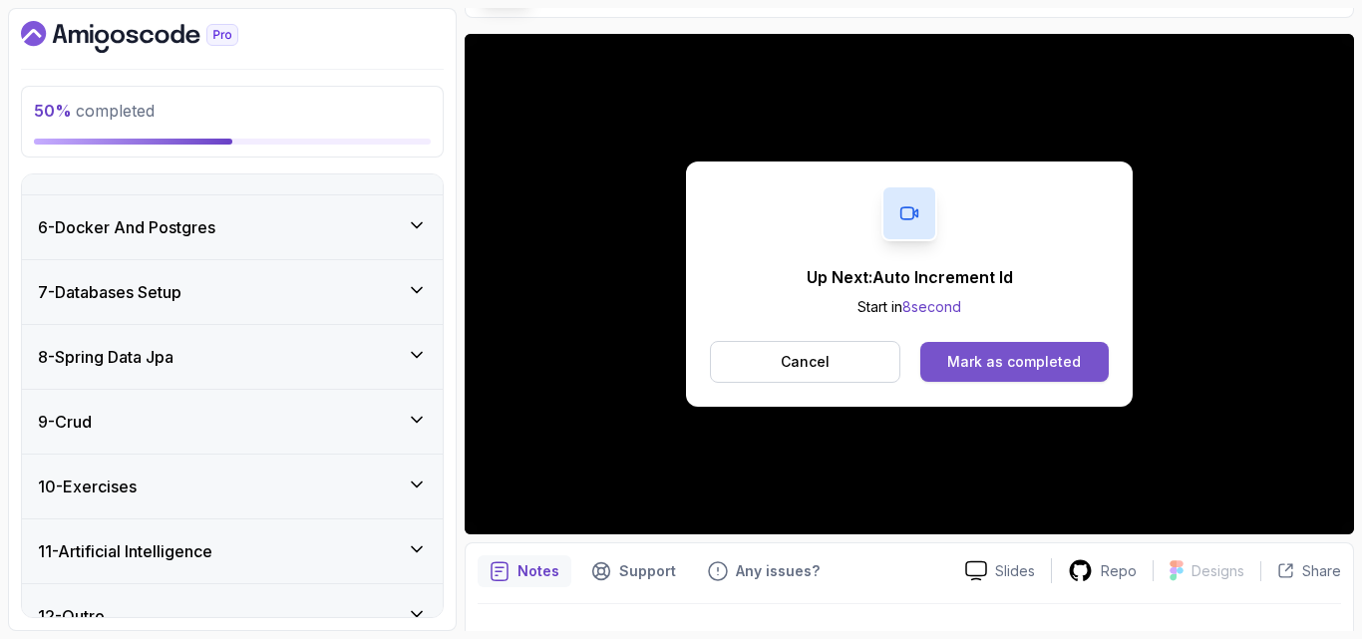
click at [988, 366] on div "Mark as completed" at bounding box center [1014, 362] width 134 height 20
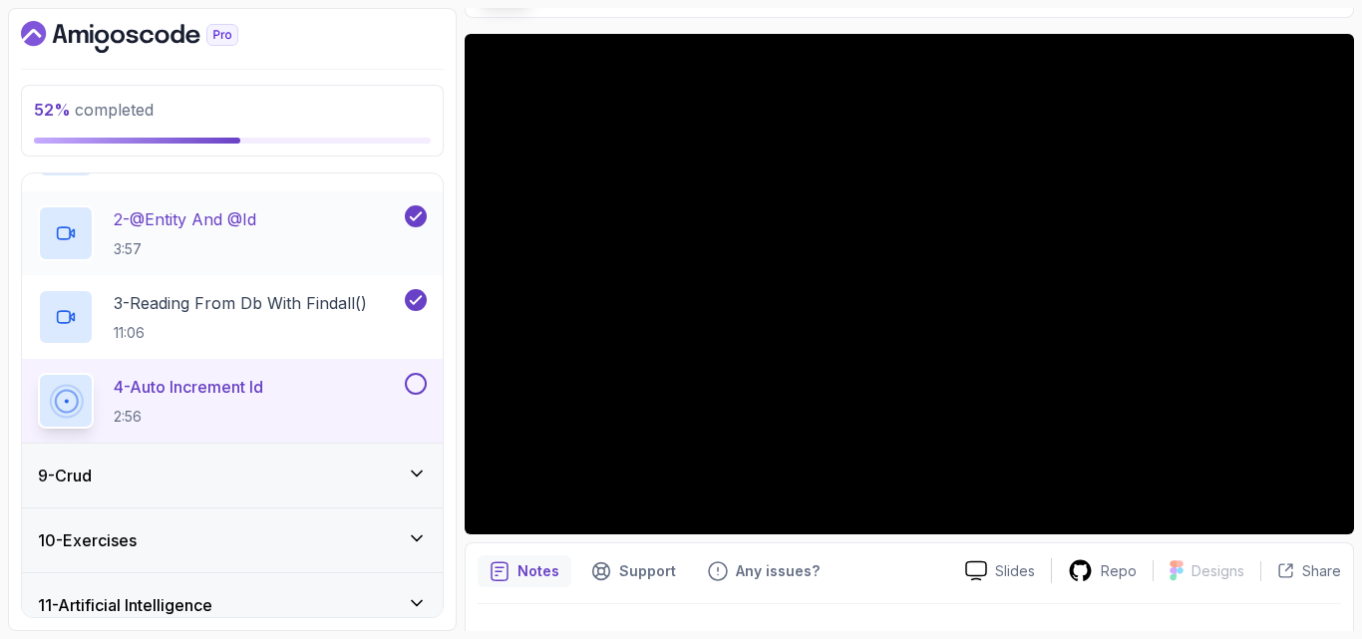
scroll to position [586, 0]
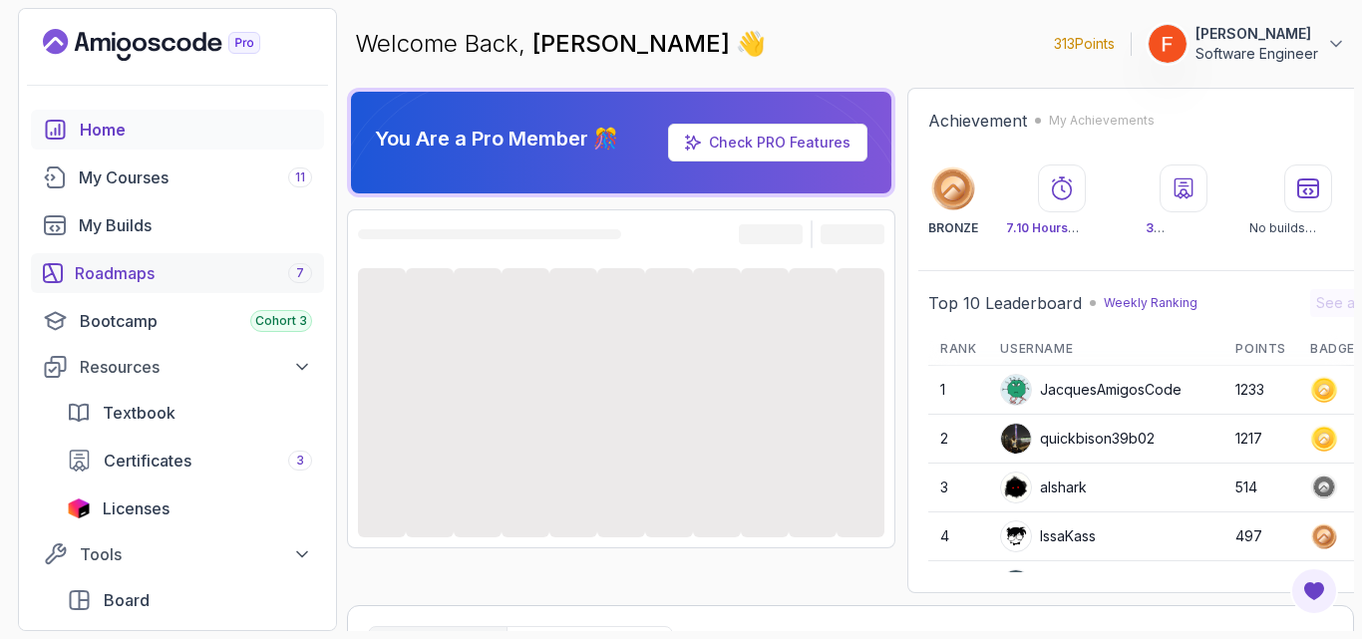
click at [156, 281] on div "Roadmaps 7" at bounding box center [193, 273] width 237 height 24
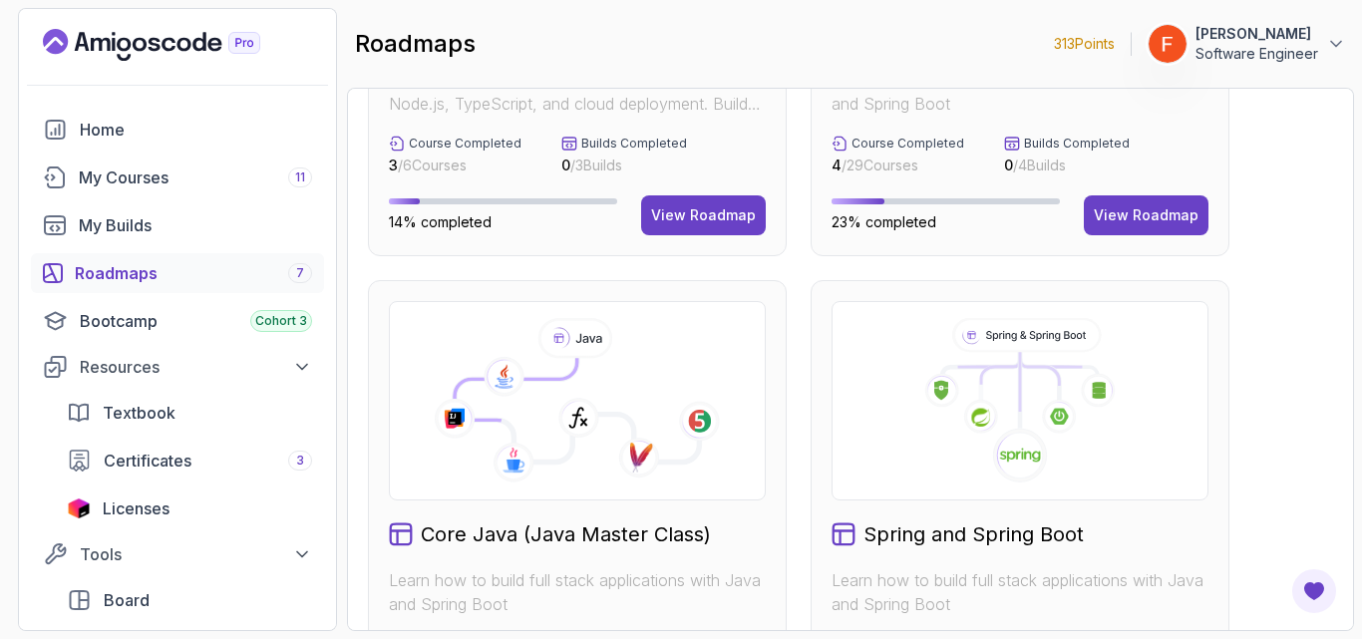
scroll to position [550, 0]
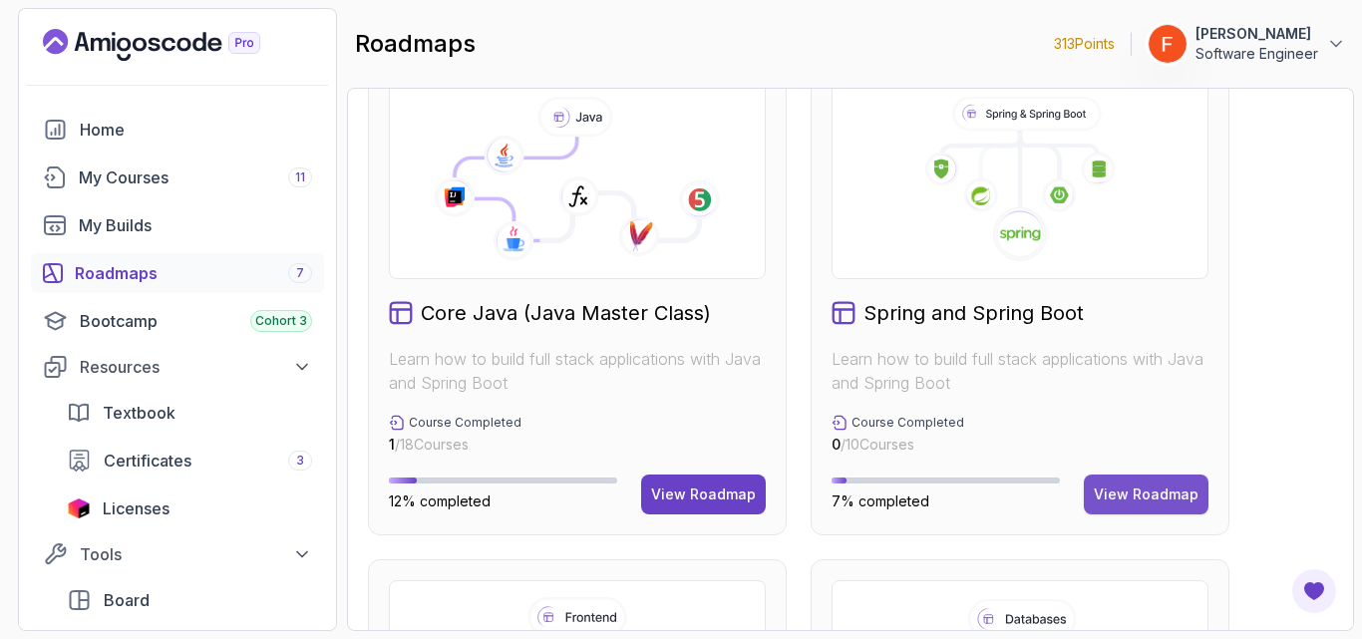
click at [1106, 494] on div "View Roadmap" at bounding box center [1145, 494] width 105 height 20
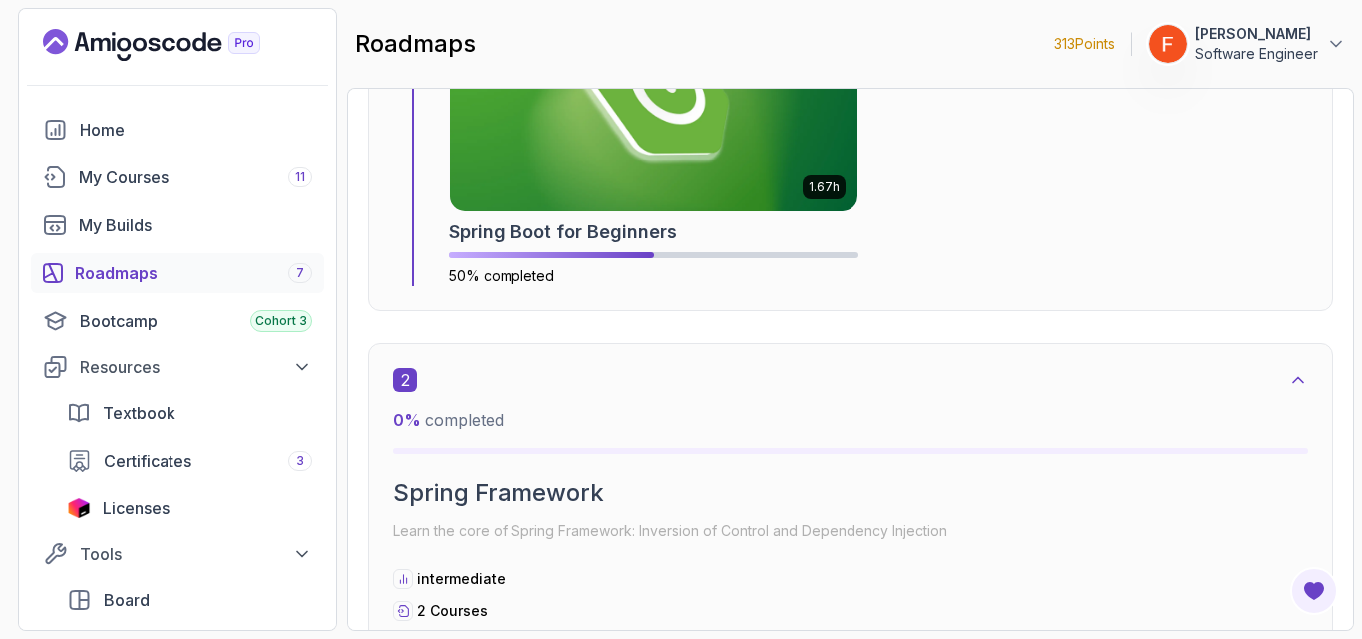
scroll to position [1070, 0]
